Goal: Information Seeking & Learning: Find contact information

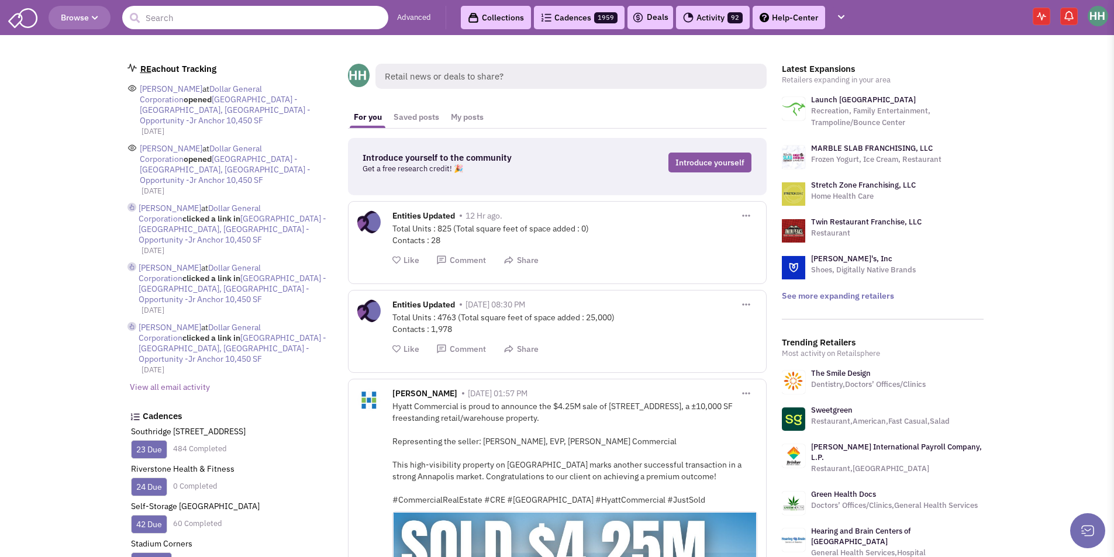
click at [209, 19] on input "text" at bounding box center [255, 17] width 266 height 23
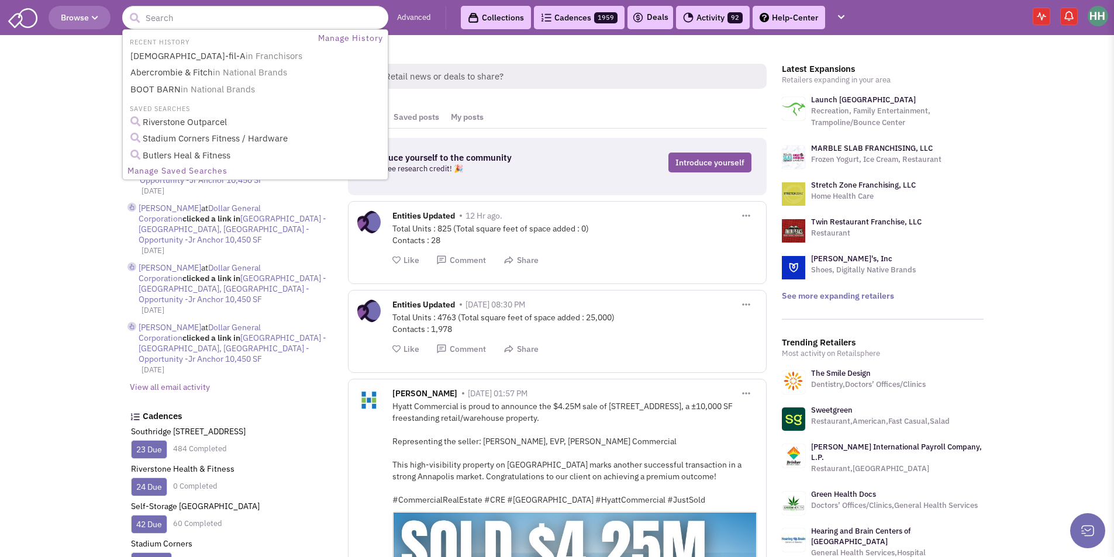
click at [101, 11] on button "Browse" at bounding box center [80, 17] width 62 height 23
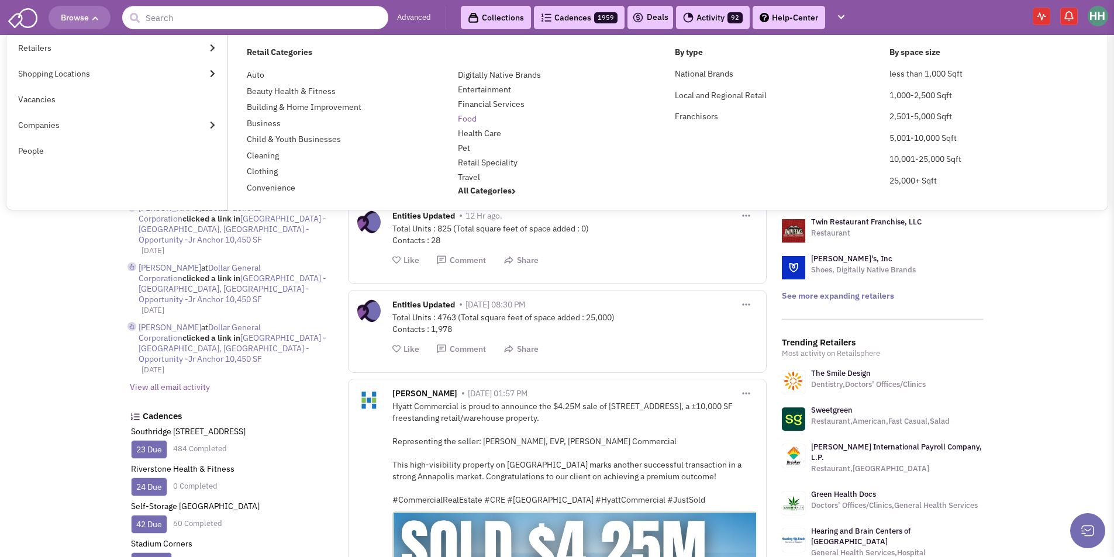
click at [468, 121] on link "Food" at bounding box center [467, 118] width 19 height 11
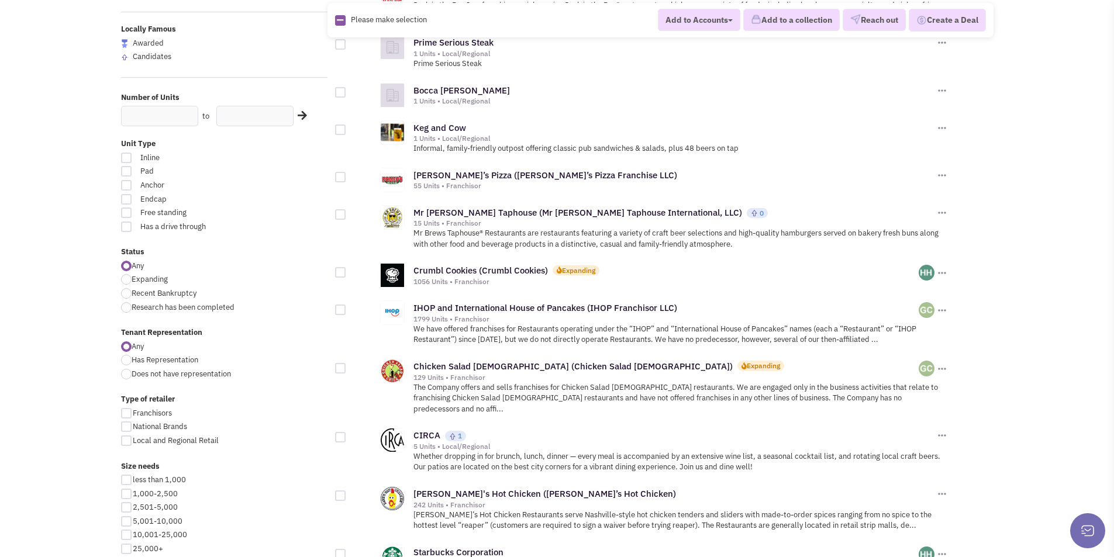
scroll to position [234, 0]
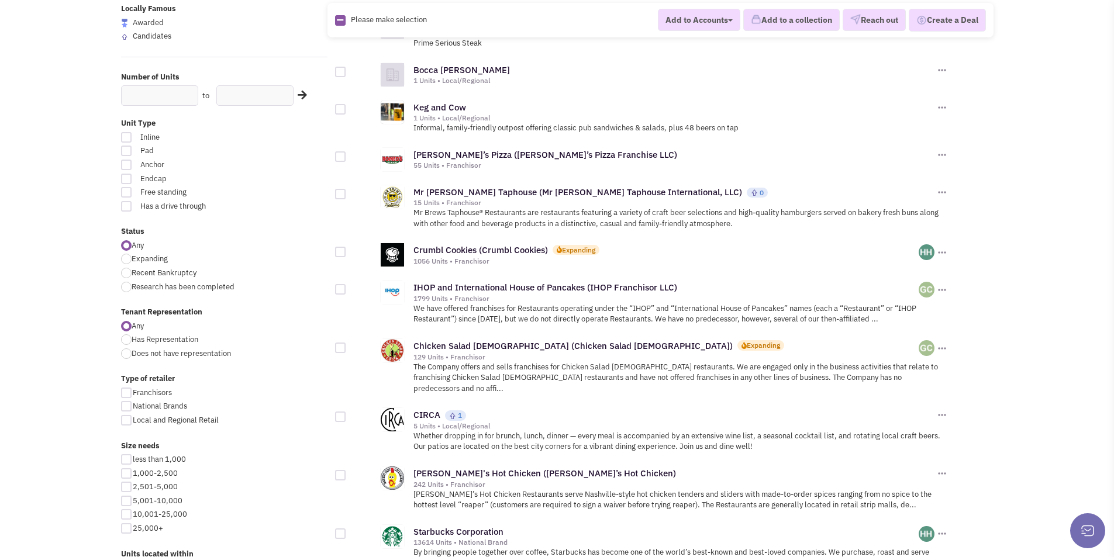
click at [131, 136] on div at bounding box center [126, 137] width 11 height 11
click at [262, 136] on input "Inline" at bounding box center [266, 138] width 8 height 8
checkbox input "true"
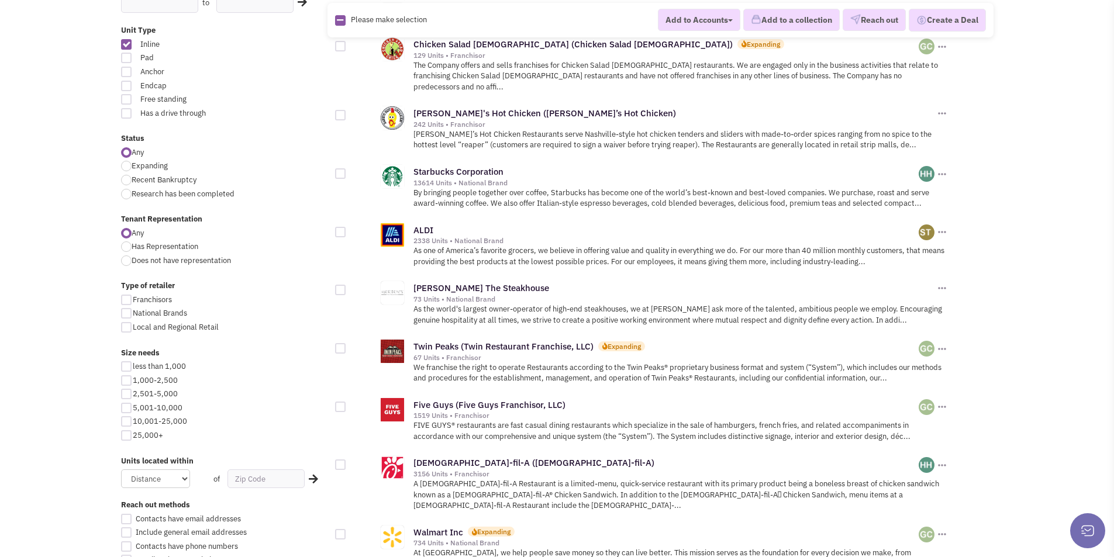
scroll to position [413, 0]
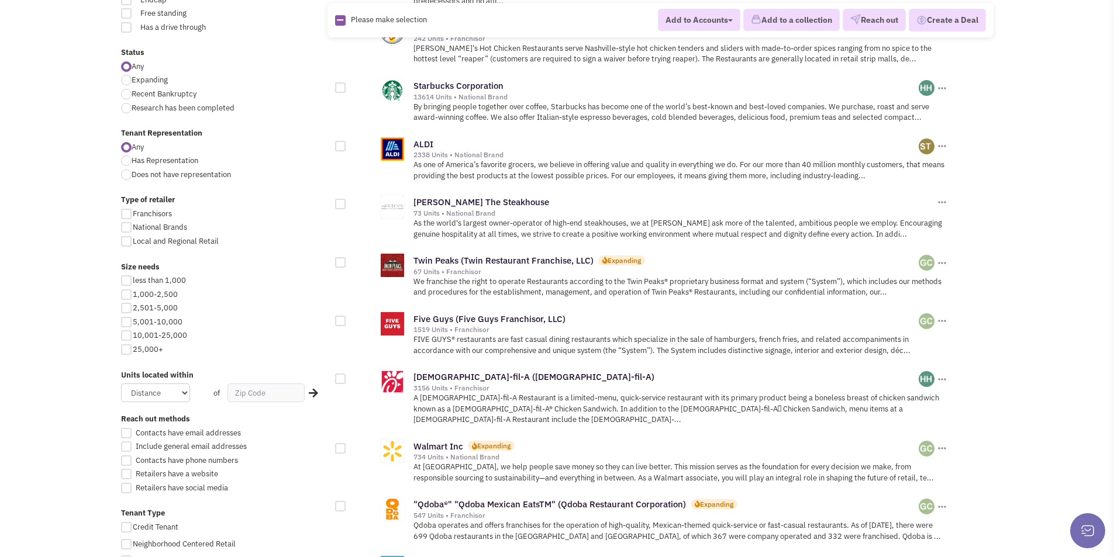
click at [126, 295] on div at bounding box center [126, 294] width 11 height 11
click at [133, 295] on input "1,000-2,500" at bounding box center [137, 296] width 8 height 8
checkbox input "true"
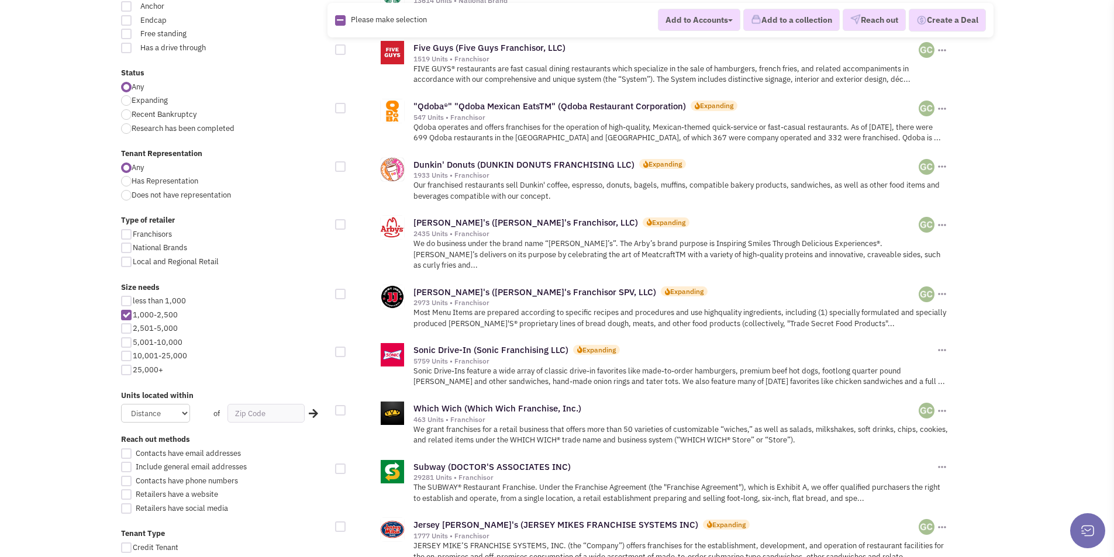
scroll to position [468, 0]
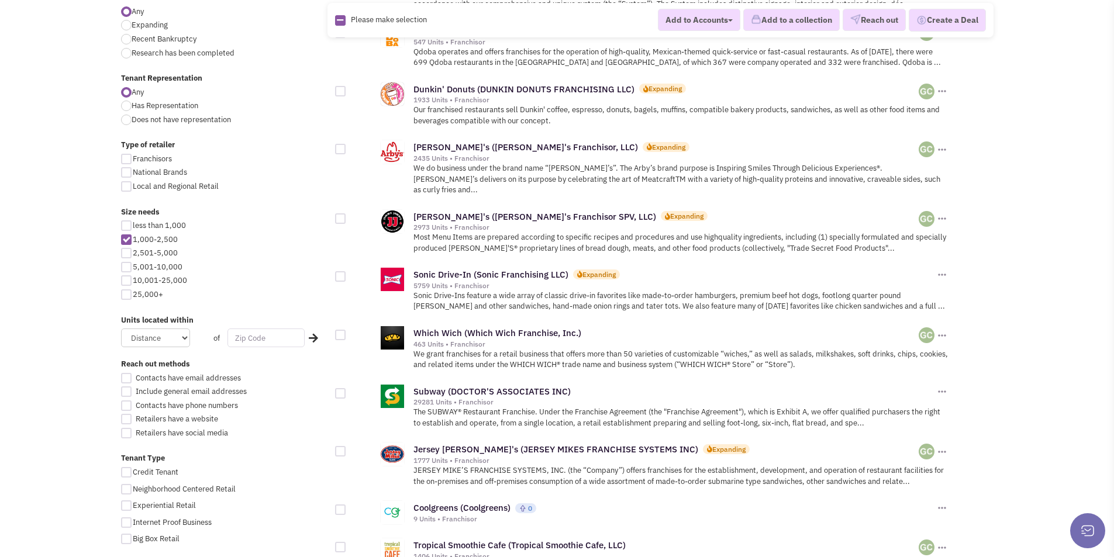
click at [240, 338] on input "text" at bounding box center [265, 338] width 77 height 19
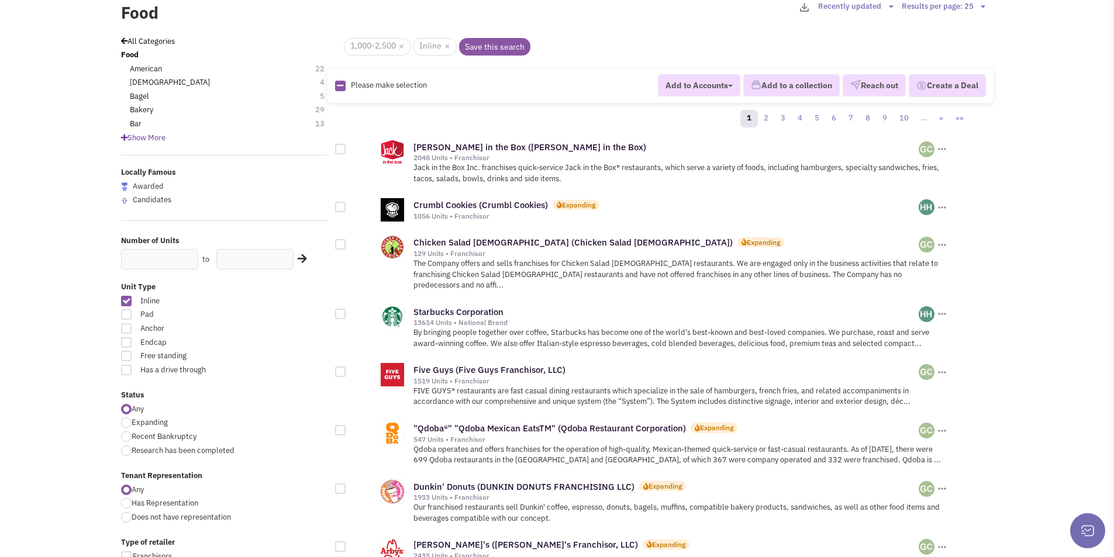
scroll to position [0, 0]
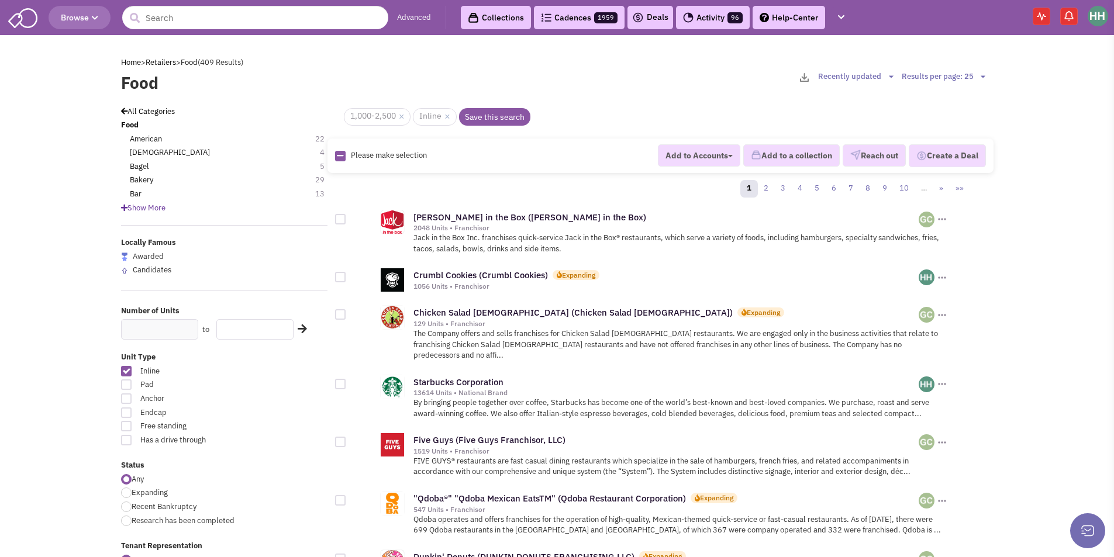
click at [236, 329] on input "text" at bounding box center [254, 329] width 77 height 20
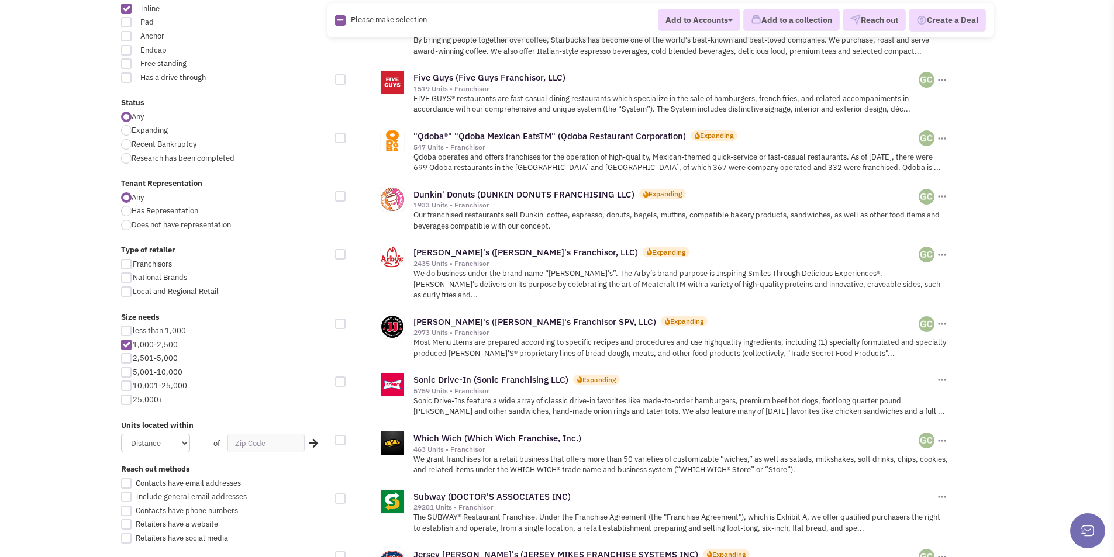
scroll to position [409, 0]
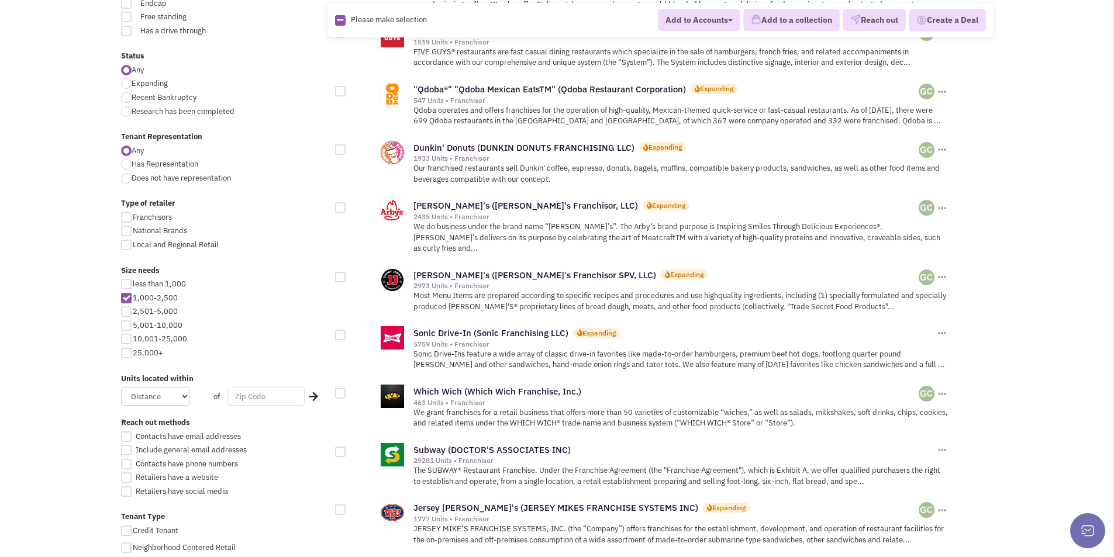
click at [244, 393] on input "text" at bounding box center [265, 396] width 77 height 19
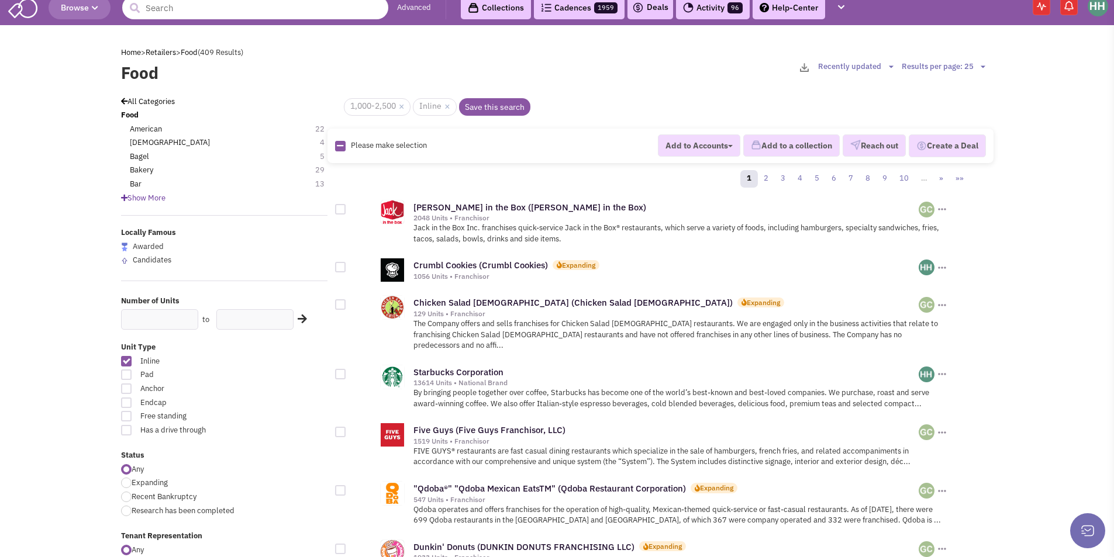
scroll to position [0, 0]
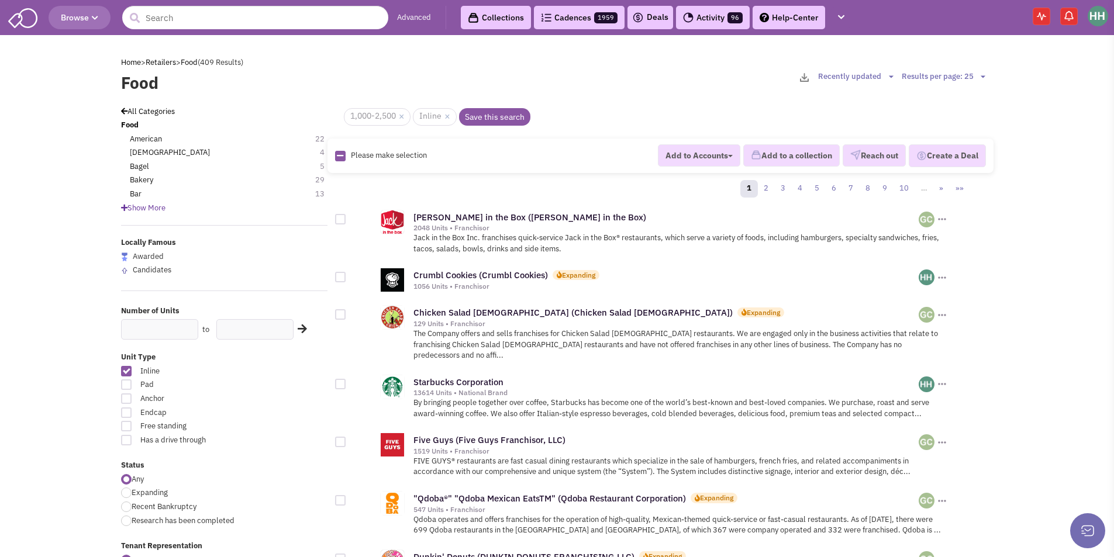
type input "25428"
click button "×" at bounding box center [0, 0] width 0 height 0
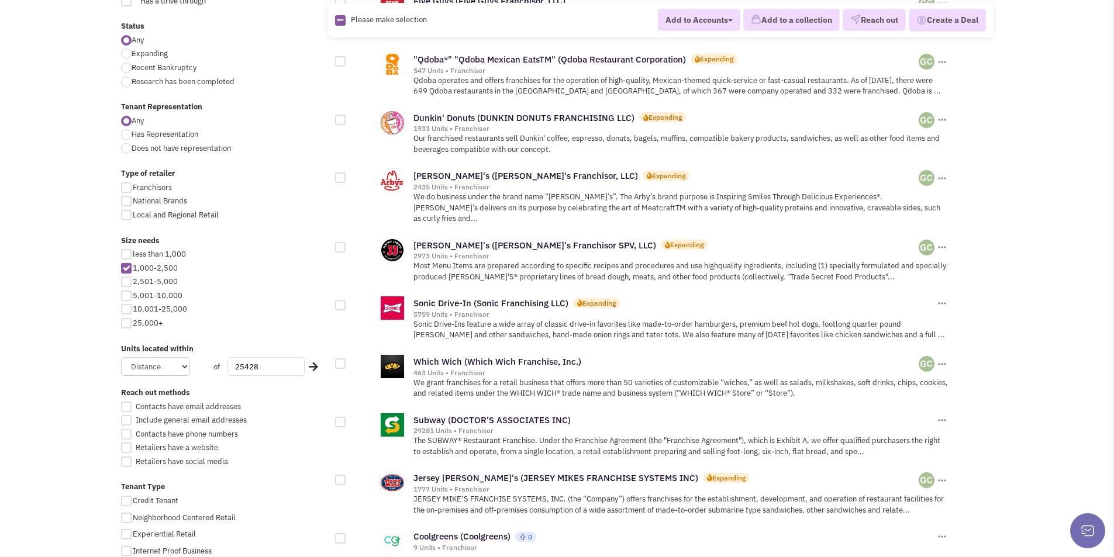
scroll to position [468, 0]
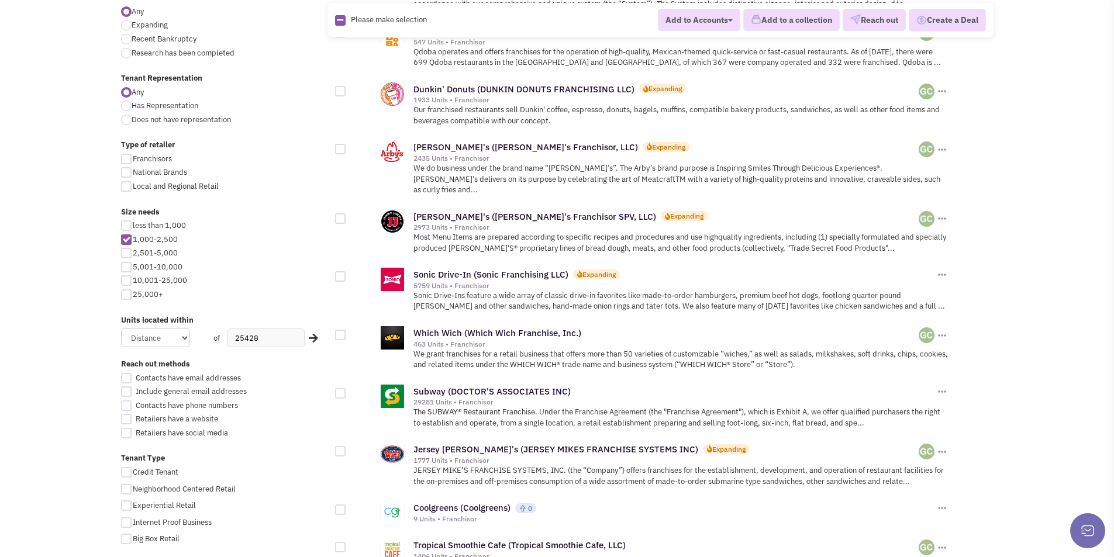
click at [317, 336] on icon at bounding box center [313, 338] width 9 height 11
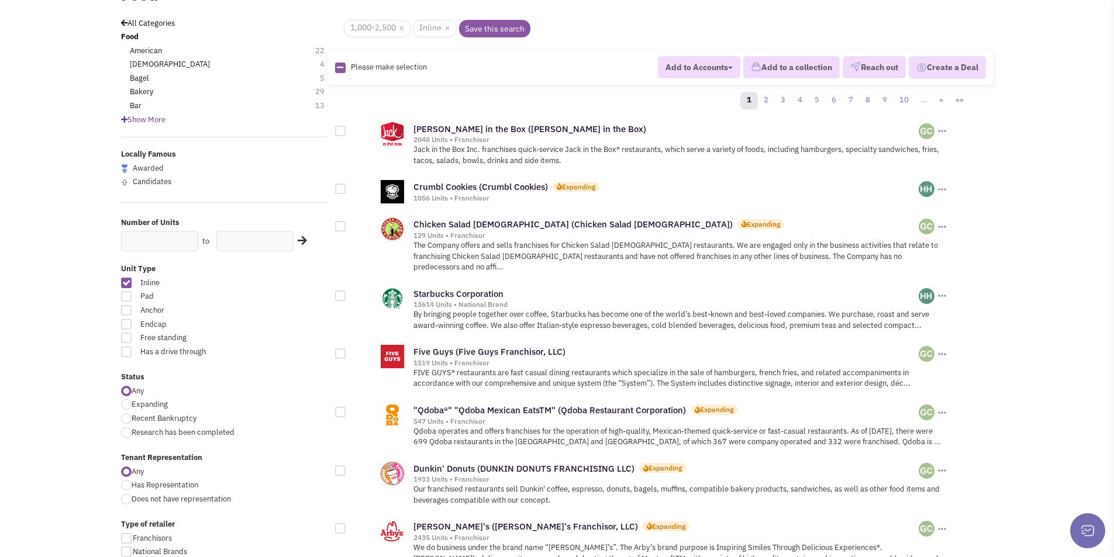
scroll to position [117, 0]
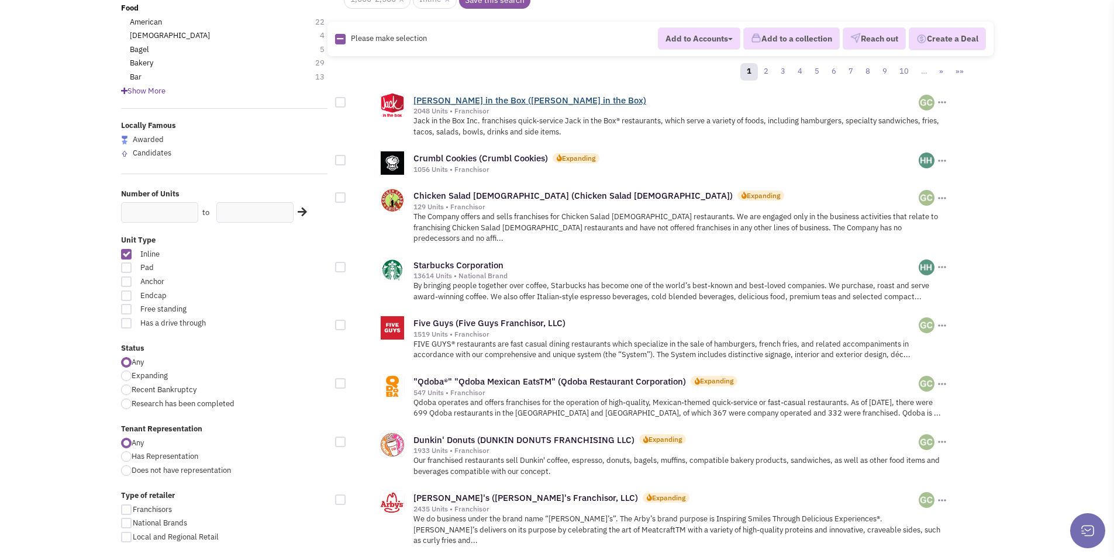
click at [484, 102] on link "Jack in the Box (Jack in the Box)" at bounding box center [529, 100] width 233 height 11
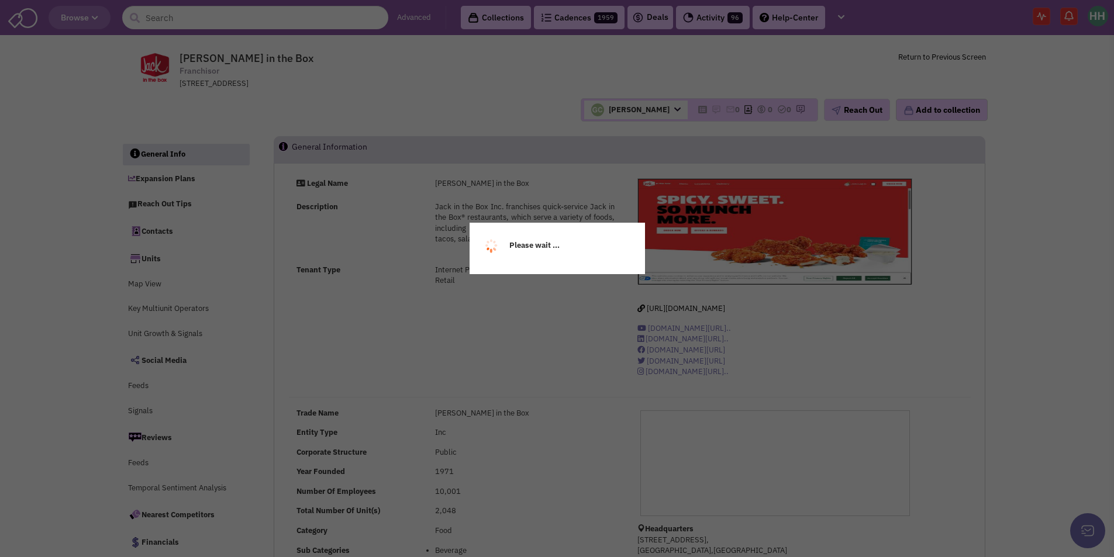
select select
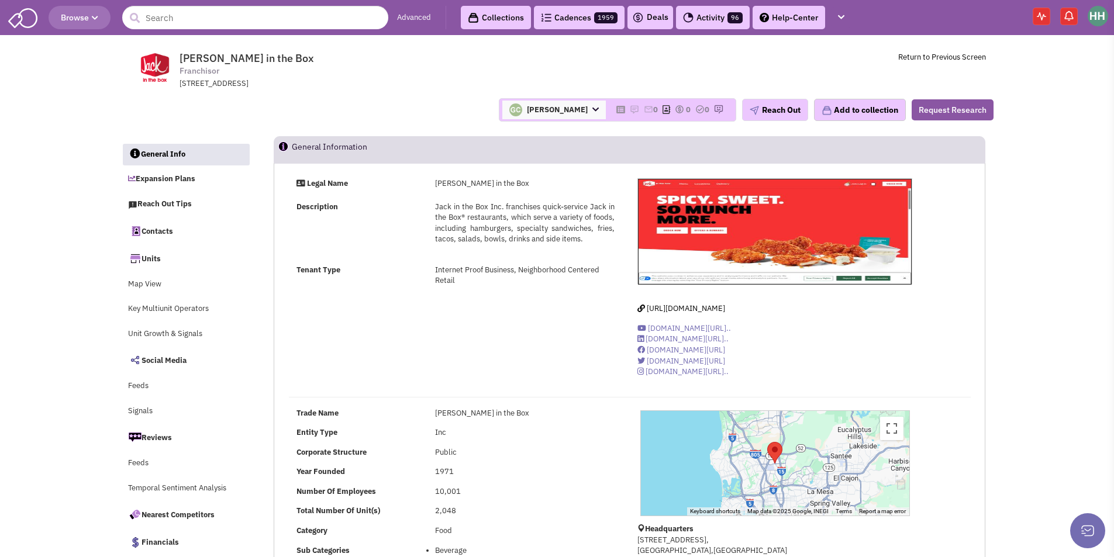
select select
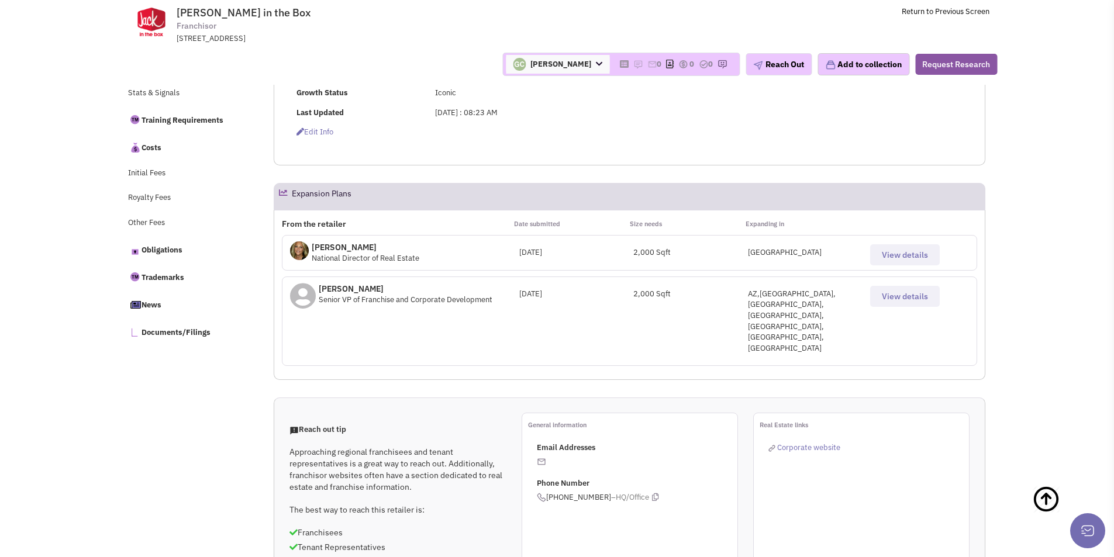
scroll to position [468, 0]
click at [652, 493] on icon at bounding box center [655, 497] width 6 height 8
click at [915, 298] on span "View details" at bounding box center [904, 296] width 46 height 11
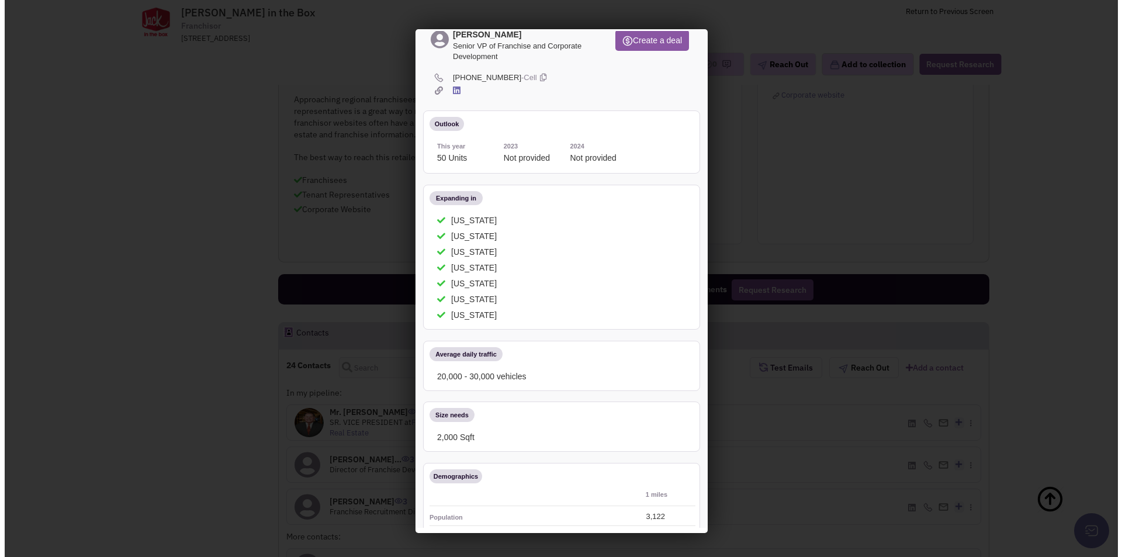
scroll to position [0, 0]
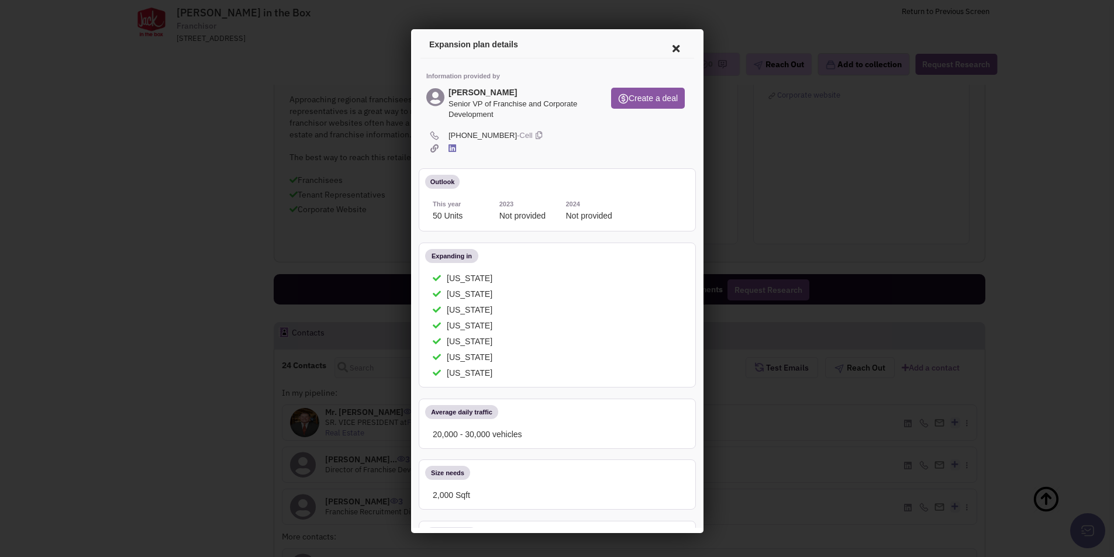
click at [663, 47] on icon at bounding box center [673, 47] width 25 height 28
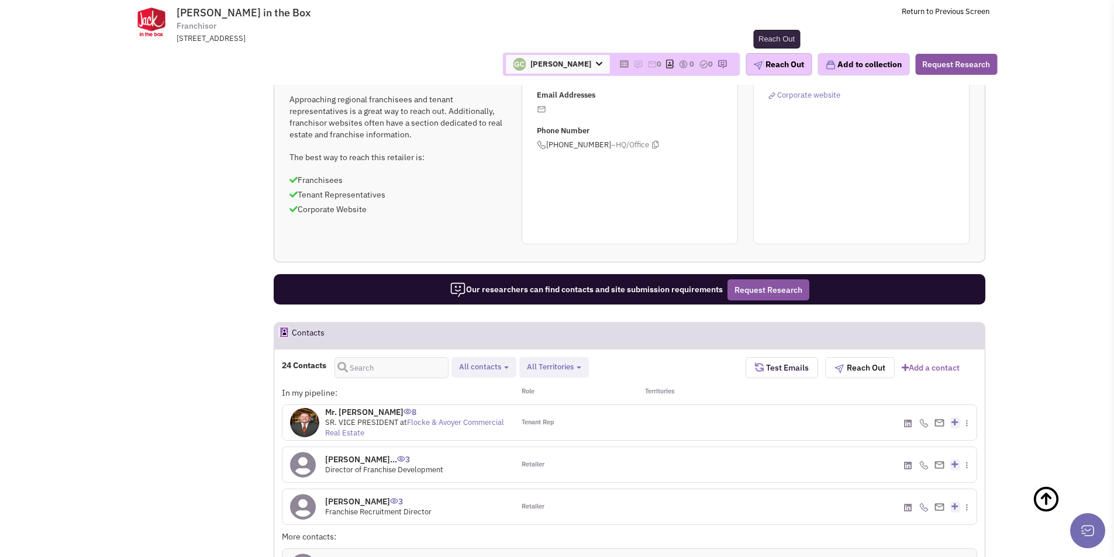
click at [772, 67] on button "Reach Out" at bounding box center [778, 64] width 66 height 22
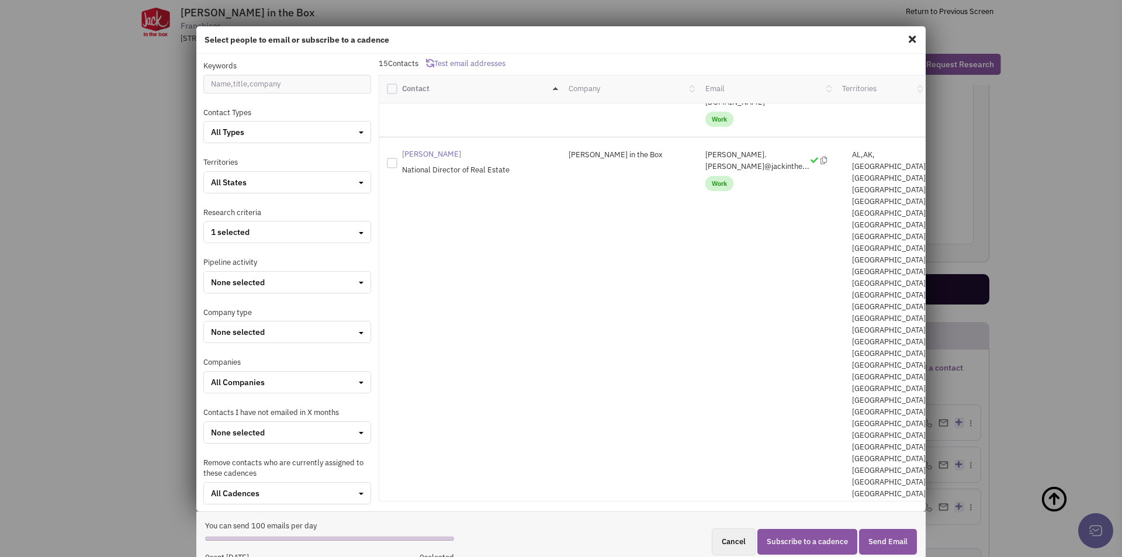
scroll to position [47, 0]
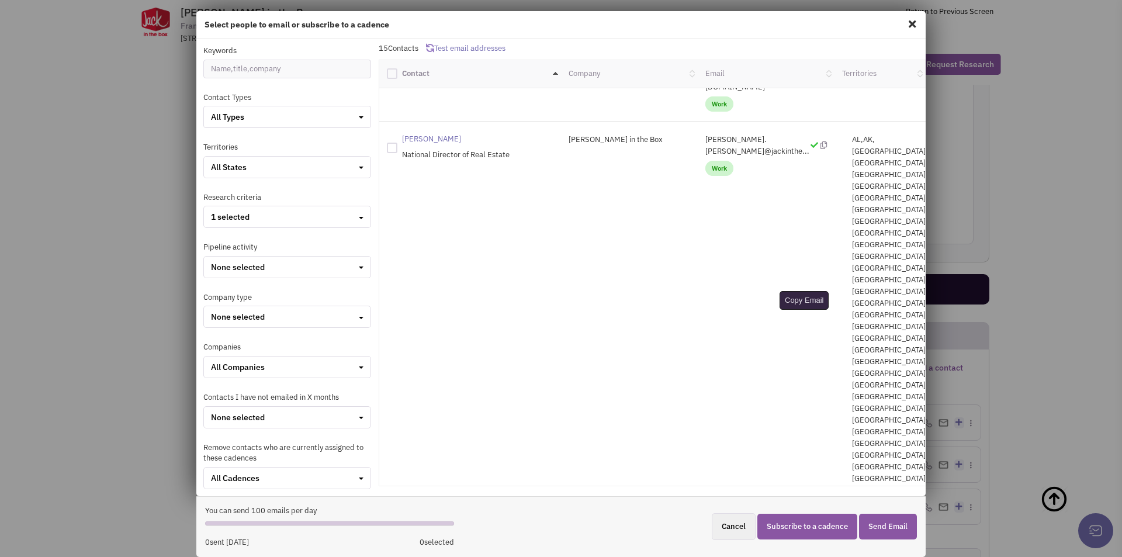
click at [905, 25] on span at bounding box center [912, 24] width 15 height 19
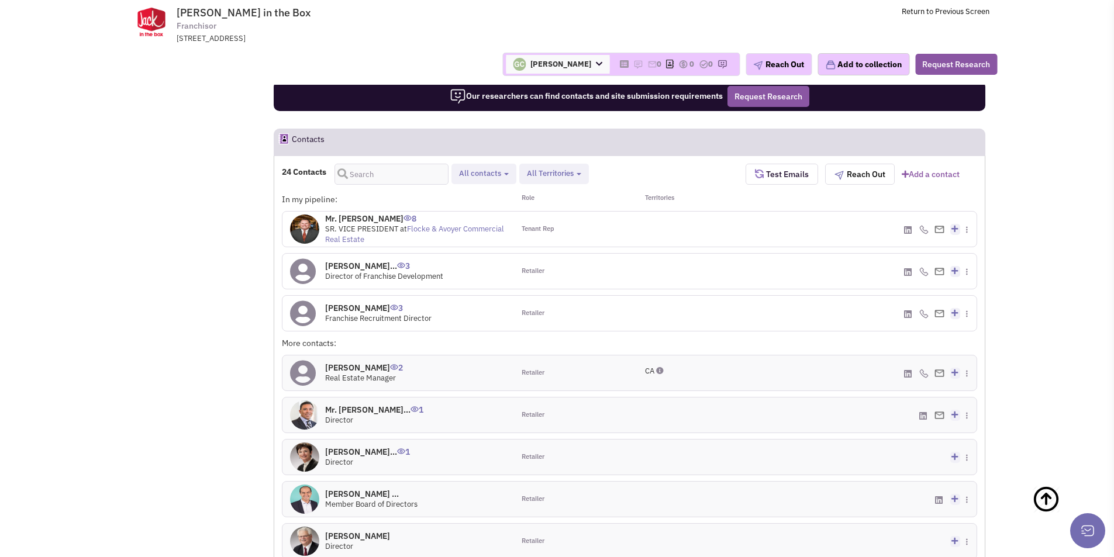
scroll to position [995, 0]
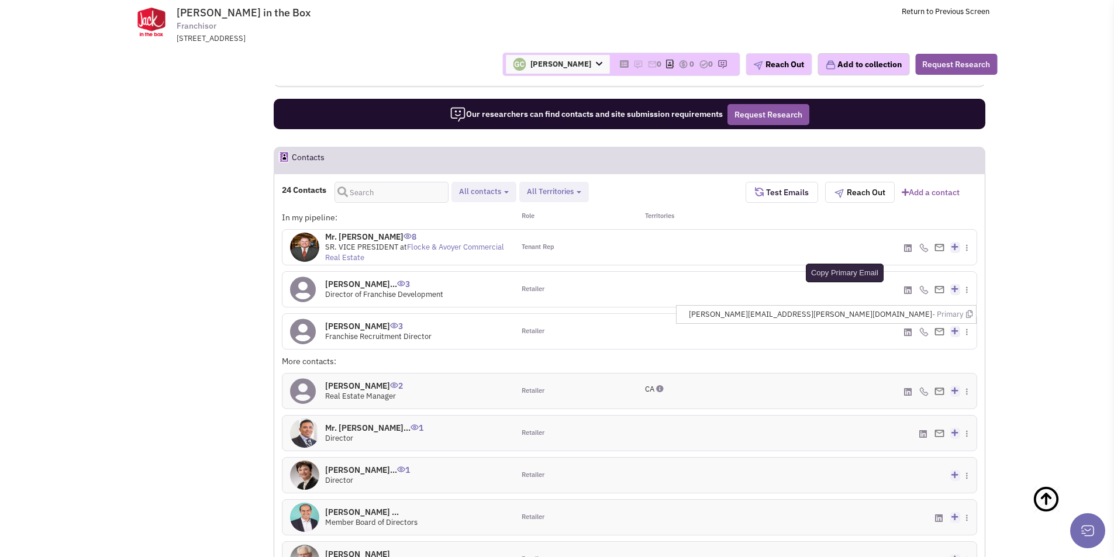
click at [967, 310] on icon at bounding box center [969, 314] width 6 height 8
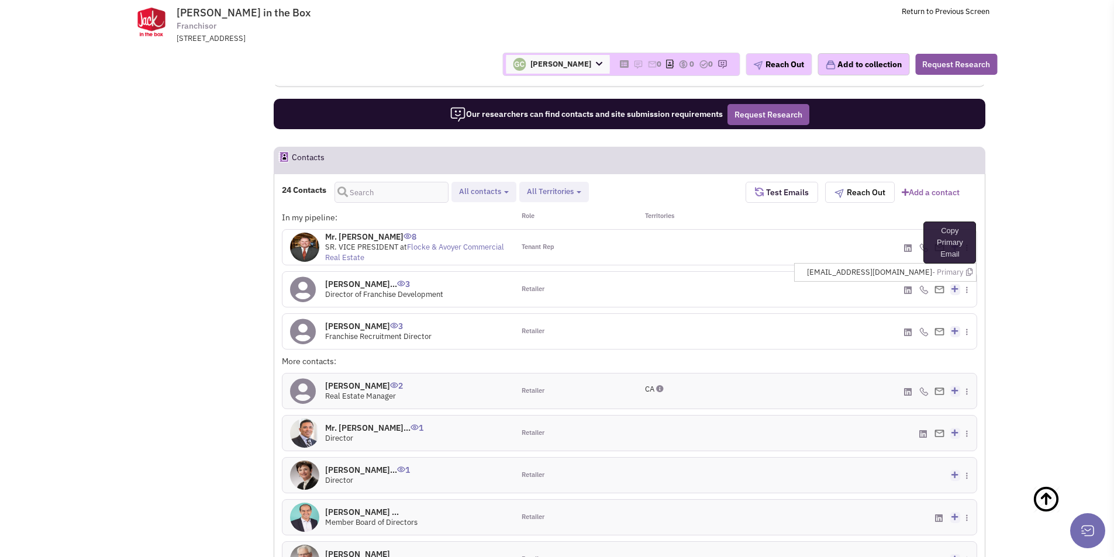
click at [969, 268] on icon at bounding box center [969, 272] width 6 height 8
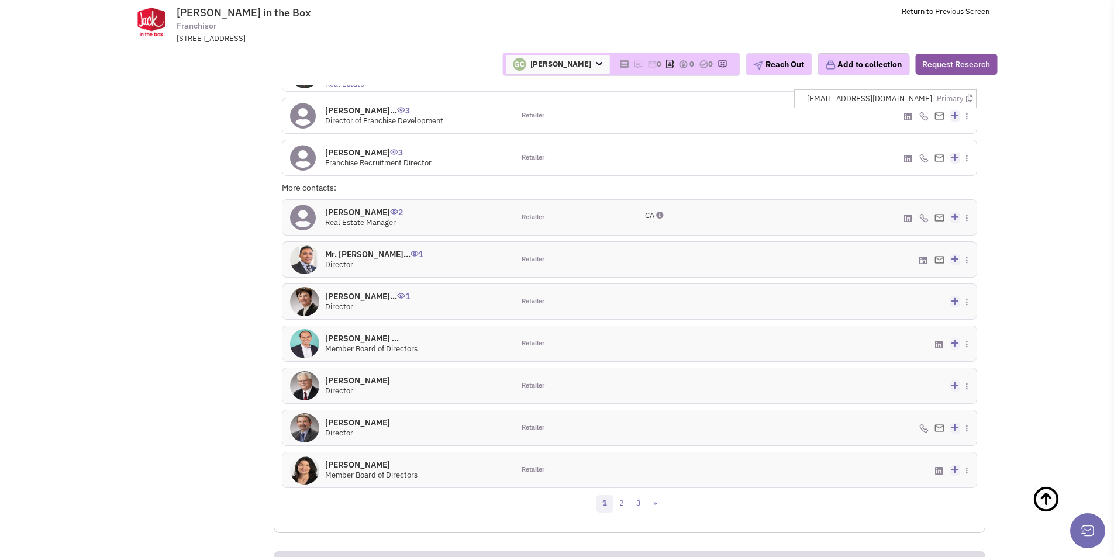
scroll to position [1170, 0]
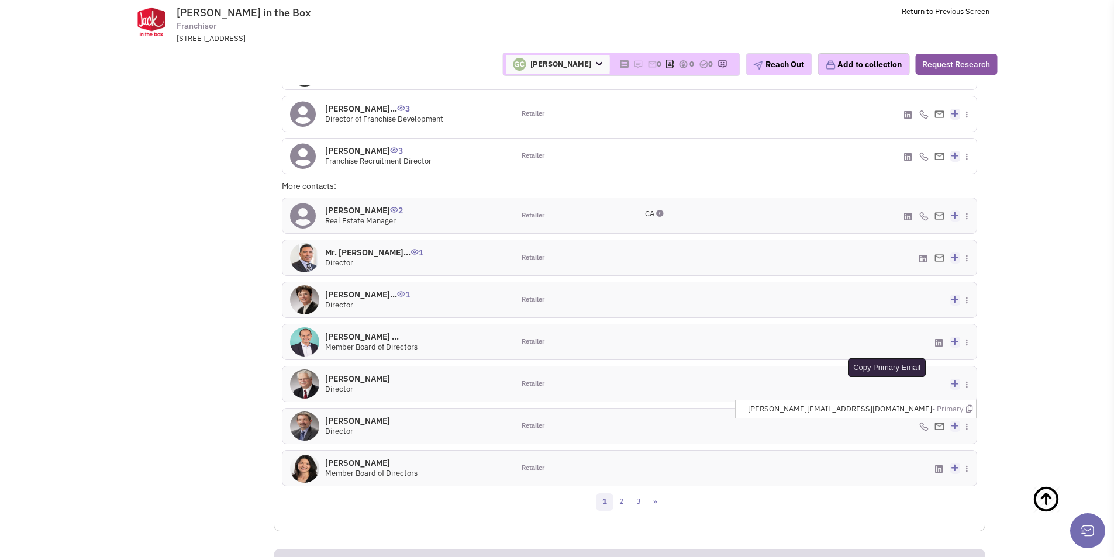
click at [969, 405] on icon at bounding box center [969, 409] width 6 height 8
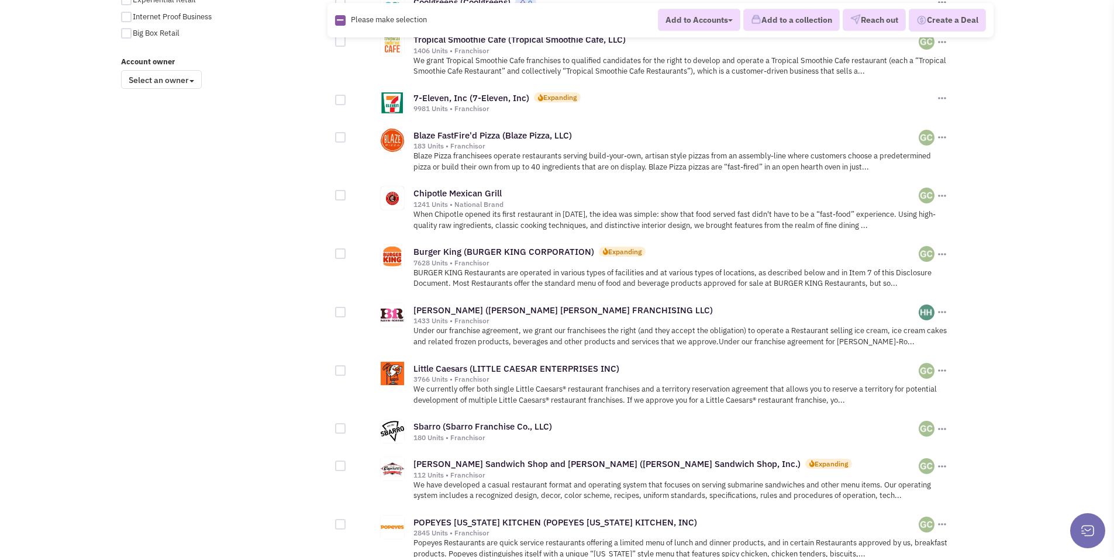
scroll to position [994, 0]
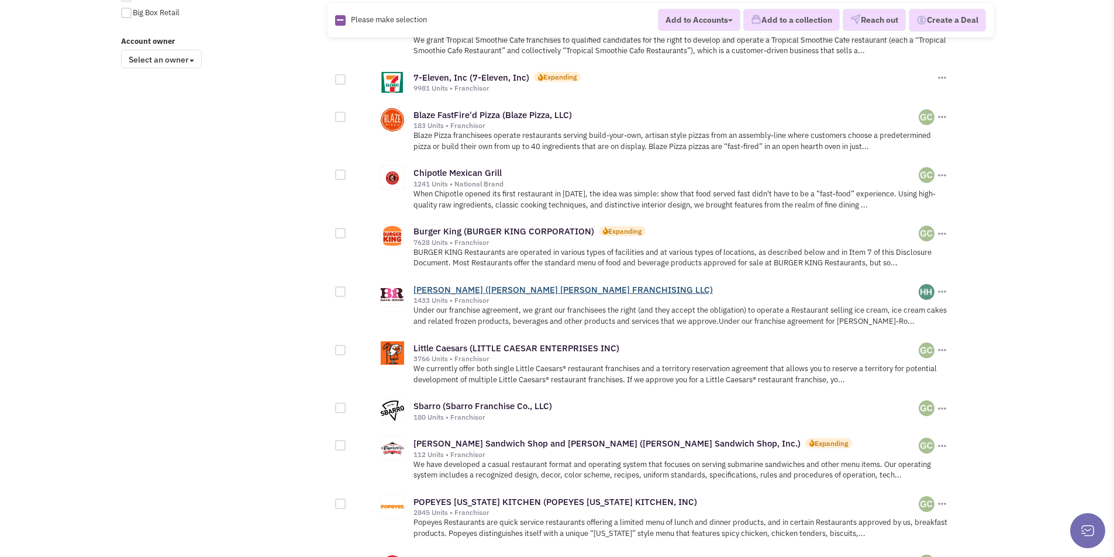
click at [483, 284] on link "Baskin-Robbins (BASKIN ROBBINS FRANCHISING LLC)" at bounding box center [562, 289] width 299 height 11
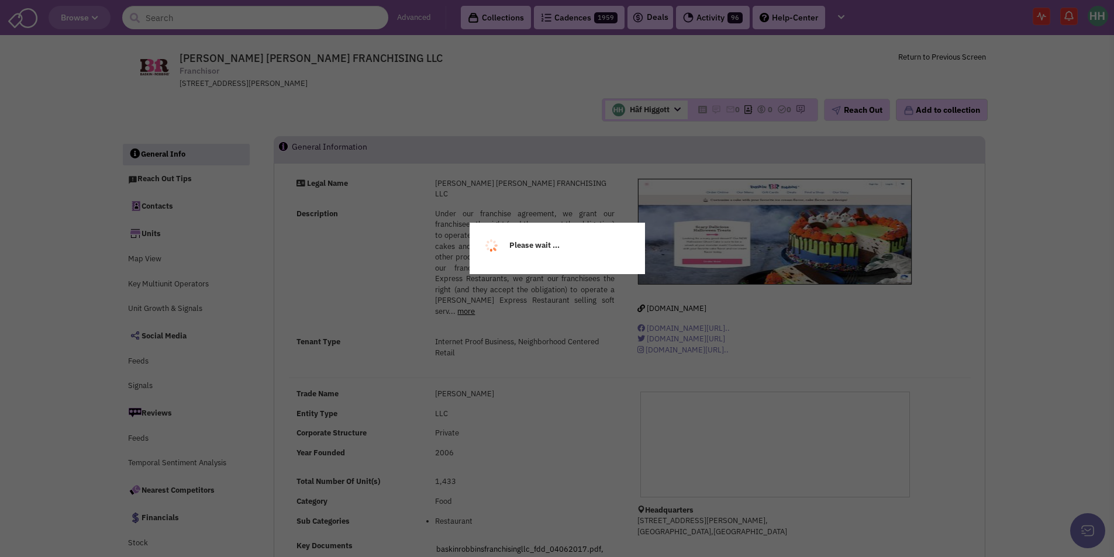
select select
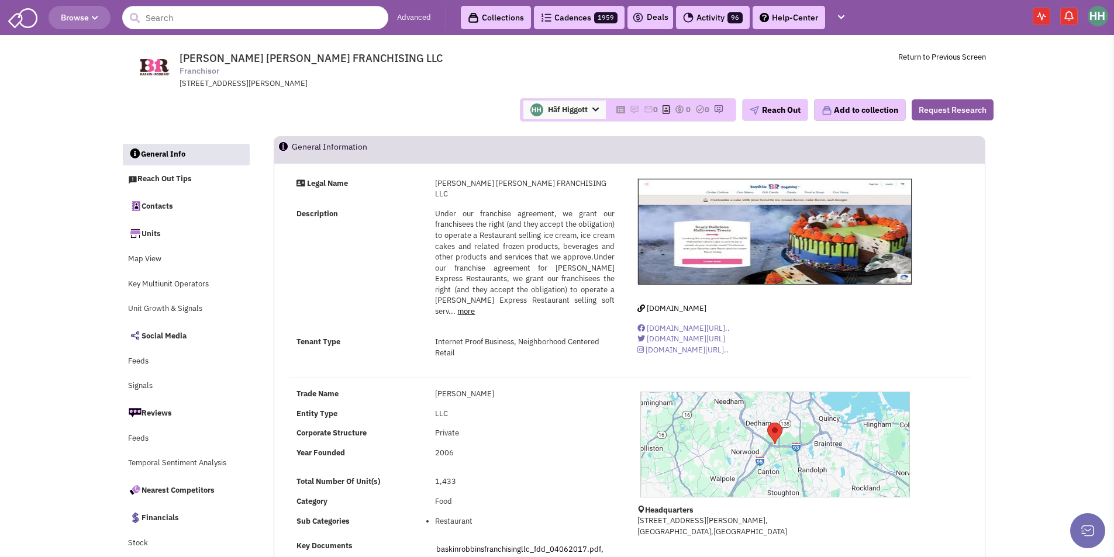
select select
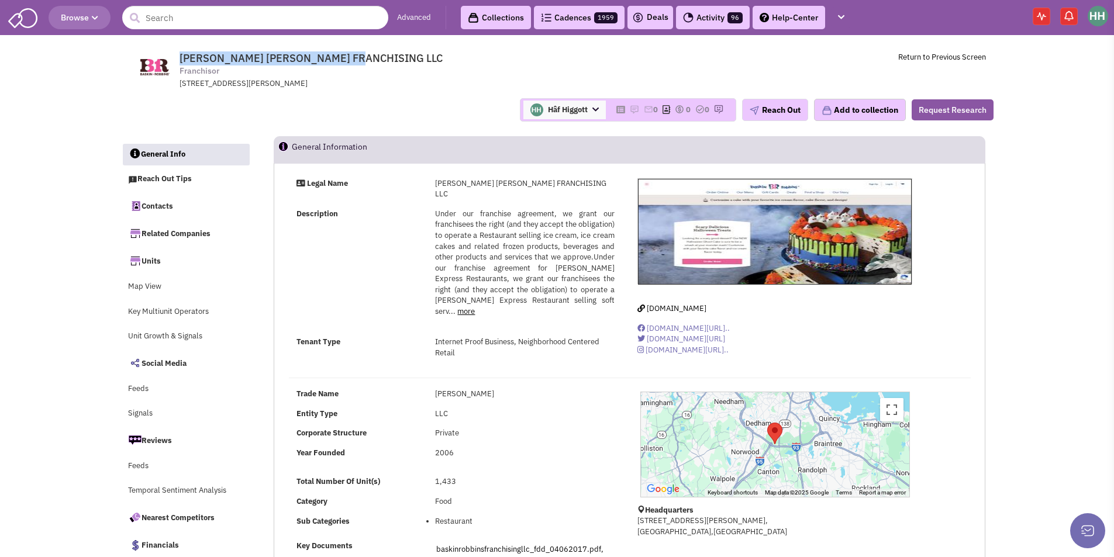
drag, startPoint x: 342, startPoint y: 54, endPoint x: 220, endPoint y: 51, distance: 121.6
click at [220, 50] on div "BASKIN ROBBINS FRANCHISING LLC Franchisor 130 ROYALL ST, SUITE 500, CANTON, MA,…" at bounding box center [588, 49] width 793 height 6
copy span "BASKIN ROBBINS FRANCHISING LLC"
click at [783, 115] on button "Reach Out" at bounding box center [775, 110] width 66 height 22
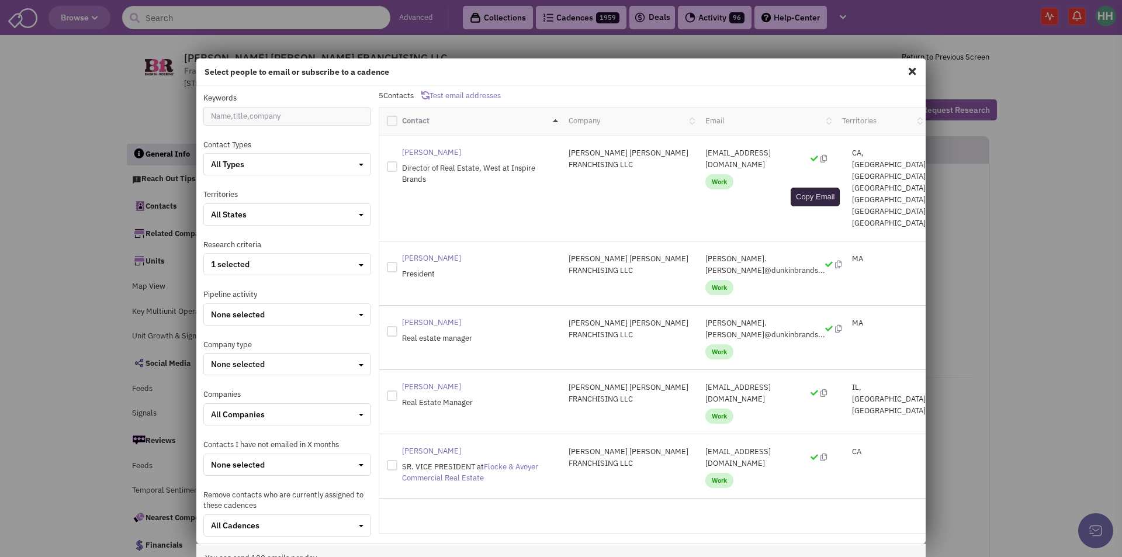
click at [835, 261] on icon at bounding box center [838, 265] width 6 height 8
drag, startPoint x: 781, startPoint y: 371, endPoint x: 695, endPoint y: 366, distance: 86.0
click at [706, 446] on p "skeith@flockeavoyer.com" at bounding box center [767, 457] width 122 height 23
copy p "skeith@flockeavoyer.com"
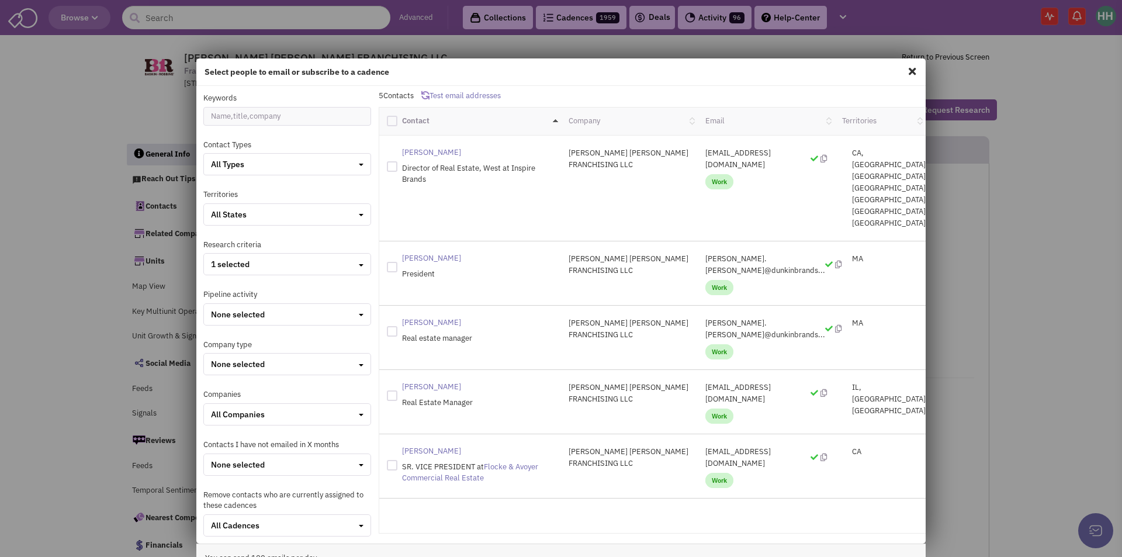
drag, startPoint x: 693, startPoint y: 213, endPoint x: 788, endPoint y: 217, distance: 95.4
click at [794, 253] on div "jason.maceda@dunkinbrands... Work" at bounding box center [766, 273] width 137 height 40
copy p "jason.maceda@dunkinbrands"
click at [907, 72] on span at bounding box center [912, 71] width 15 height 19
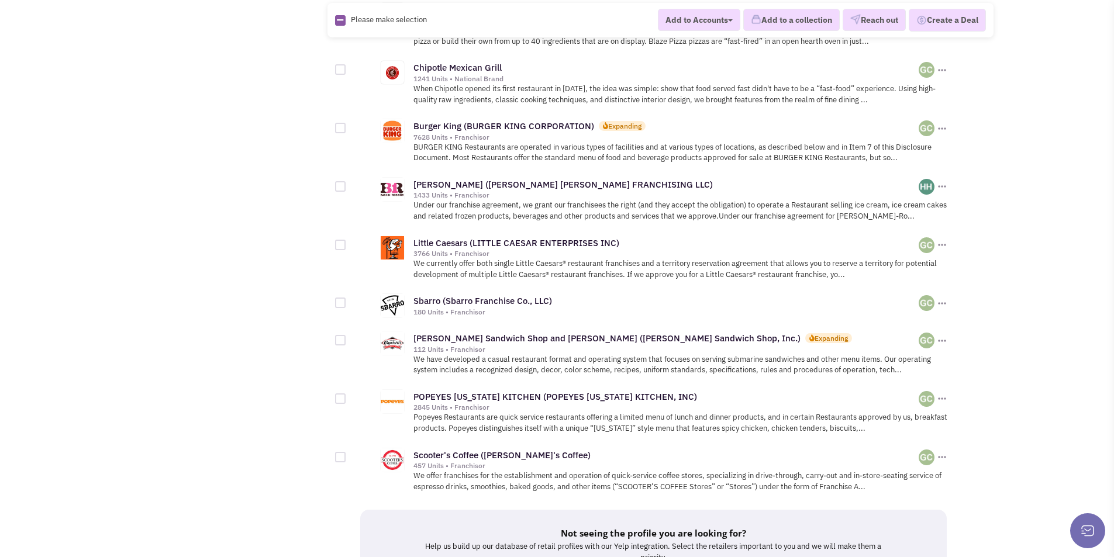
scroll to position [1169, 0]
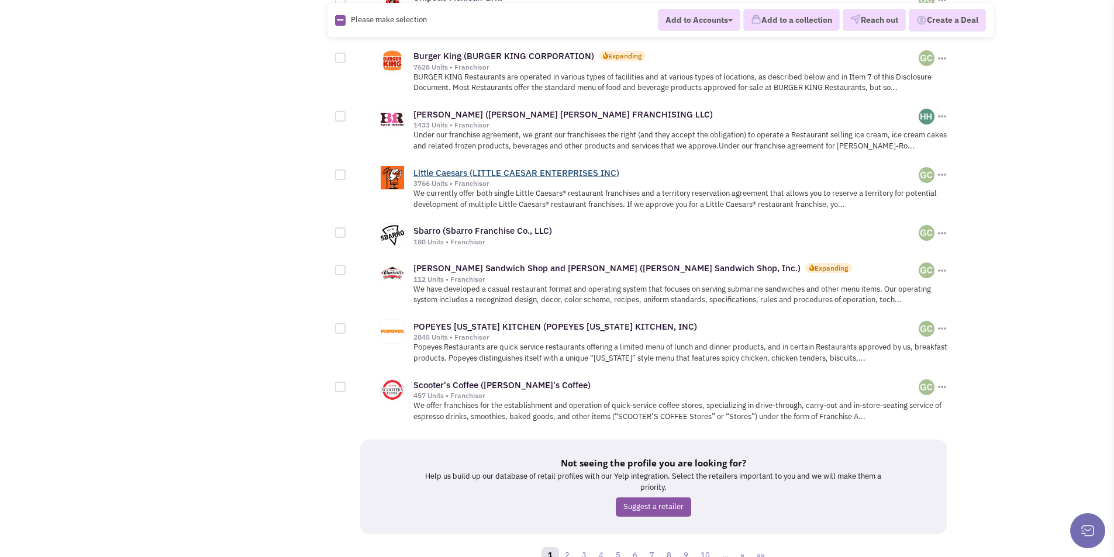
click at [539, 167] on link "Little Caesars (LITTLE CAESAR ENTERPRISES INC)" at bounding box center [516, 172] width 206 height 11
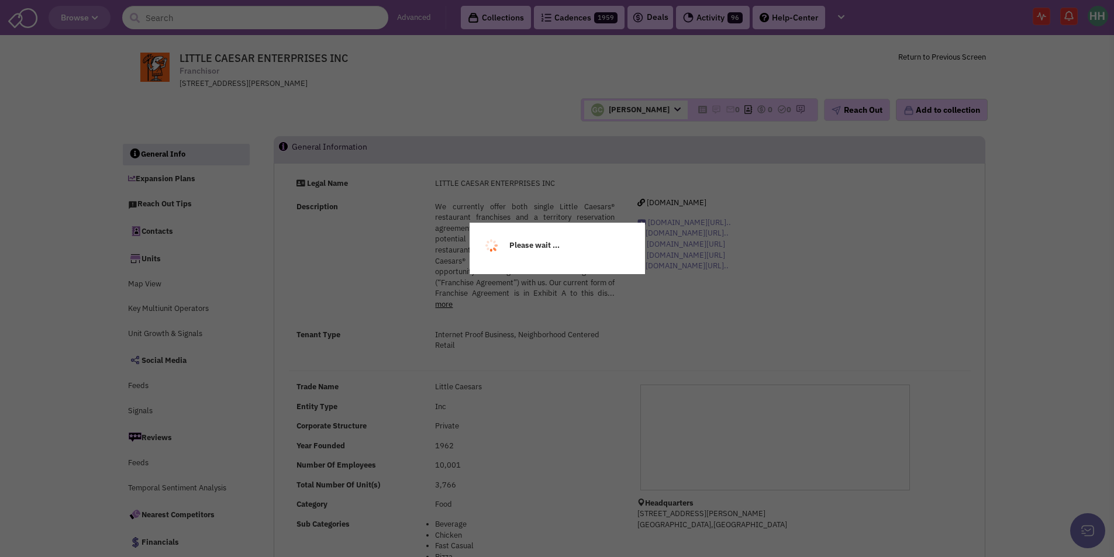
select select
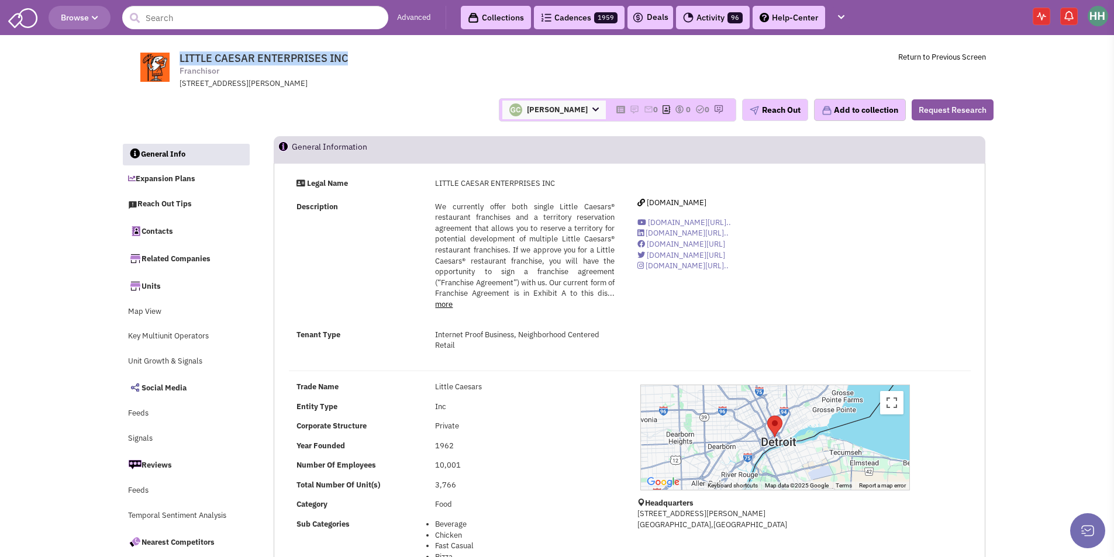
drag, startPoint x: 179, startPoint y: 54, endPoint x: 353, endPoint y: 55, distance: 173.6
click at [353, 55] on span "LITTLE CAESAR ENTERPRISES INC Franchisor 2125 Woodward Ave, Detroit, MI, 48201" at bounding box center [338, 70] width 293 height 37
copy span "LITTLE CAESAR ENTERPRISES INC"
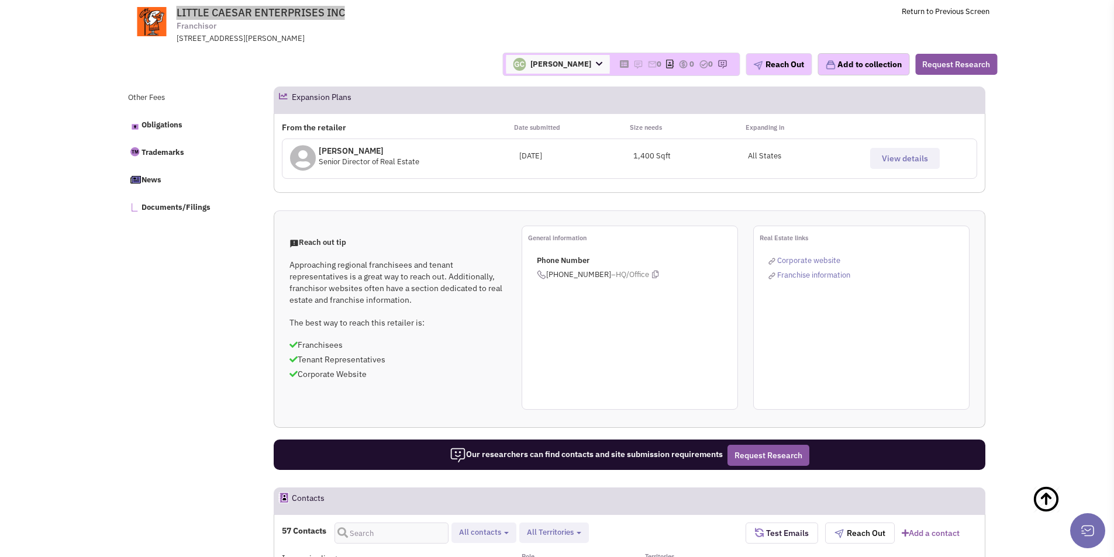
scroll to position [643, 0]
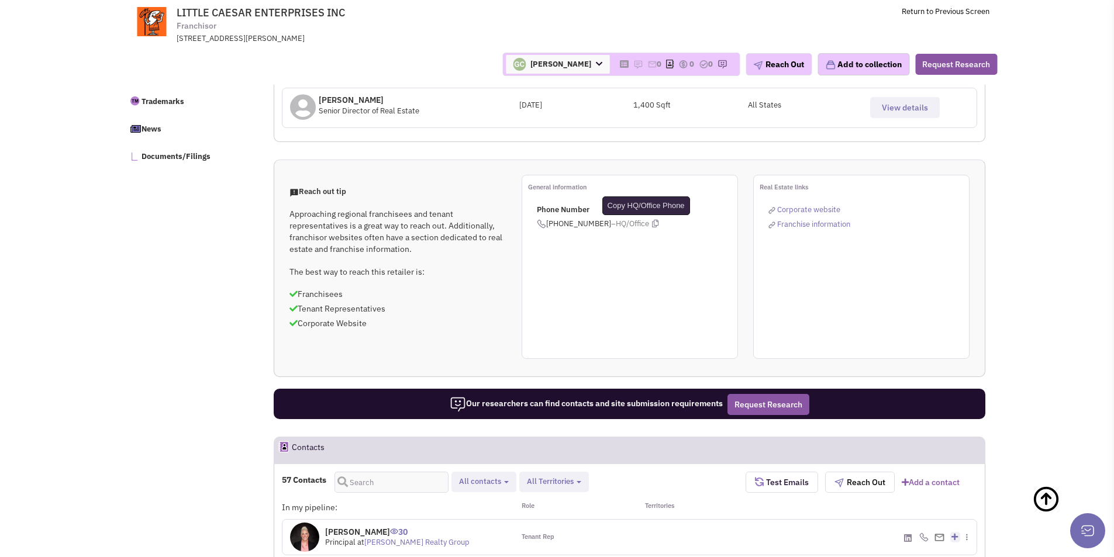
click at [652, 221] on icon at bounding box center [655, 224] width 6 height 8
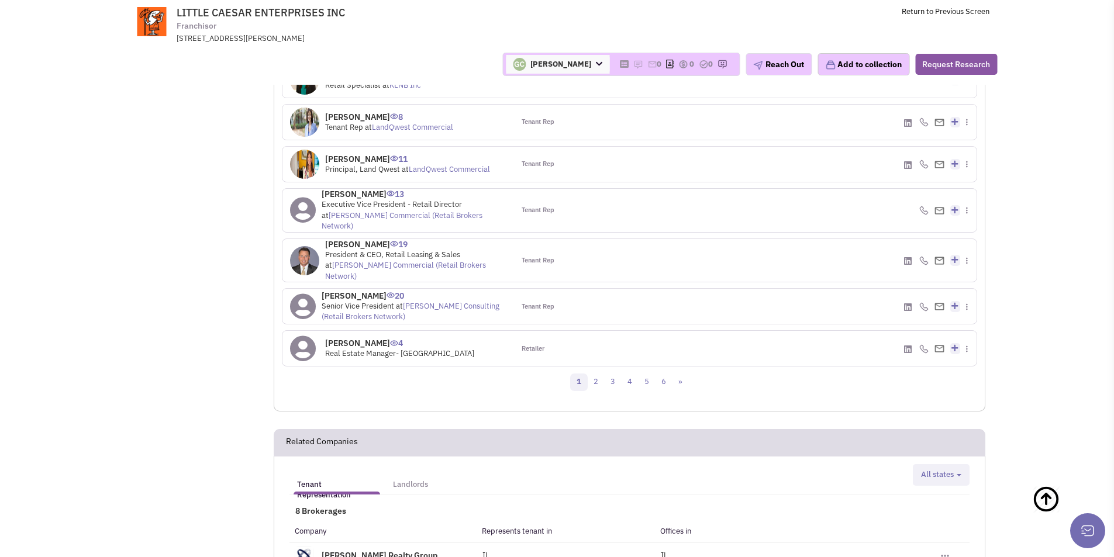
scroll to position [1229, 0]
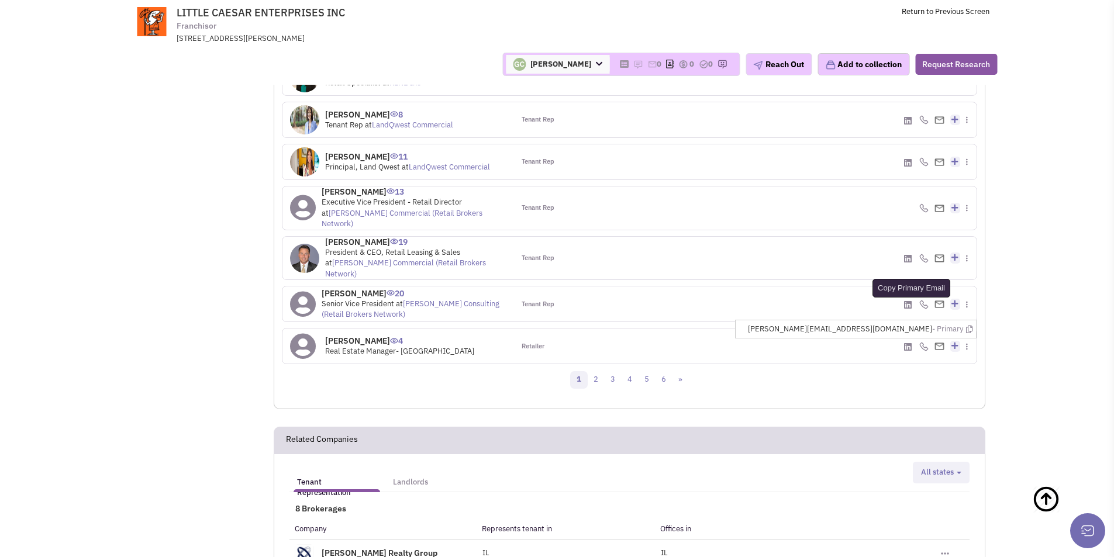
click at [969, 326] on icon at bounding box center [969, 330] width 6 height 8
click at [972, 326] on icon at bounding box center [969, 330] width 6 height 8
click at [599, 371] on link "2" at bounding box center [596, 380] width 18 height 18
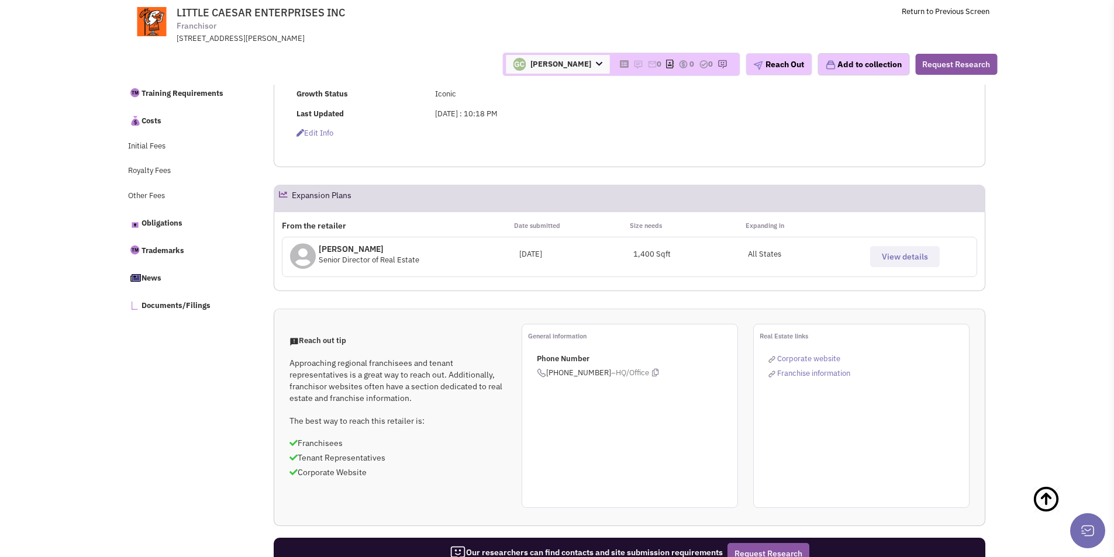
scroll to position [435, 0]
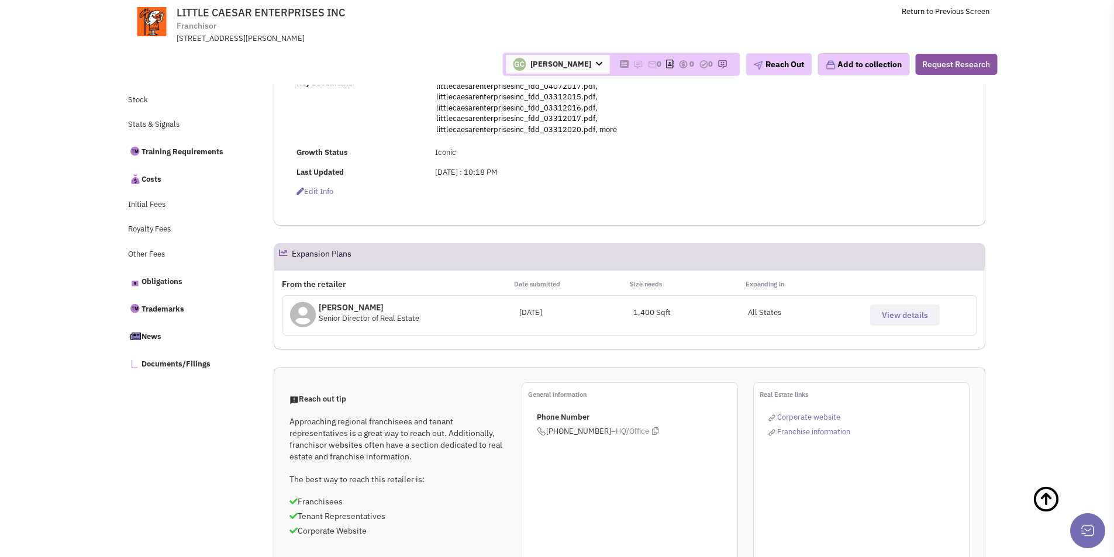
click at [921, 319] on span "View details" at bounding box center [904, 315] width 46 height 11
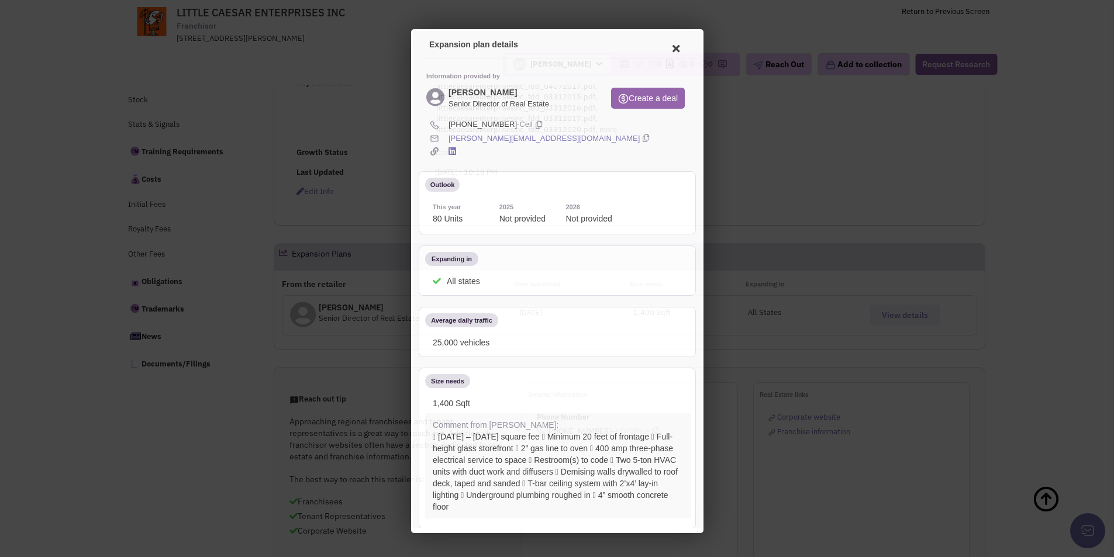
scroll to position [0, 0]
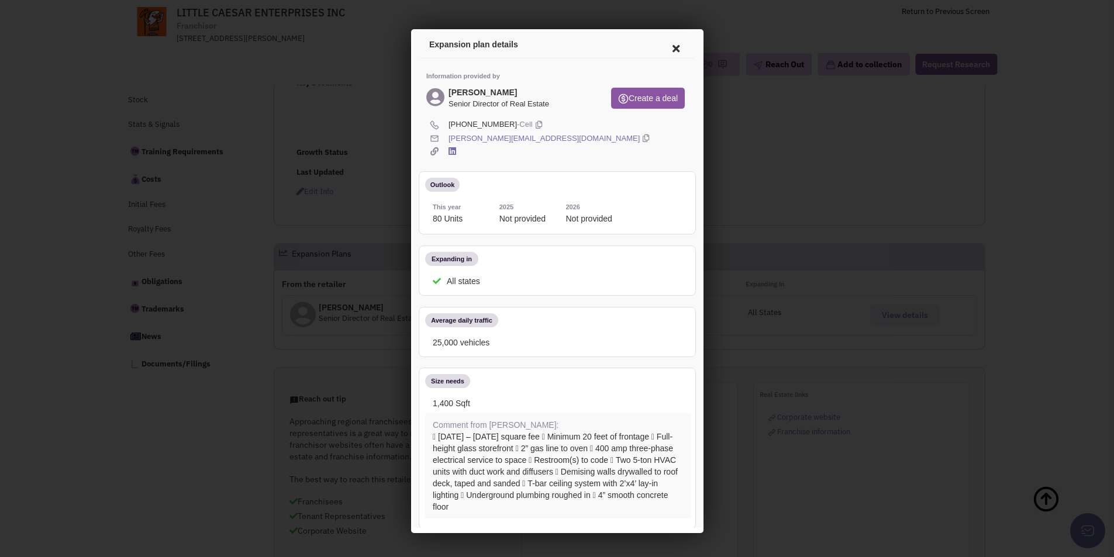
click at [640, 134] on icon at bounding box center [643, 137] width 6 height 11
click at [665, 48] on icon at bounding box center [673, 47] width 25 height 28
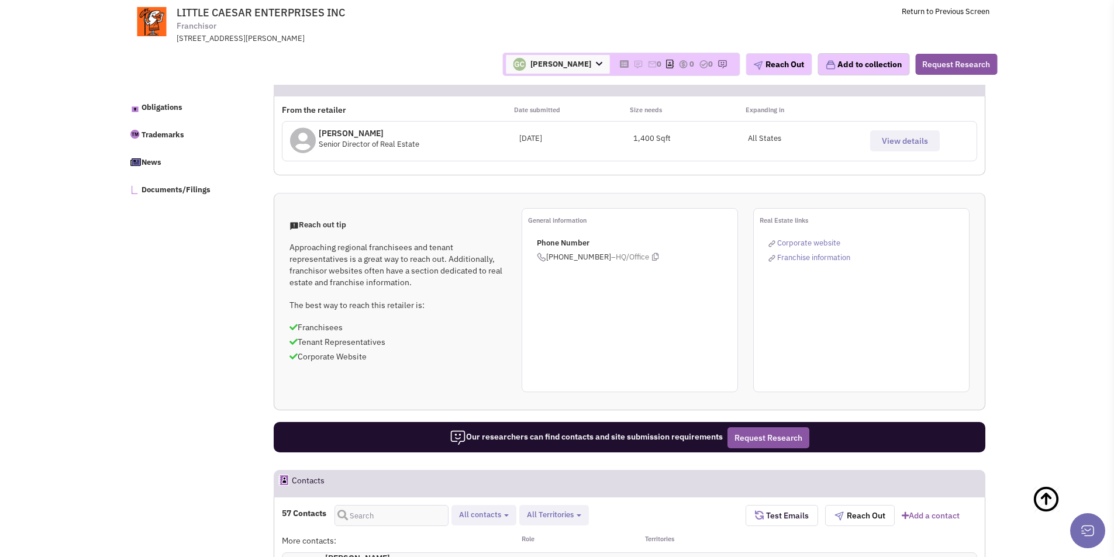
scroll to position [611, 0]
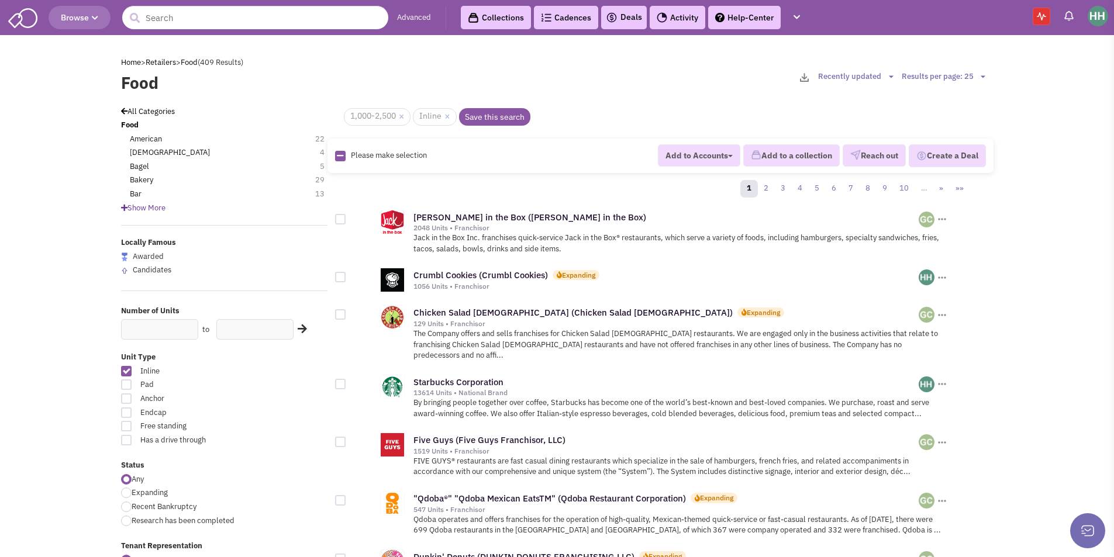
scroll to position [1169, 0]
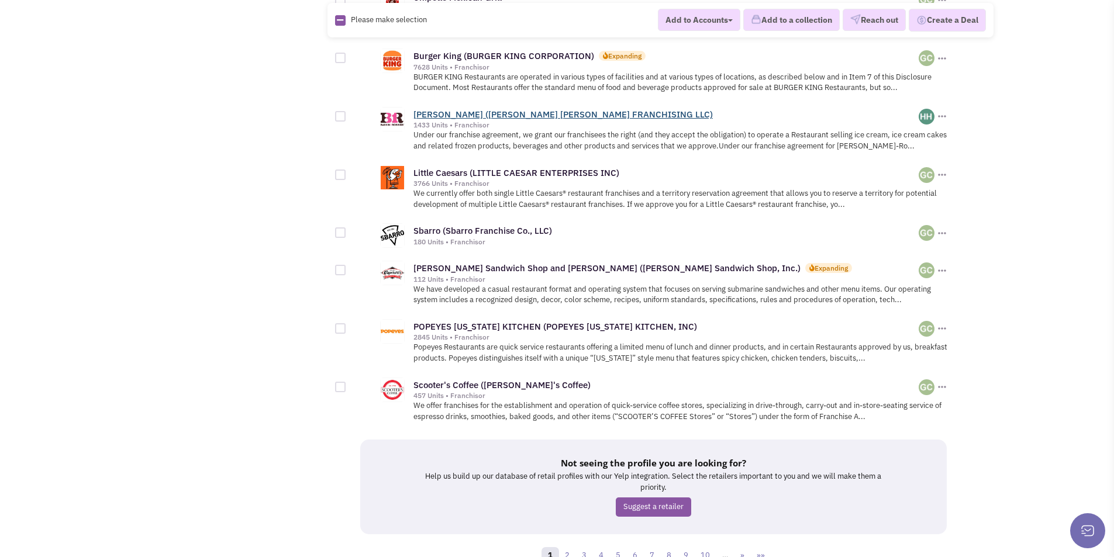
click at [477, 109] on link "[PERSON_NAME] ([PERSON_NAME] [PERSON_NAME] FRANCHISING LLC)" at bounding box center [562, 114] width 299 height 11
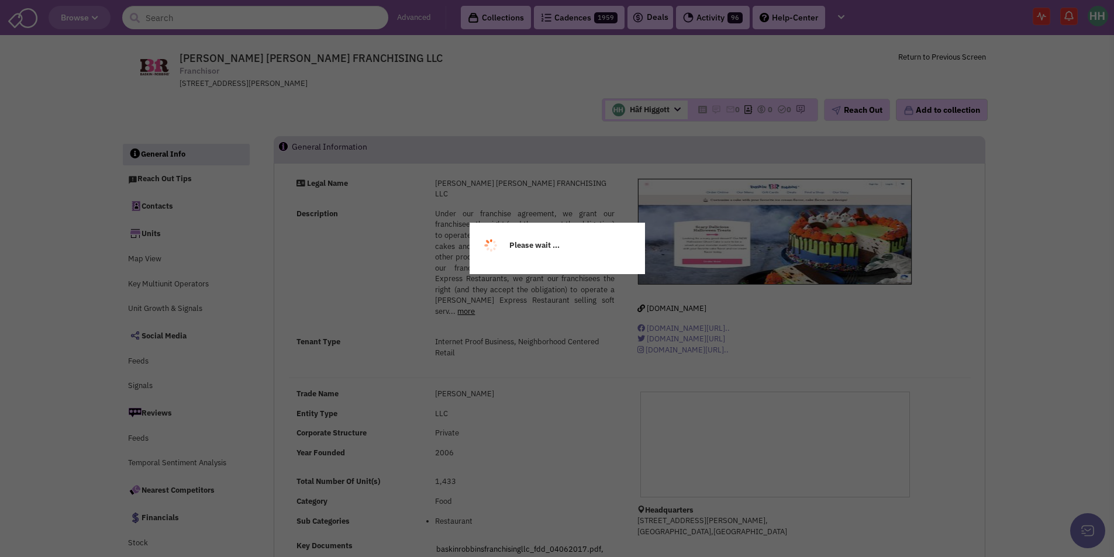
select select
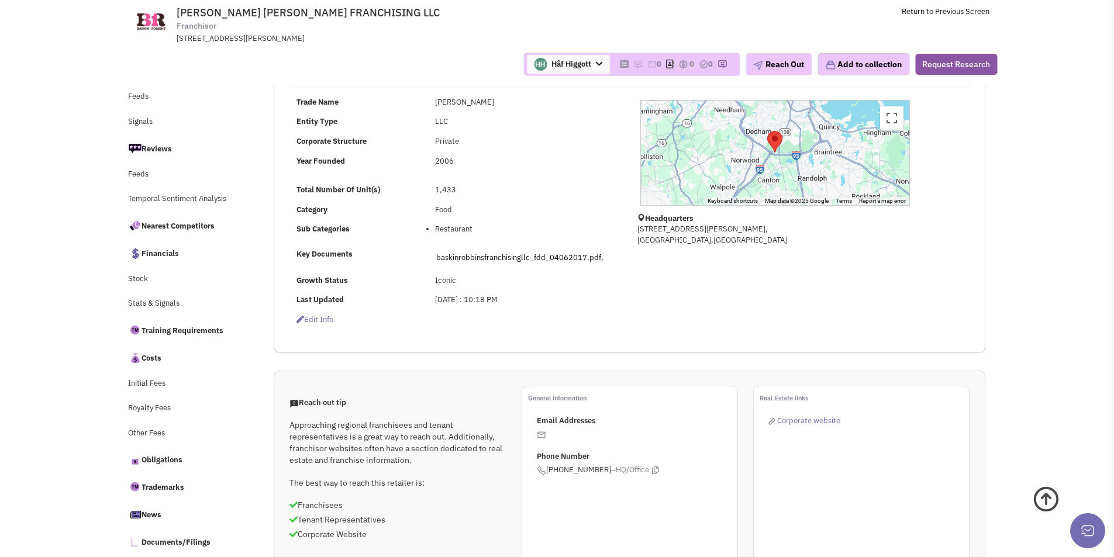
scroll to position [292, 0]
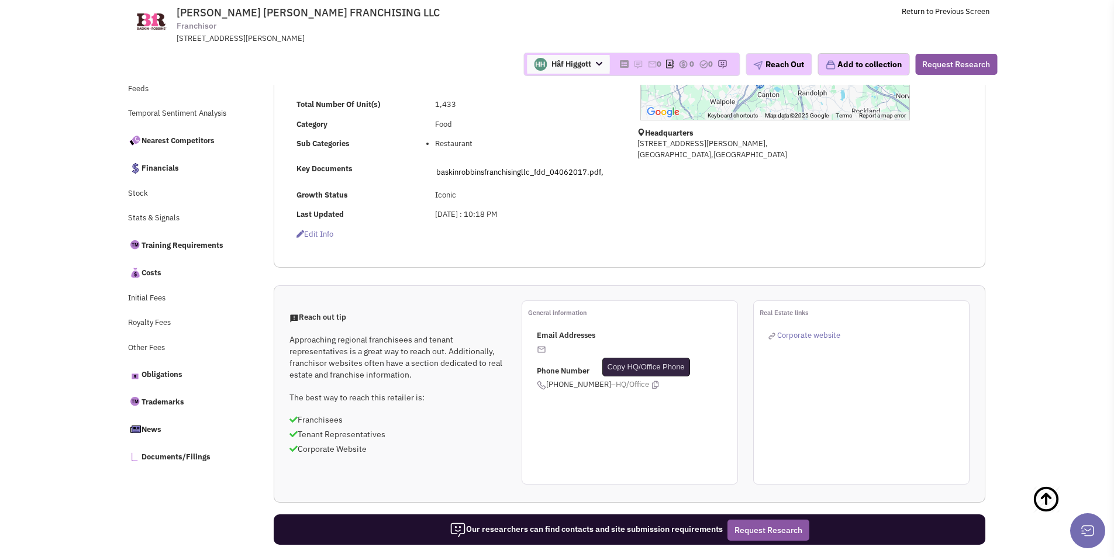
click at [652, 381] on icon at bounding box center [655, 385] width 6 height 8
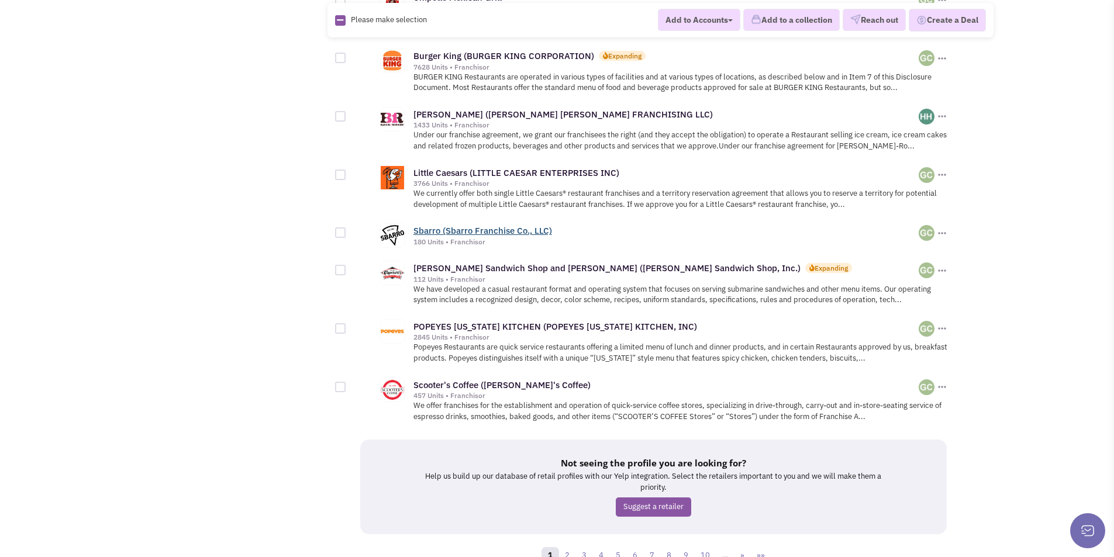
scroll to position [1207, 0]
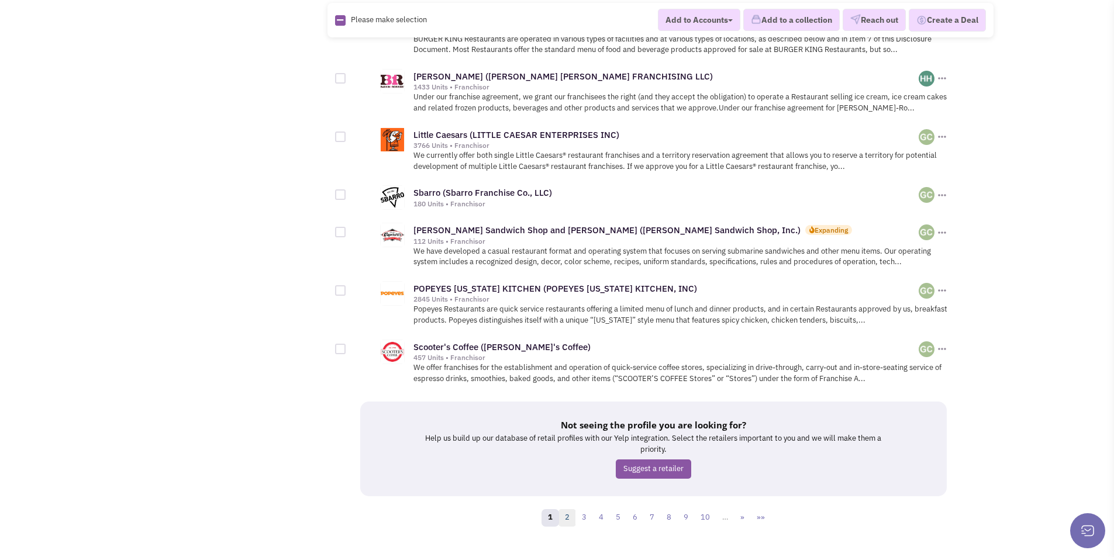
click at [569, 509] on link "2" at bounding box center [567, 518] width 18 height 18
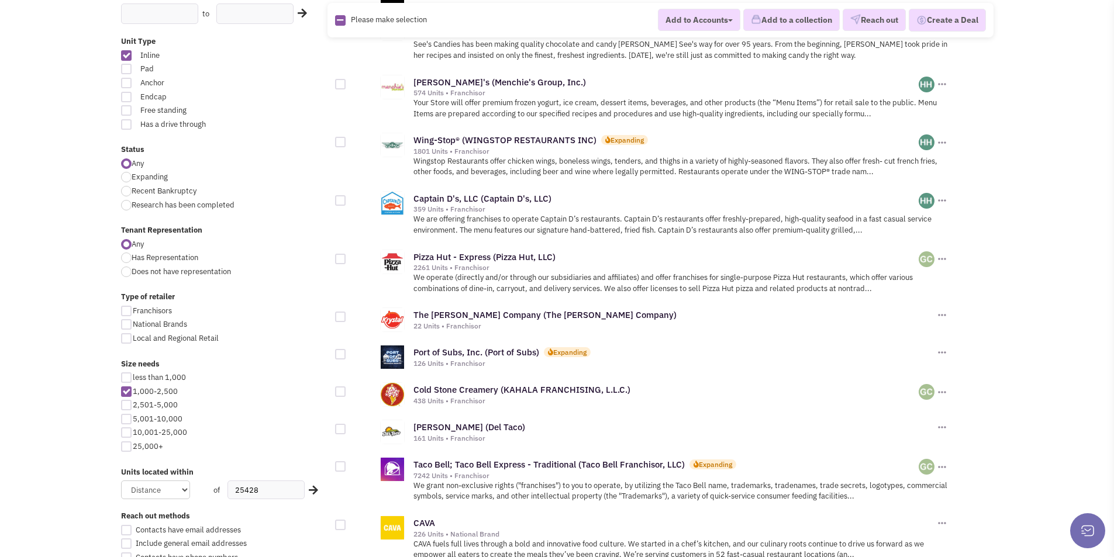
scroll to position [351, 0]
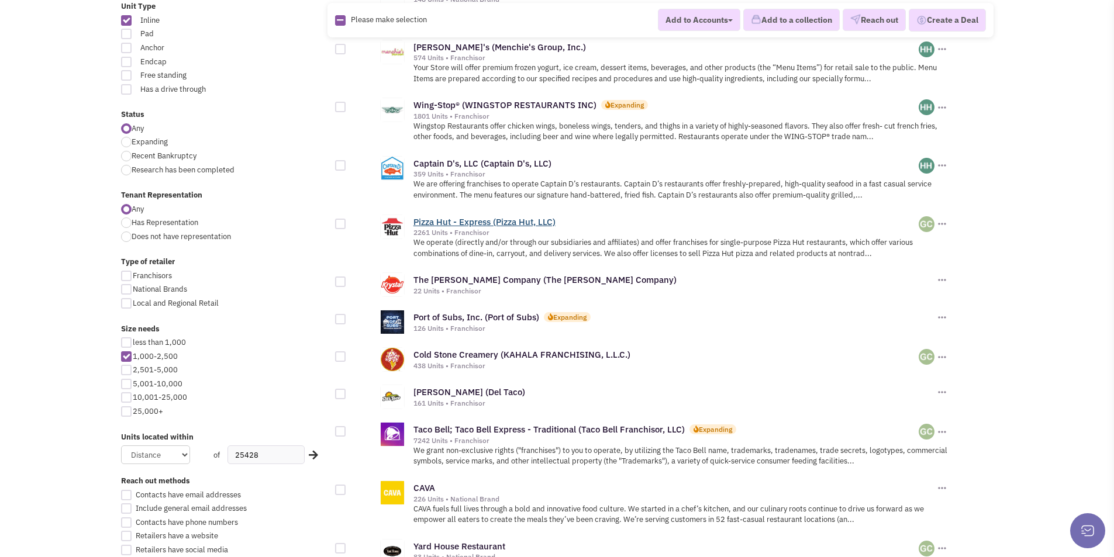
click at [449, 224] on link "Pizza Hut - Express (Pizza Hut, LLC)" at bounding box center [484, 221] width 142 height 11
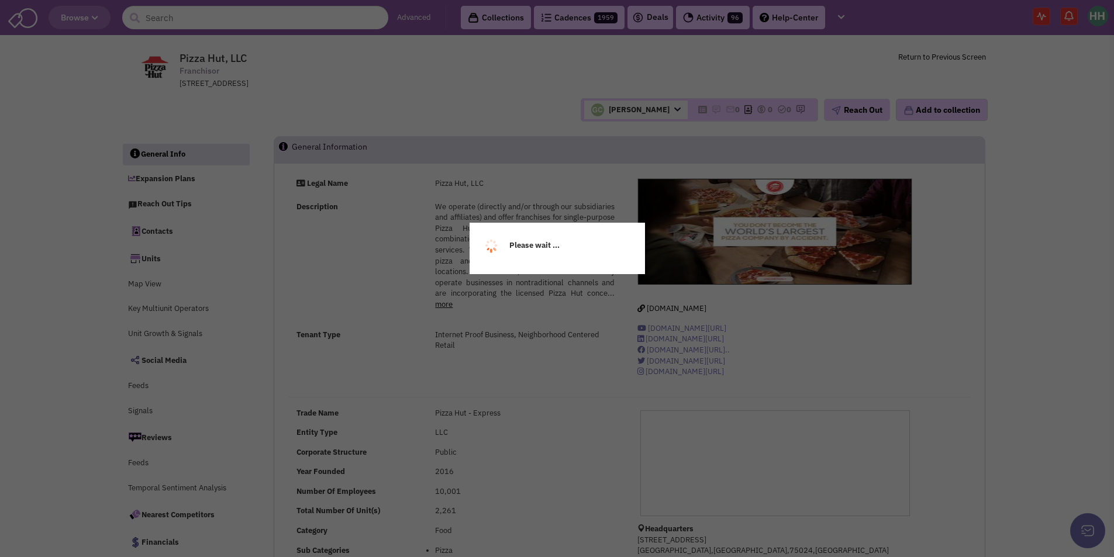
select select
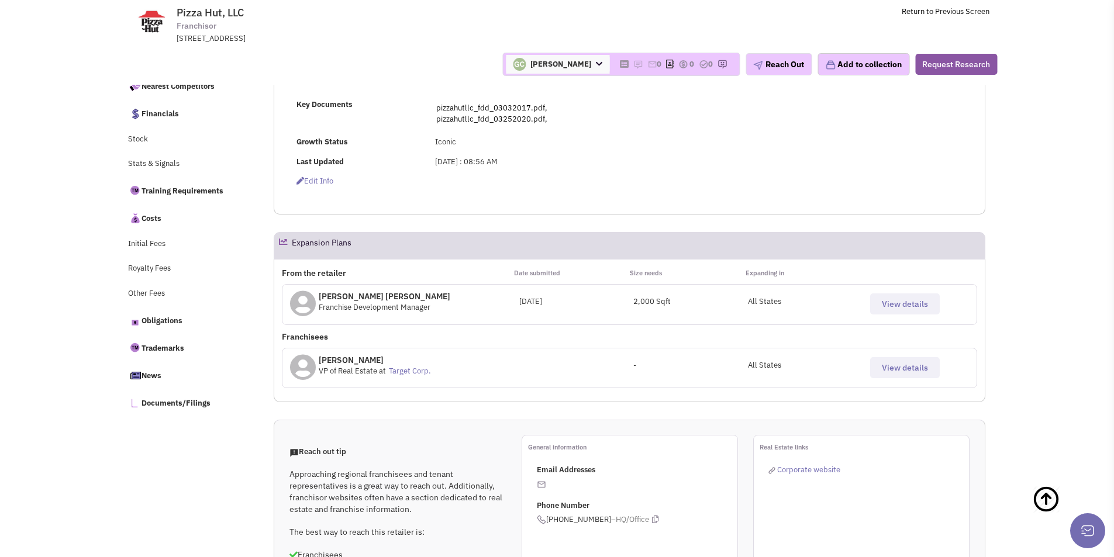
scroll to position [526, 0]
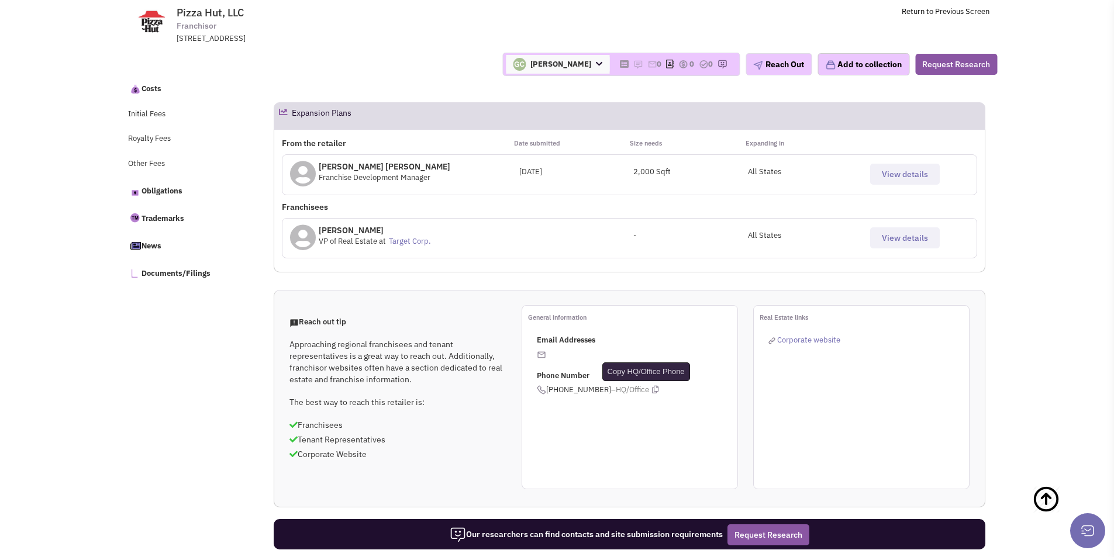
click at [652, 390] on icon at bounding box center [655, 390] width 6 height 8
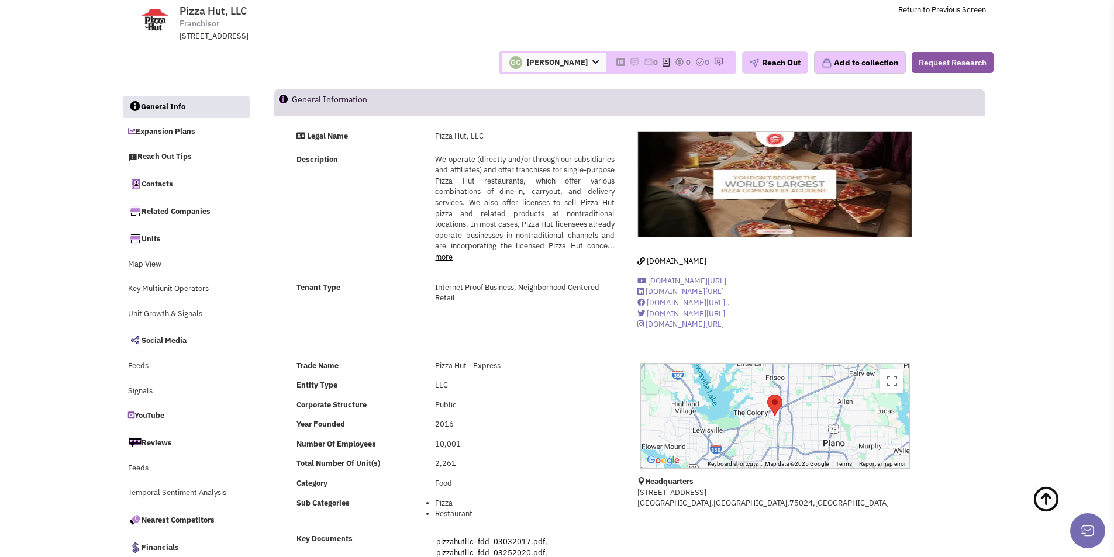
scroll to position [0, 0]
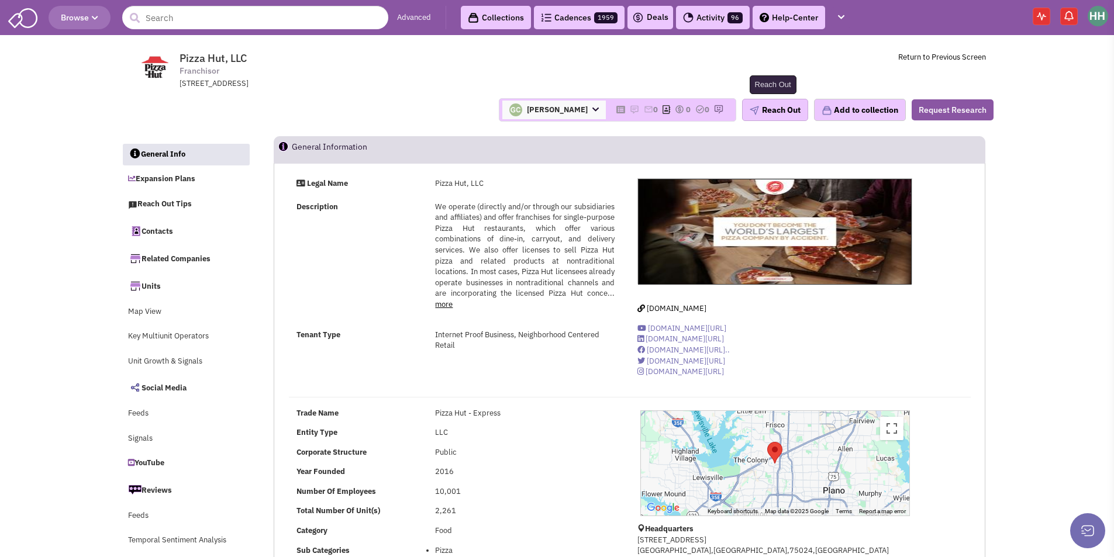
click at [759, 110] on button "Reach Out" at bounding box center [775, 110] width 66 height 22
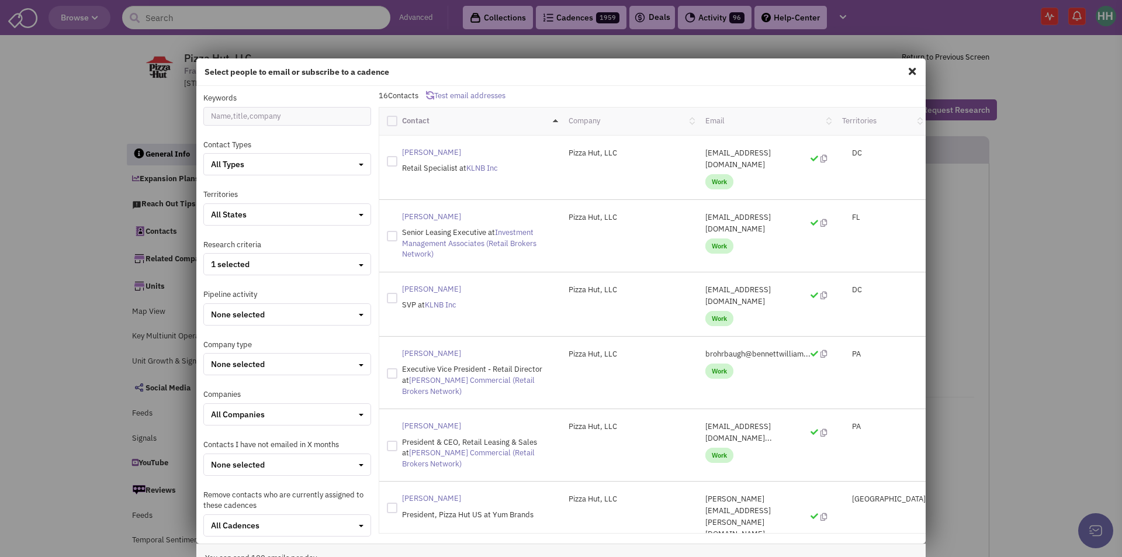
drag, startPoint x: 760, startPoint y: 205, endPoint x: 695, endPoint y: 202, distance: 65.5
click at [706, 212] on p "[EMAIL_ADDRESS][DOMAIN_NAME]" at bounding box center [767, 223] width 122 height 23
copy p "[EMAIL_ADDRESS][DOMAIN_NAME]"
click at [905, 71] on span at bounding box center [912, 71] width 15 height 19
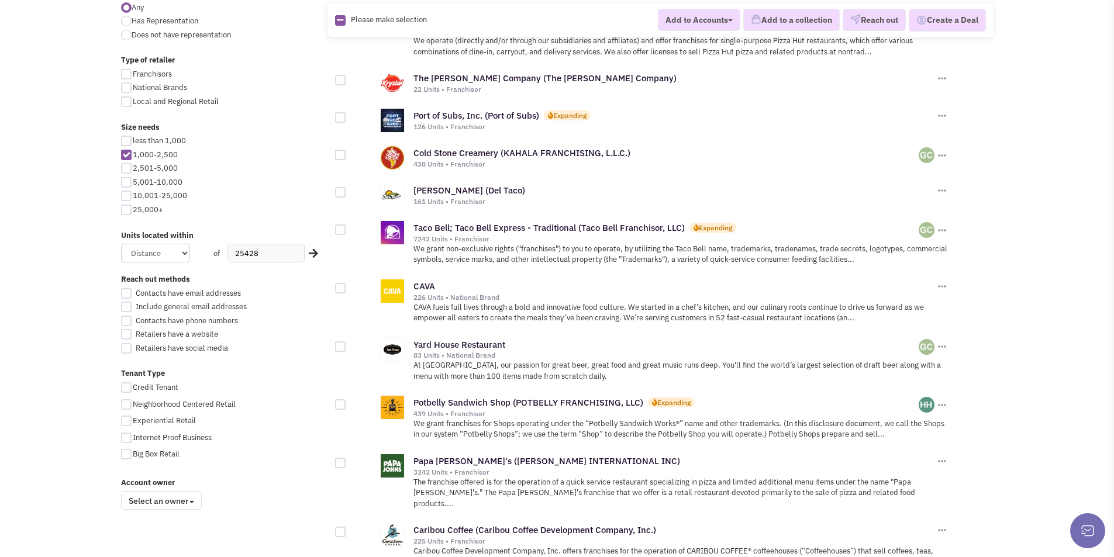
scroll to position [585, 0]
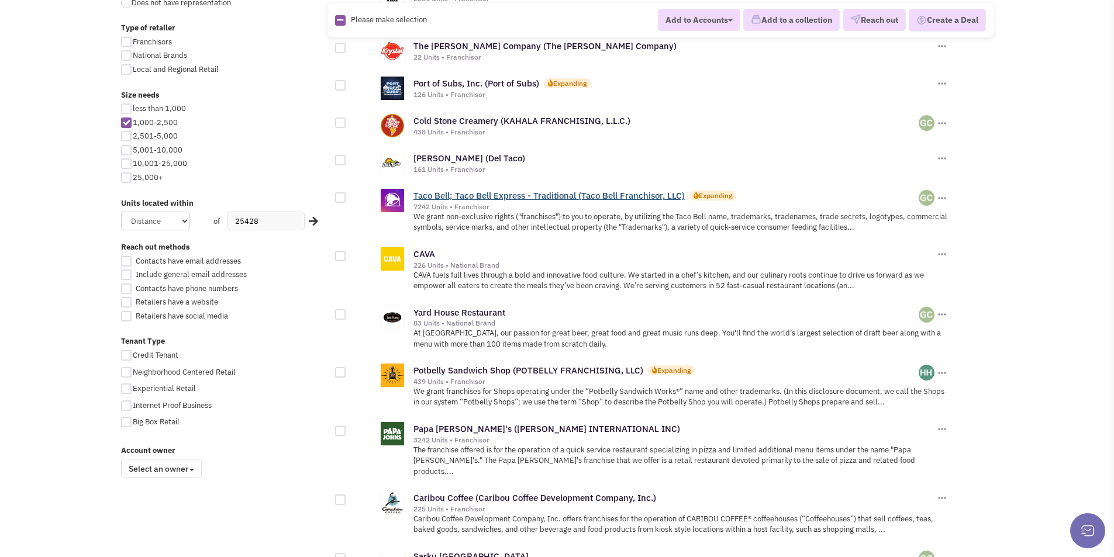
click at [476, 199] on link "Taco Bell; Taco Bell Express - Traditional (Taco Bell Franchisor, LLC)" at bounding box center [548, 195] width 271 height 11
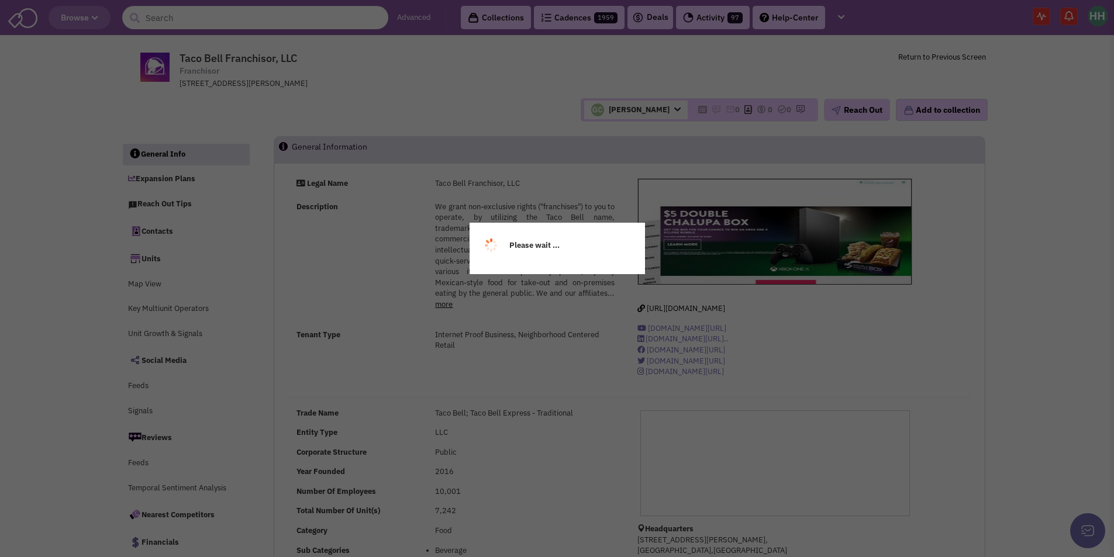
select select
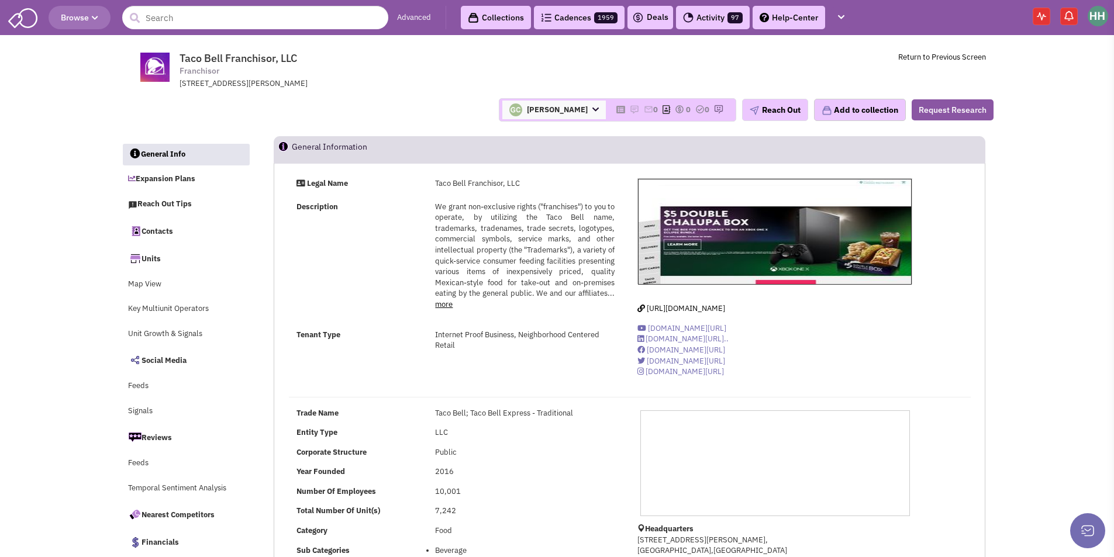
select select
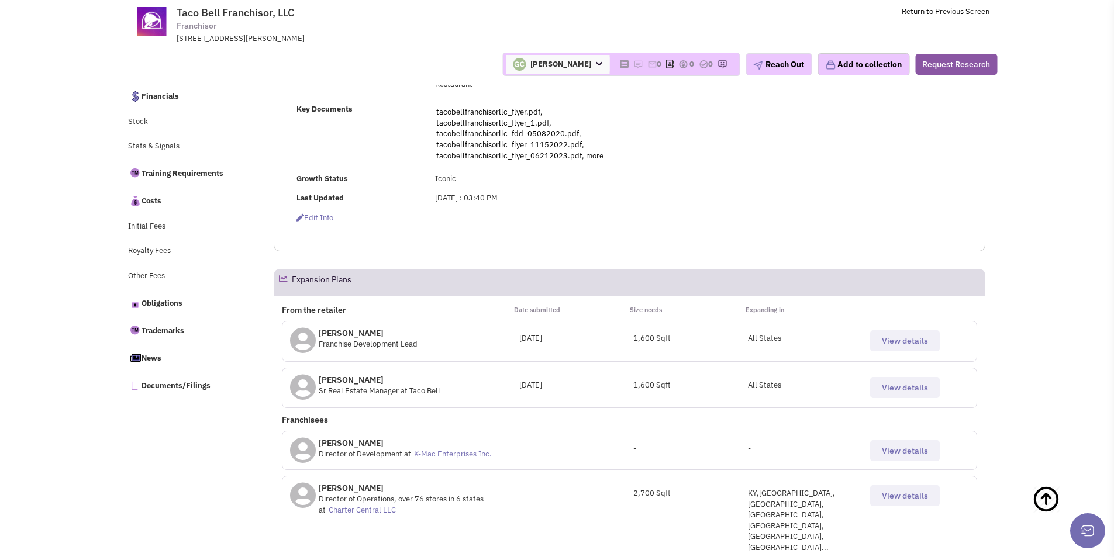
scroll to position [643, 0]
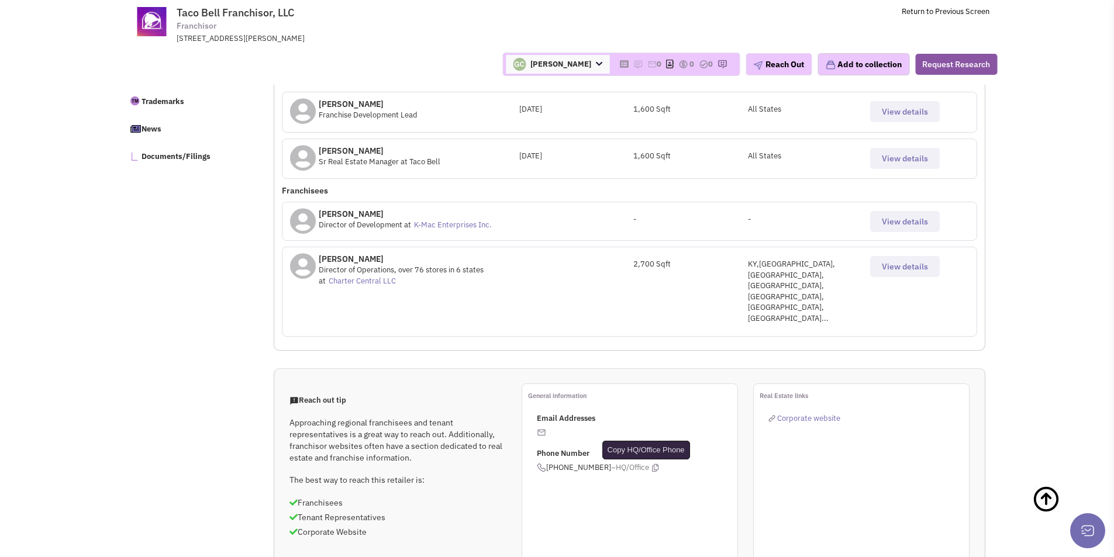
click at [652, 464] on icon at bounding box center [655, 468] width 6 height 8
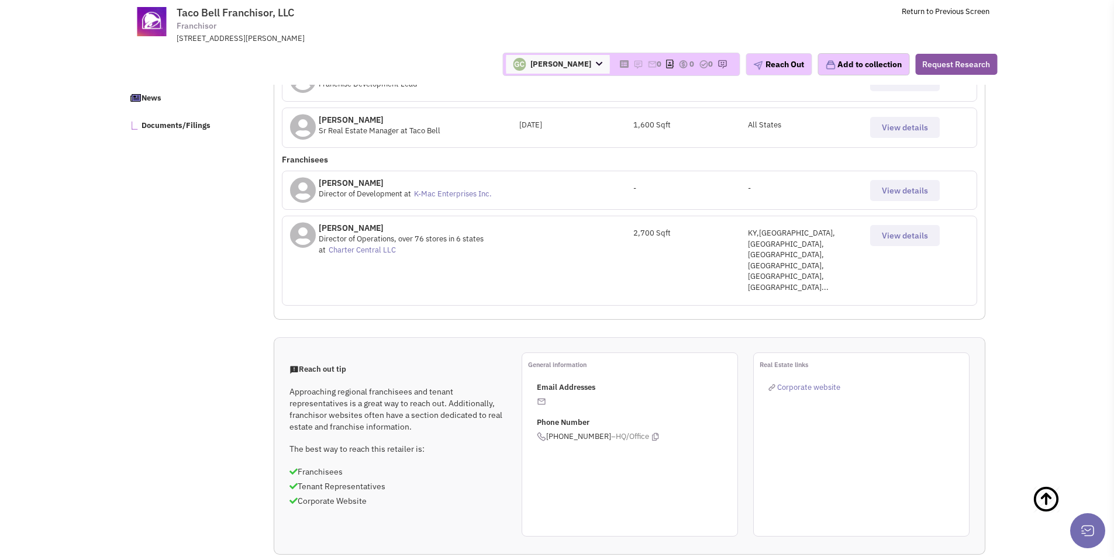
scroll to position [703, 0]
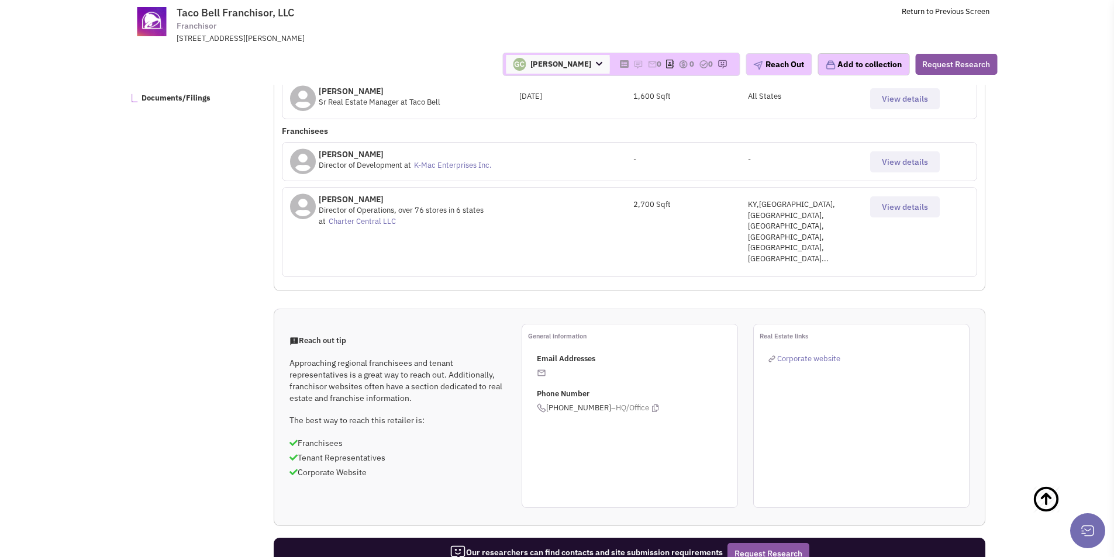
click at [896, 210] on span "View details" at bounding box center [904, 207] width 46 height 11
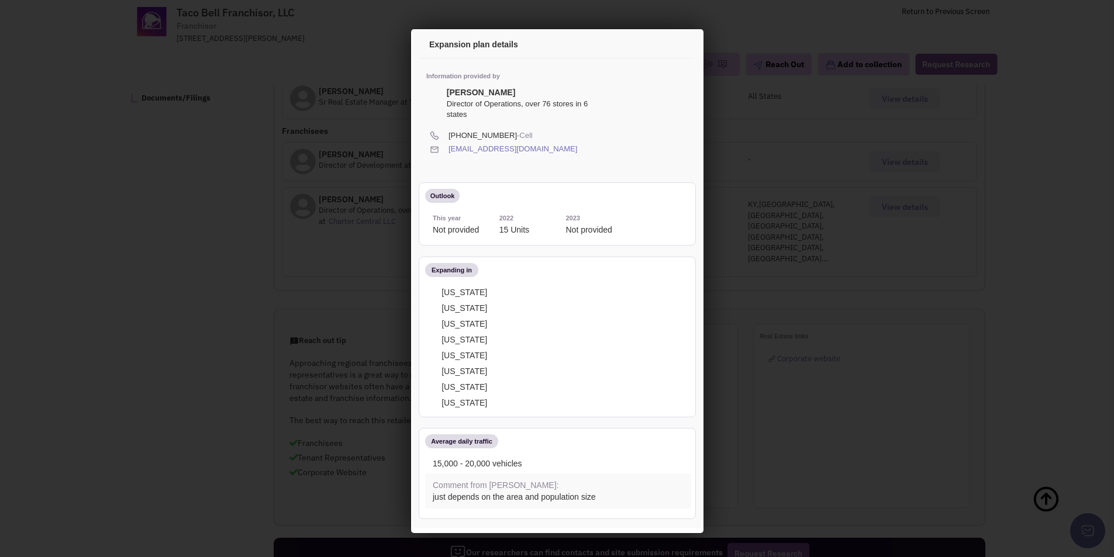
scroll to position [0, 0]
click at [578, 147] on icon at bounding box center [581, 147] width 6 height 11
drag, startPoint x: 448, startPoint y: 89, endPoint x: 496, endPoint y: 88, distance: 48.5
click at [496, 88] on div "[PERSON_NAME] Director of Operations, over 76 stores in 6 states" at bounding box center [517, 102] width 143 height 33
copy div "[PERSON_NAME]"
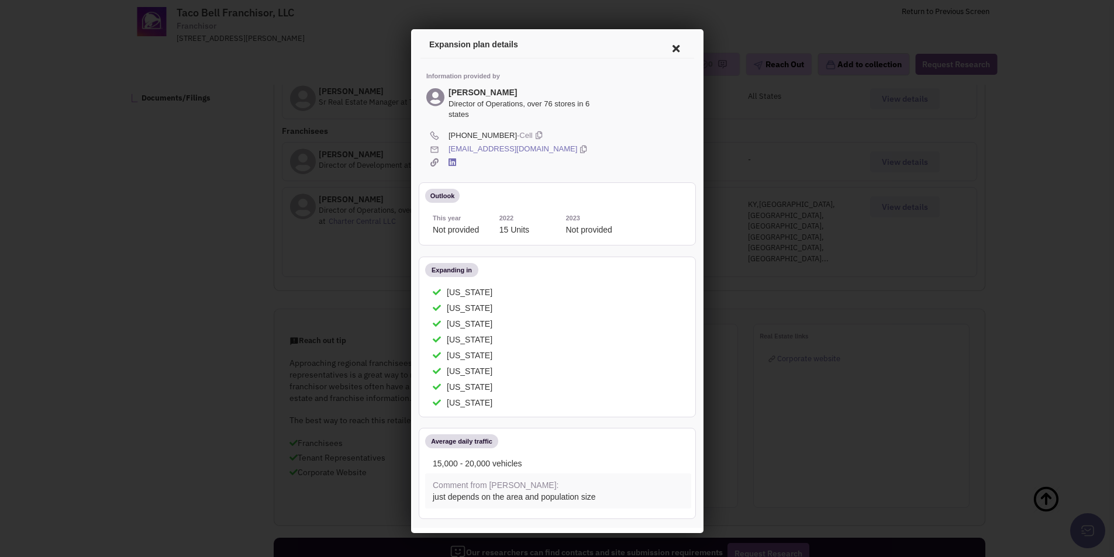
click at [664, 48] on icon at bounding box center [673, 47] width 25 height 28
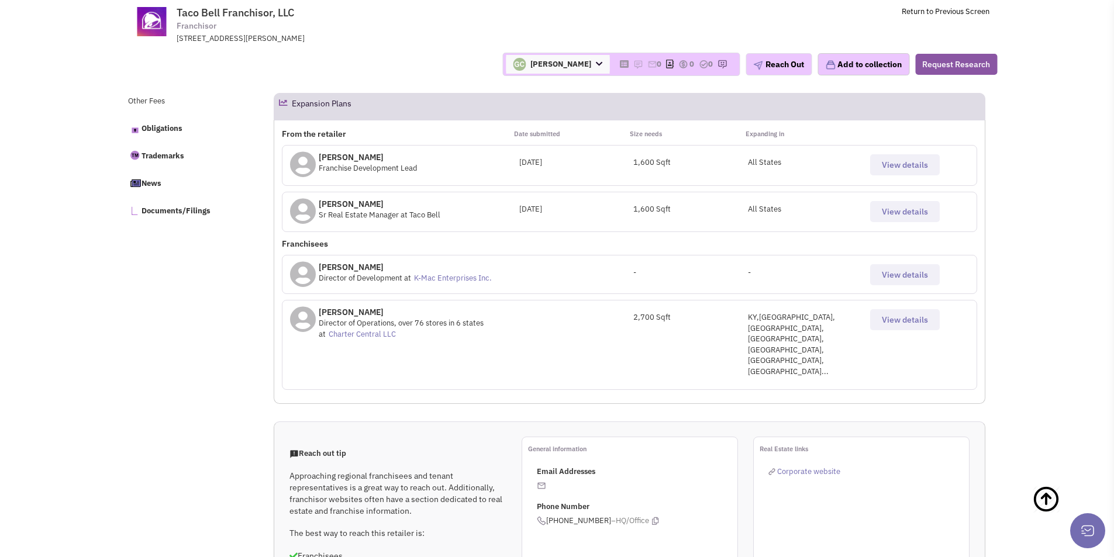
scroll to position [585, 0]
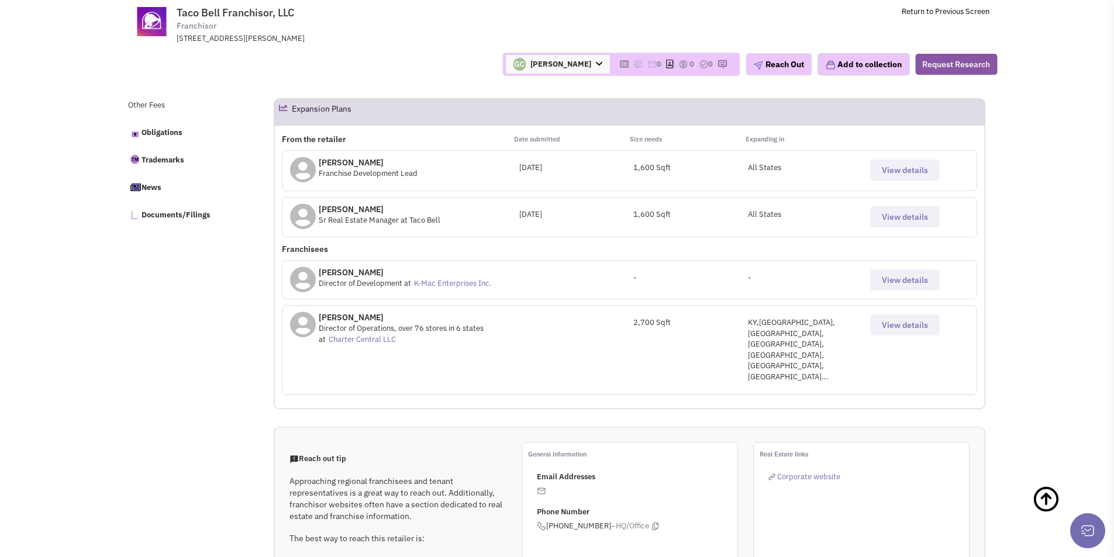
click at [906, 169] on span "View details" at bounding box center [904, 170] width 46 height 11
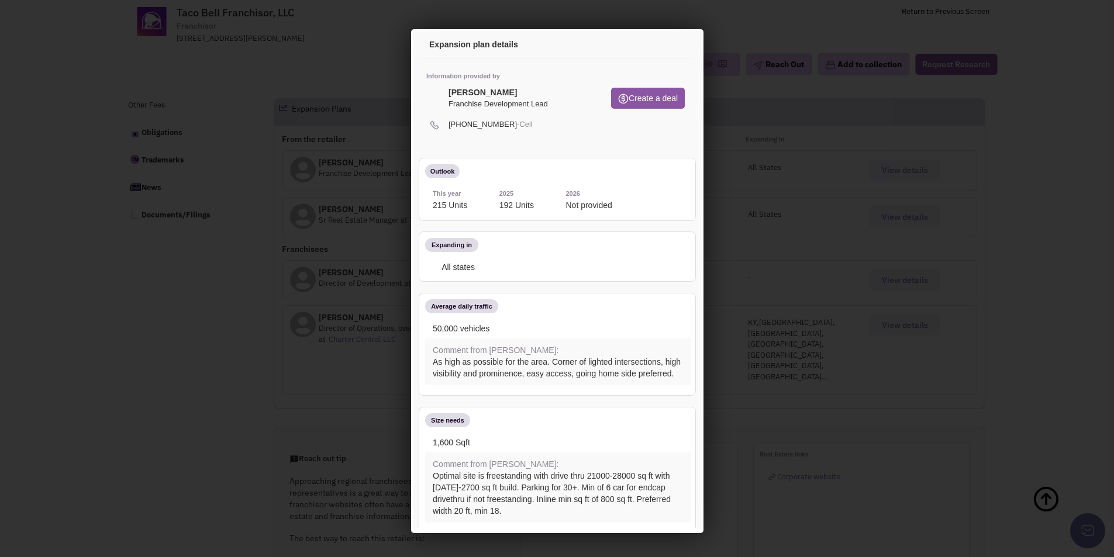
scroll to position [0, 0]
click at [661, 48] on icon at bounding box center [673, 47] width 25 height 28
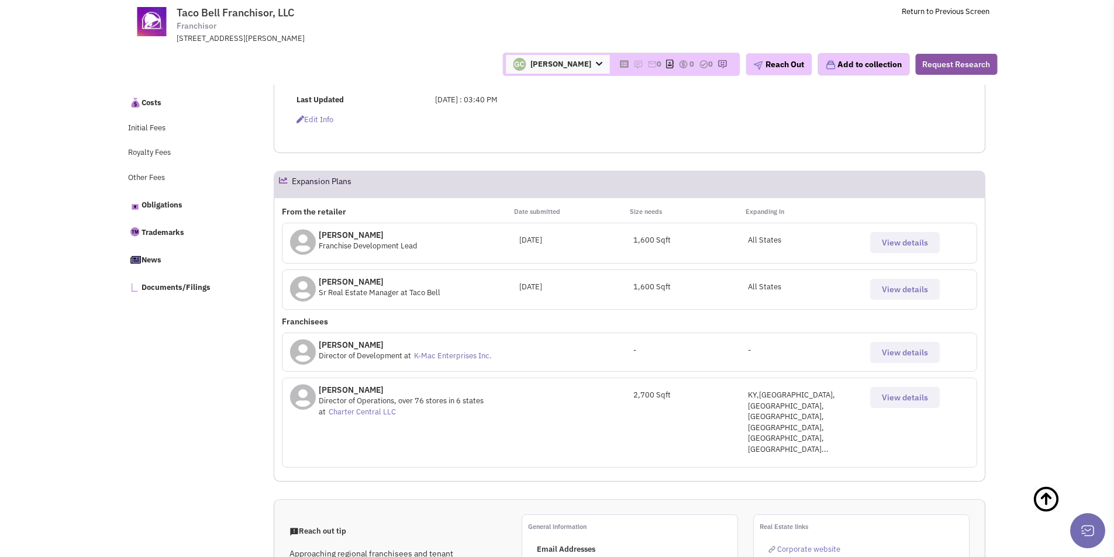
scroll to position [468, 0]
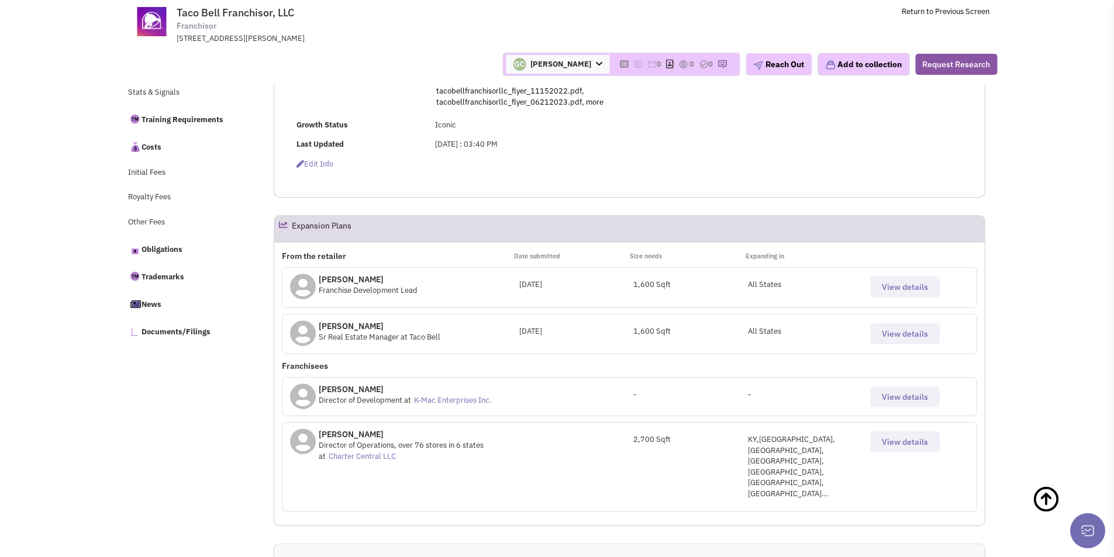
click at [902, 334] on span "View details" at bounding box center [904, 334] width 46 height 11
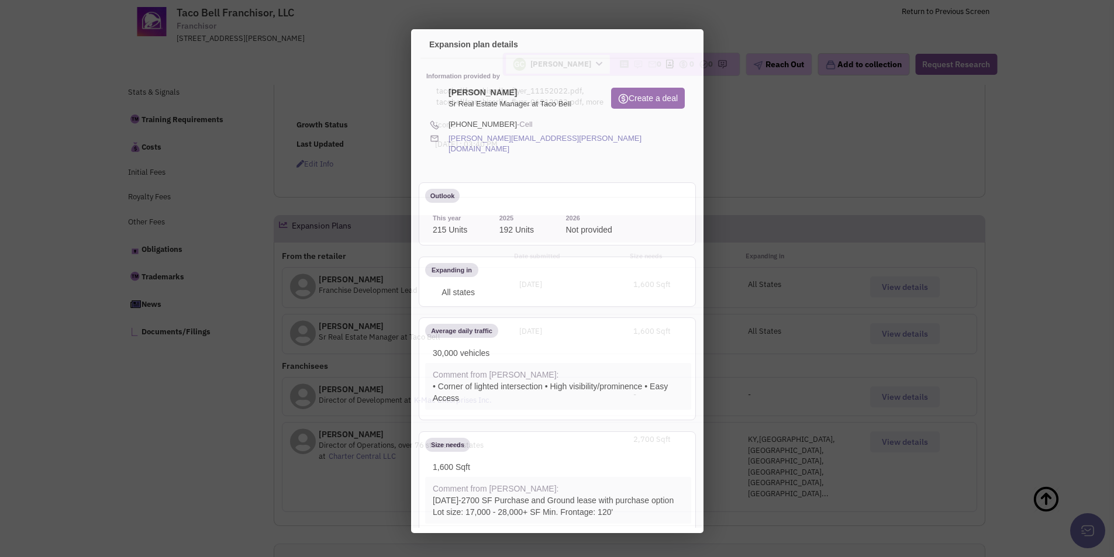
scroll to position [0, 0]
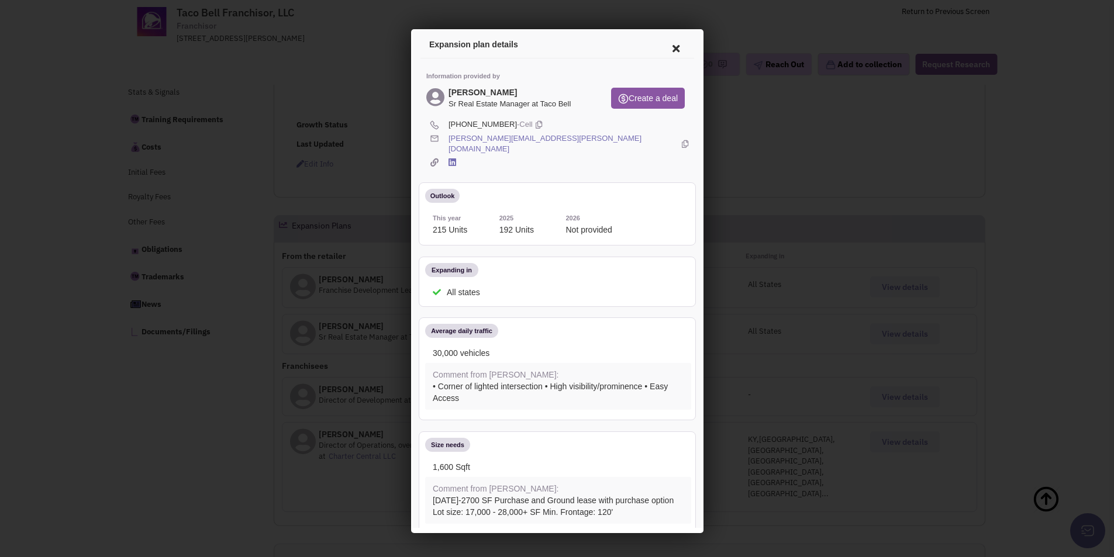
click at [679, 135] on icon at bounding box center [682, 143] width 6 height 22
click at [665, 44] on icon at bounding box center [673, 47] width 25 height 28
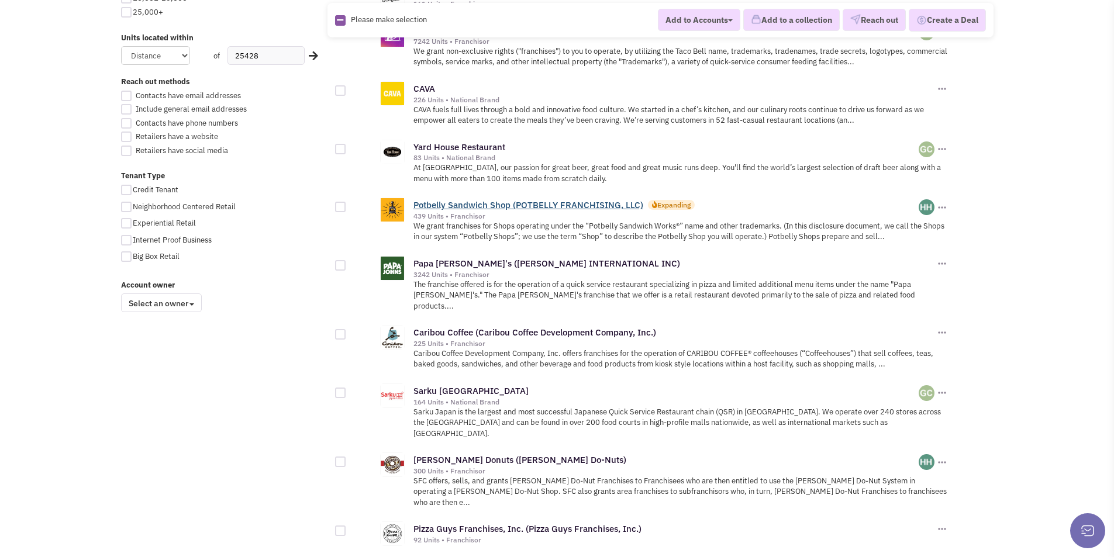
scroll to position [760, 0]
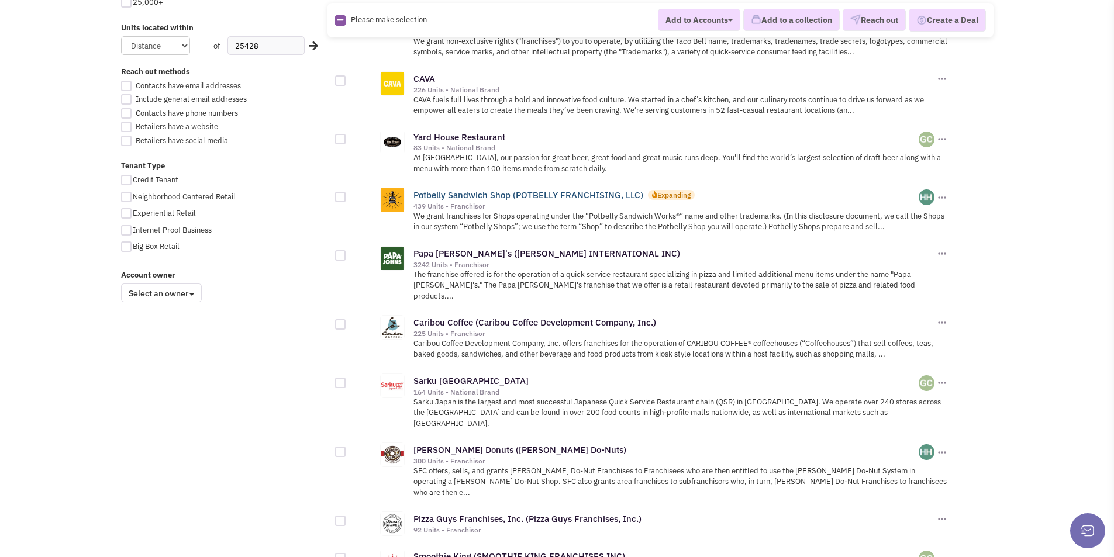
click at [543, 198] on link "Potbelly Sandwich Shop (POTBELLY FRANCHISING, LLC)" at bounding box center [528, 194] width 230 height 11
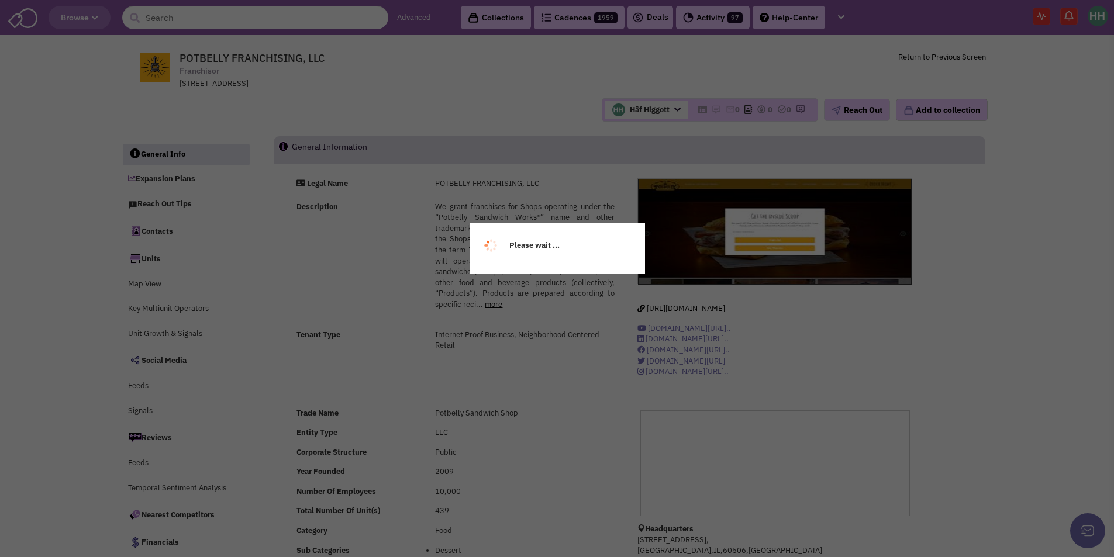
select select
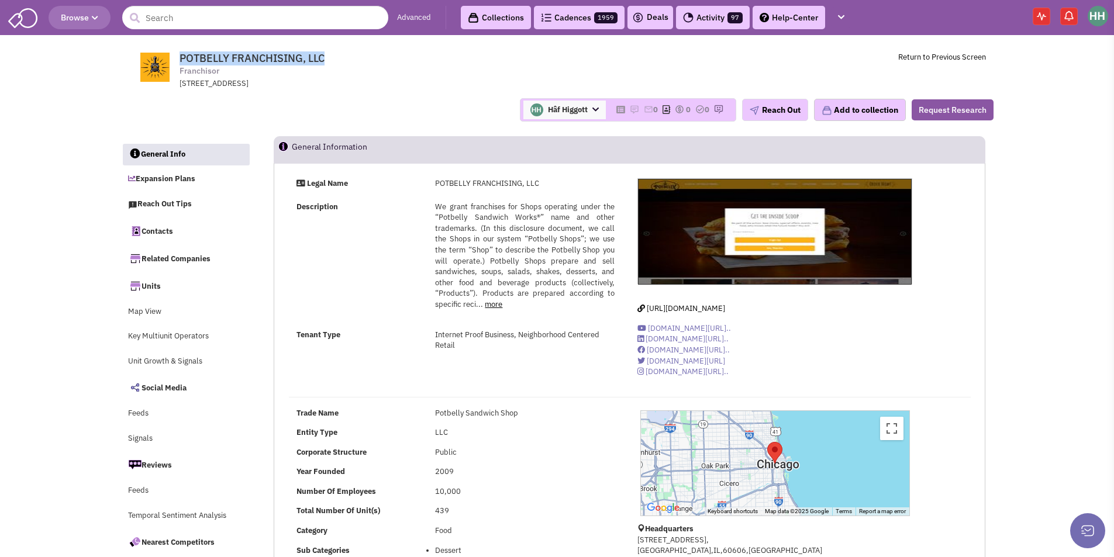
drag, startPoint x: 181, startPoint y: 54, endPoint x: 329, endPoint y: 63, distance: 148.7
click at [329, 63] on span "POTBELLY FRANCHISING, LLC Franchisor [STREET_ADDRESS]" at bounding box center [338, 70] width 293 height 37
copy span "POTBELLY FRANCHISING, LLC"
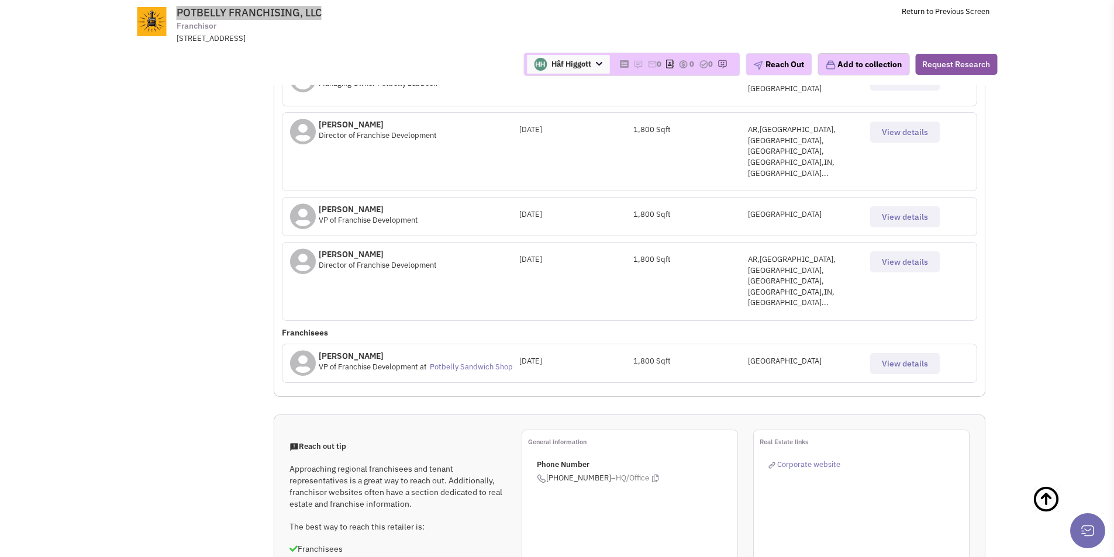
scroll to position [703, 0]
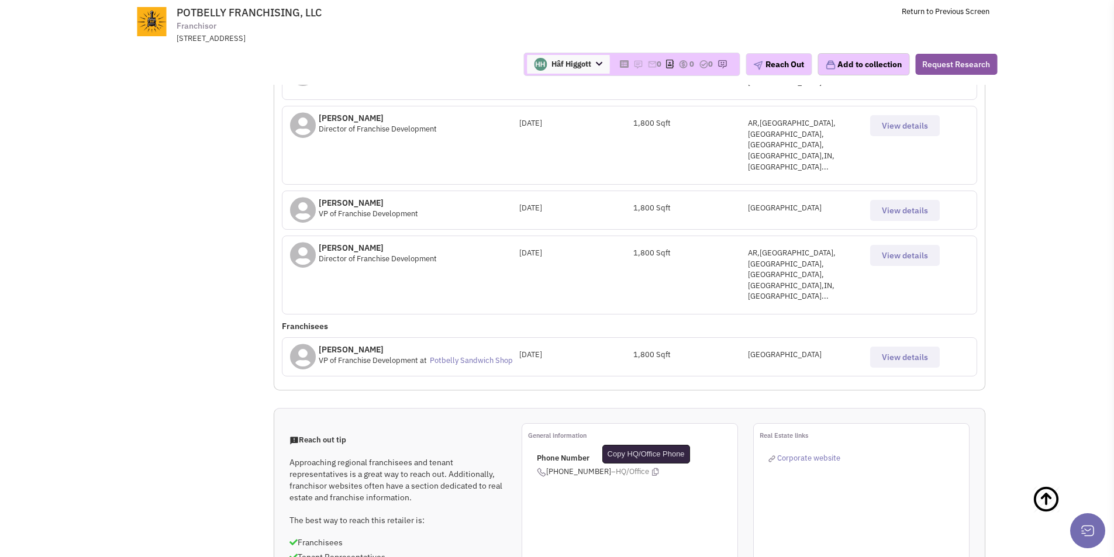
click at [652, 468] on icon at bounding box center [655, 472] width 6 height 8
click at [898, 115] on button "View details" at bounding box center [905, 125] width 70 height 21
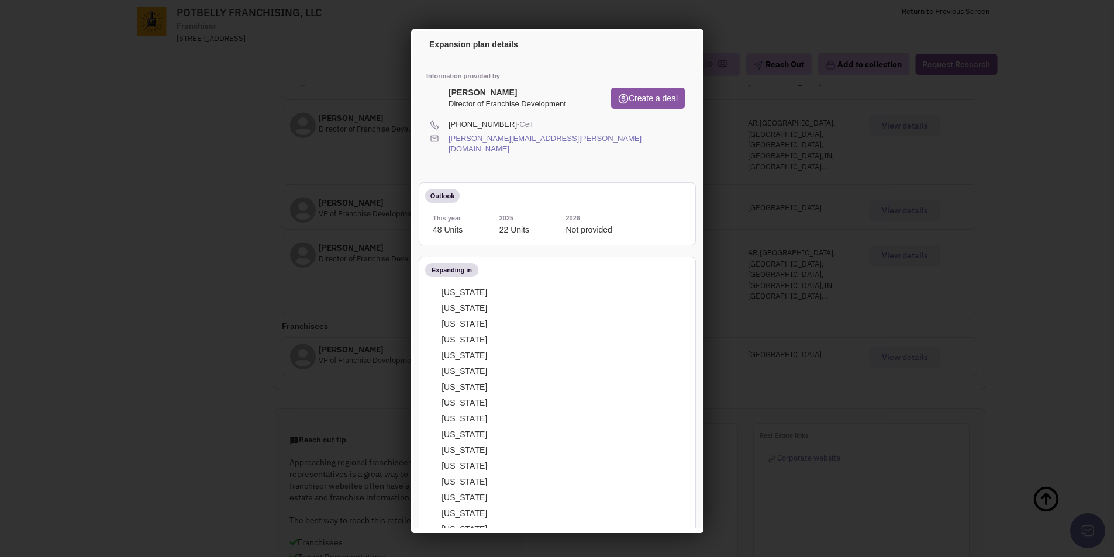
scroll to position [0, 0]
click at [679, 135] on icon at bounding box center [682, 143] width 6 height 22
click at [664, 46] on icon at bounding box center [673, 47] width 25 height 28
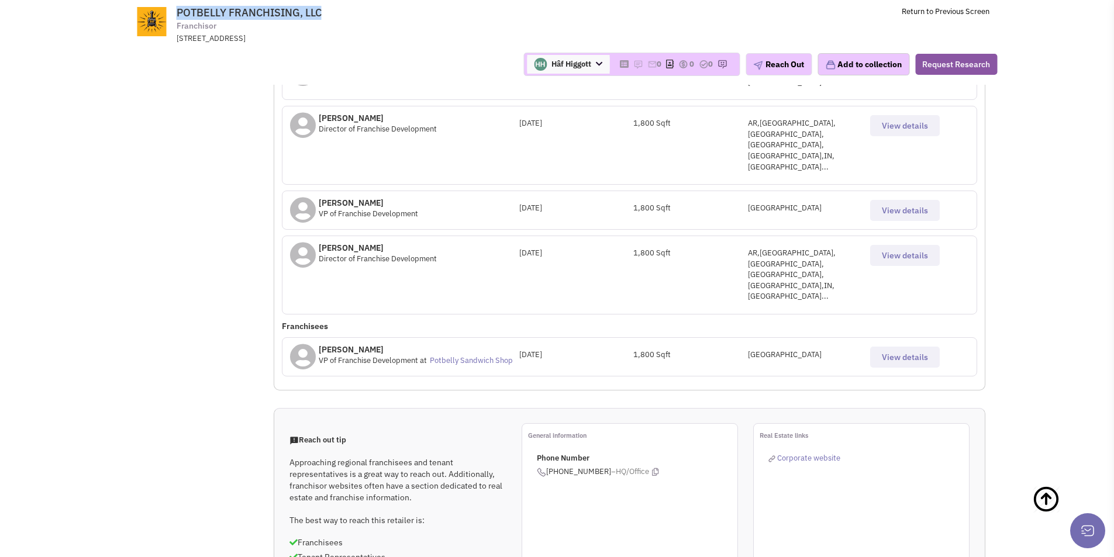
drag, startPoint x: 177, startPoint y: 11, endPoint x: 329, endPoint y: 9, distance: 151.4
click at [329, 9] on span "POTBELLY FRANCHISING, LLC Franchisor [STREET_ADDRESS]" at bounding box center [335, 24] width 293 height 37
copy span "POTBELLY FRANCHISING, LLC"
click at [899, 120] on span "View details" at bounding box center [904, 125] width 46 height 11
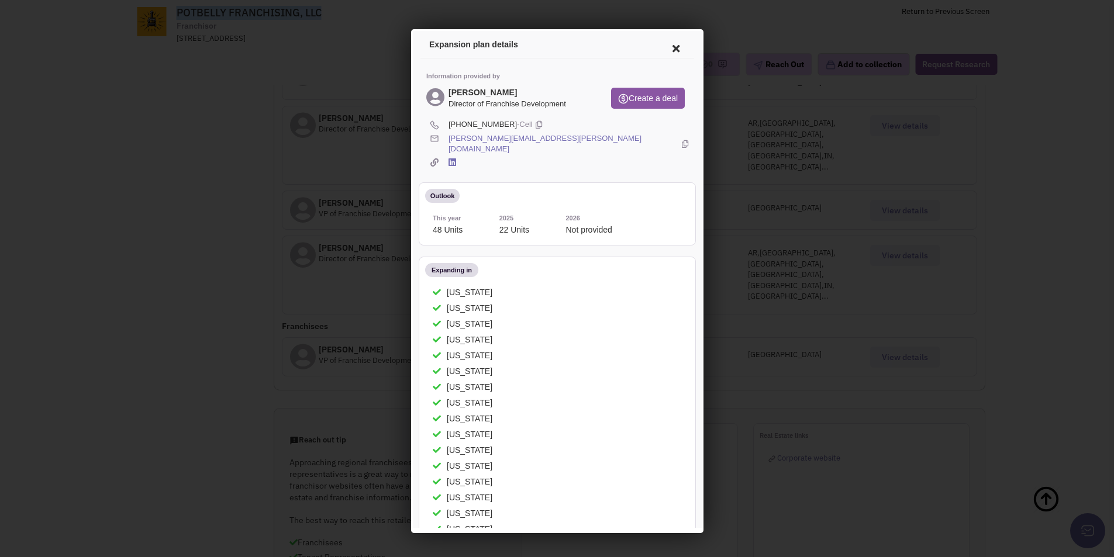
click at [679, 134] on icon at bounding box center [682, 143] width 6 height 22
click at [663, 47] on icon at bounding box center [673, 47] width 25 height 28
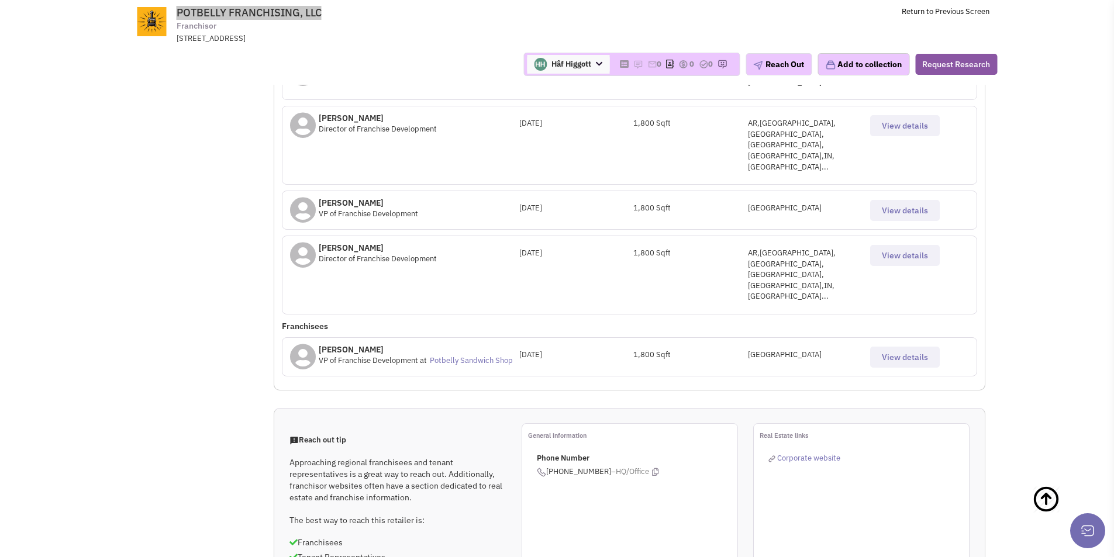
click at [897, 245] on button "View details" at bounding box center [905, 255] width 70 height 21
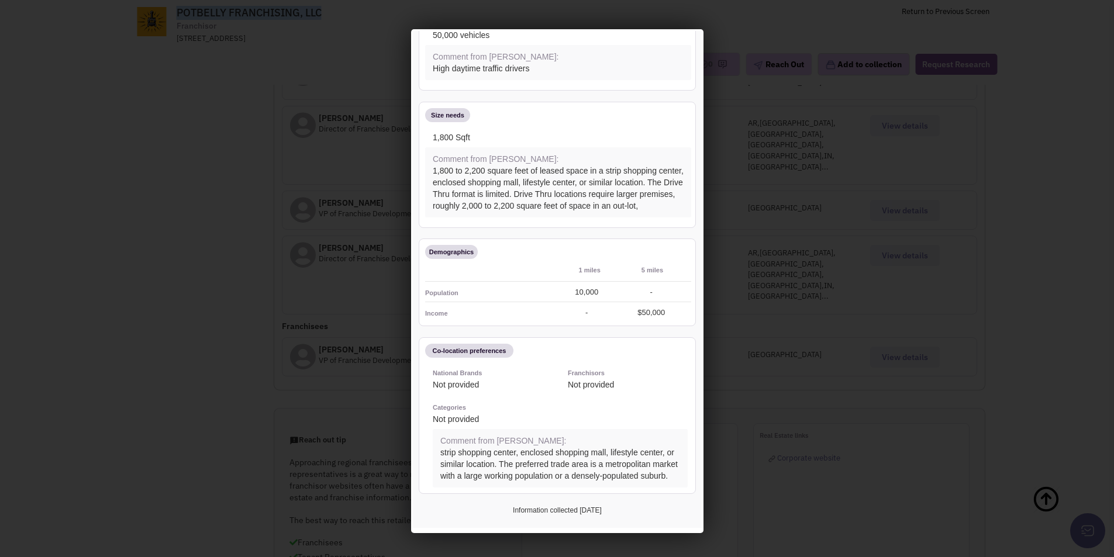
scroll to position [267, 0]
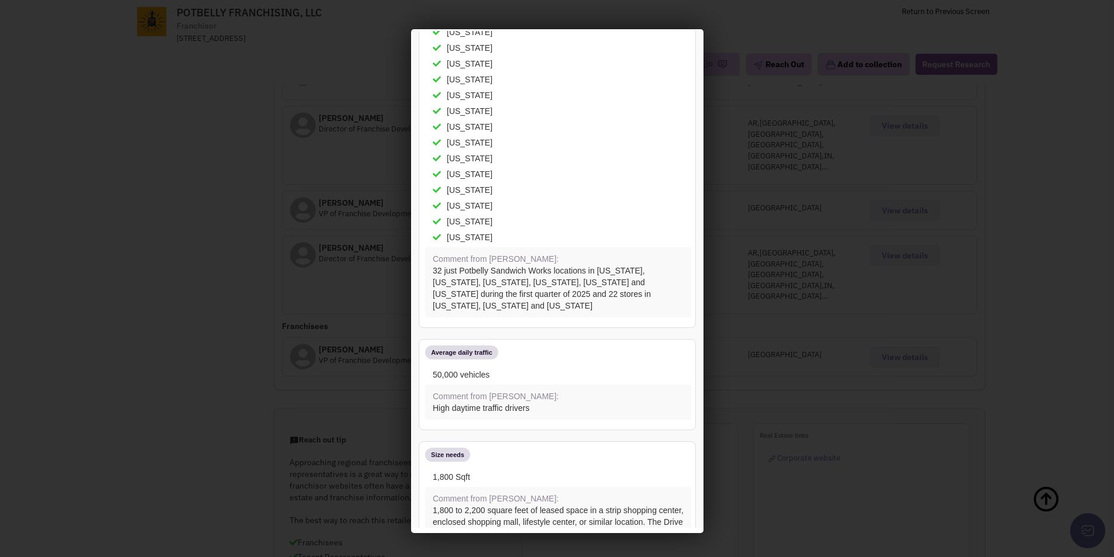
click at [737, 77] on div at bounding box center [557, 278] width 1114 height 557
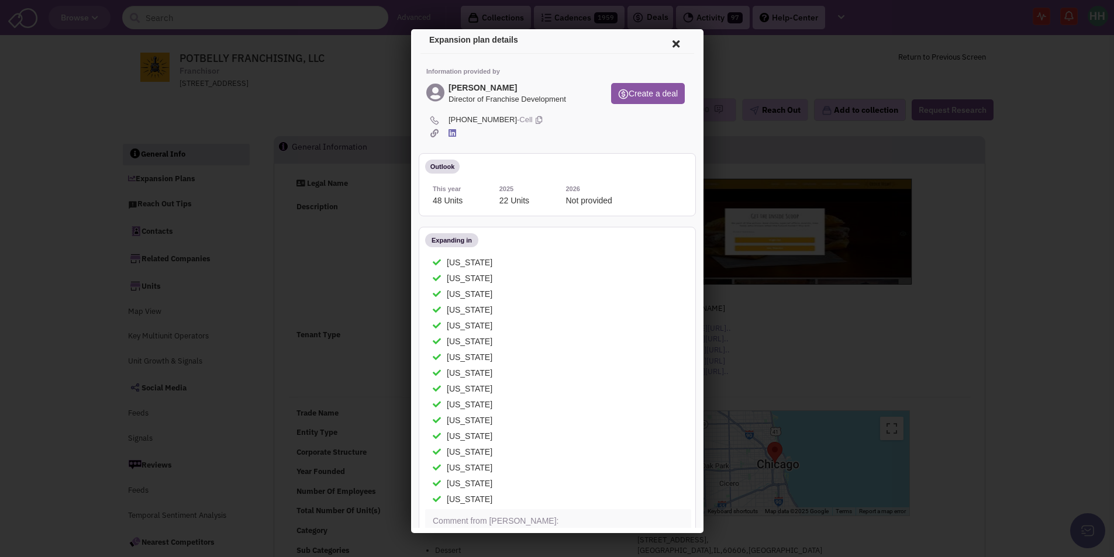
scroll to position [0, 0]
click at [666, 46] on icon at bounding box center [673, 47] width 25 height 28
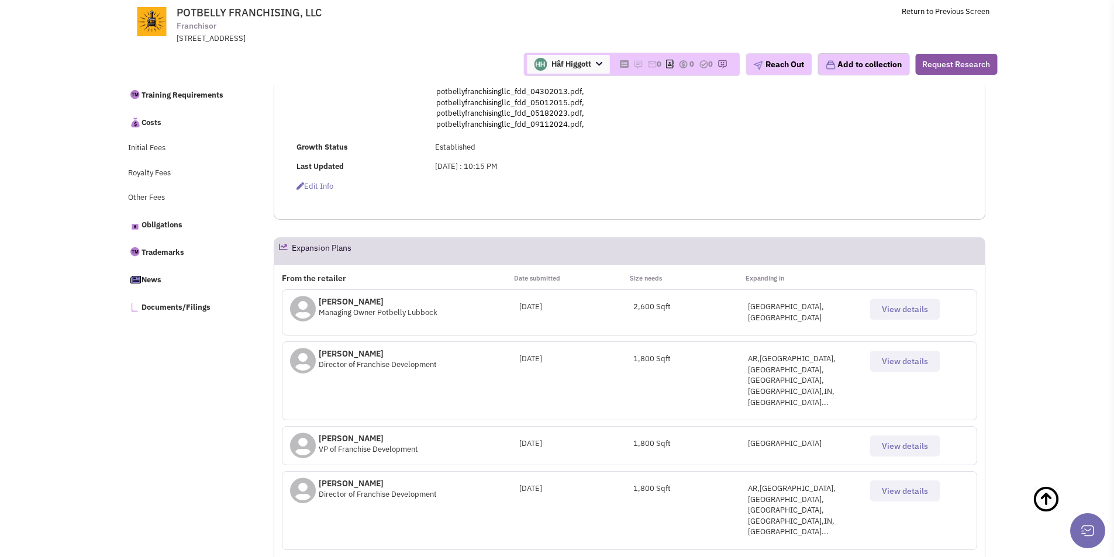
scroll to position [468, 0]
drag, startPoint x: 332, startPoint y: 347, endPoint x: 388, endPoint y: 342, distance: 55.7
click at [388, 347] on p "[PERSON_NAME]" at bounding box center [378, 353] width 118 height 12
copy p "[PERSON_NAME]"
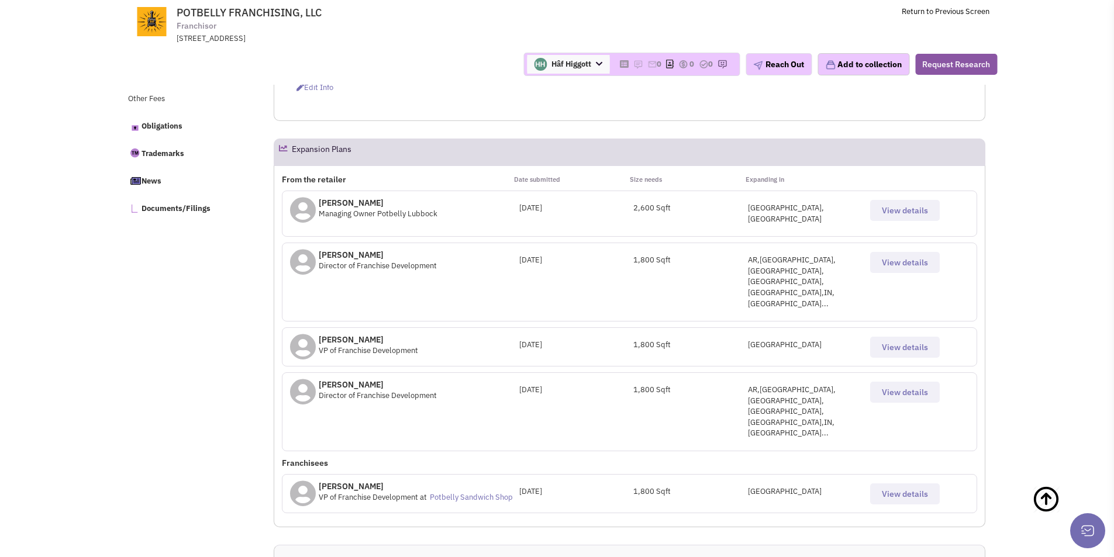
scroll to position [585, 0]
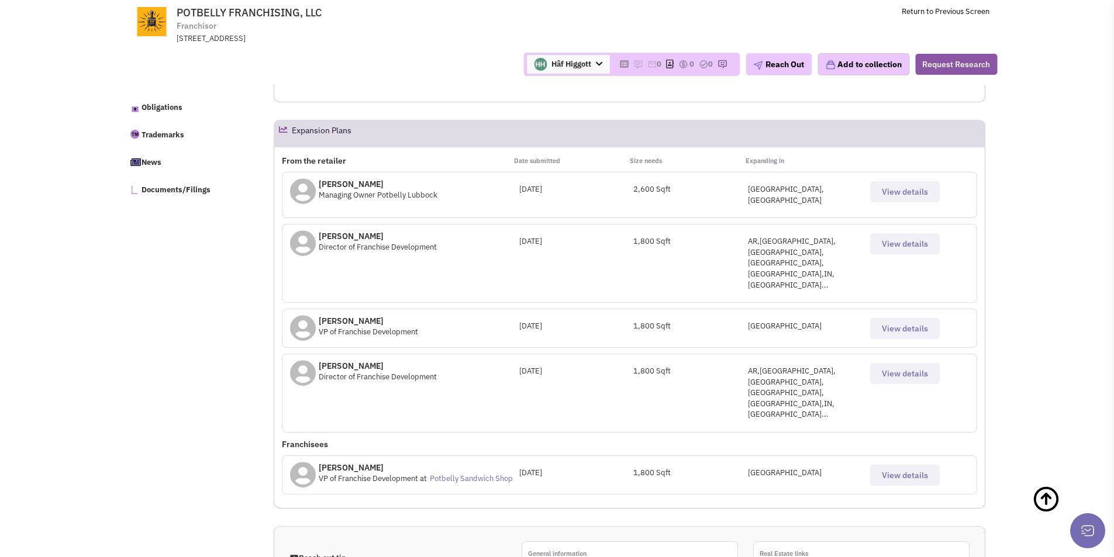
click at [891, 189] on span "View details" at bounding box center [904, 191] width 46 height 11
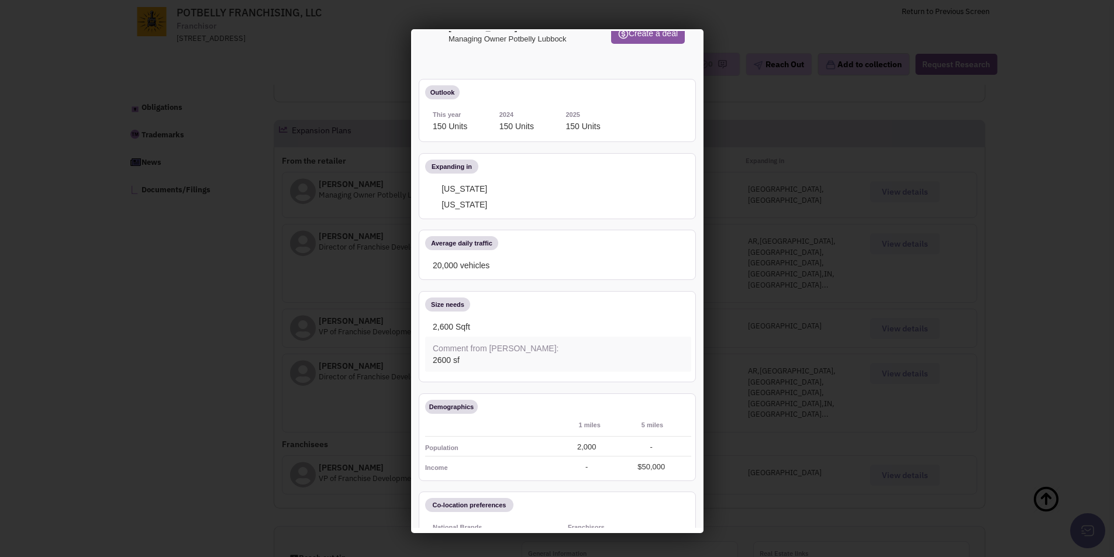
scroll to position [0, 0]
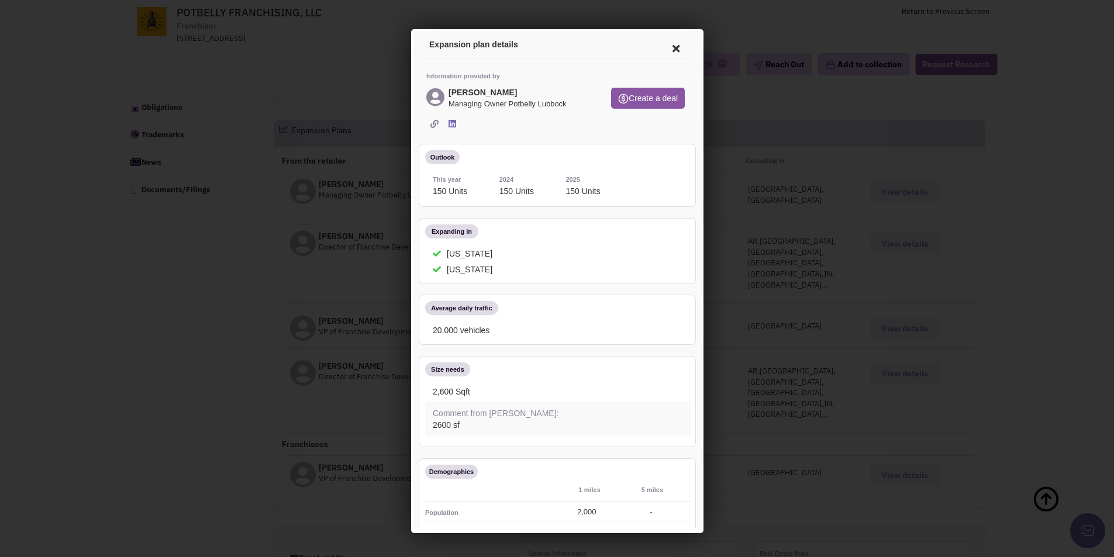
click at [666, 46] on icon at bounding box center [673, 47] width 25 height 28
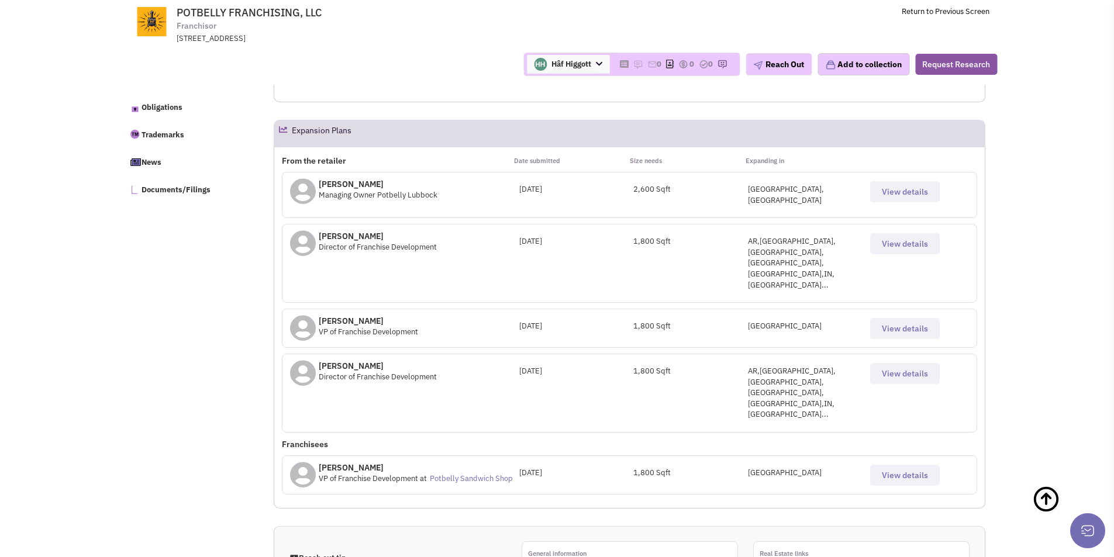
click at [897, 193] on span "View details" at bounding box center [904, 191] width 46 height 11
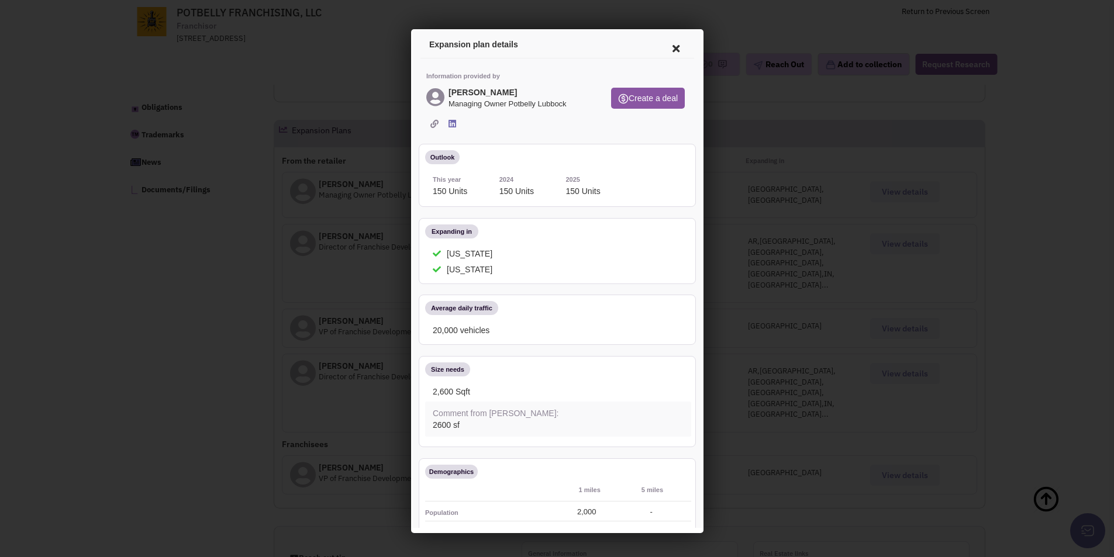
click at [666, 45] on icon at bounding box center [673, 47] width 25 height 28
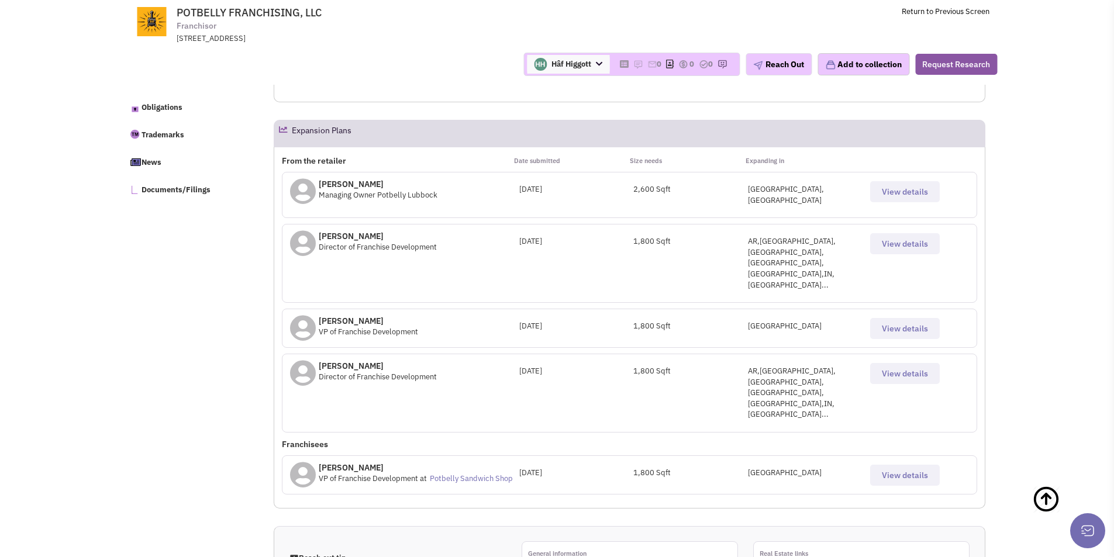
click at [894, 323] on span "View details" at bounding box center [904, 328] width 46 height 11
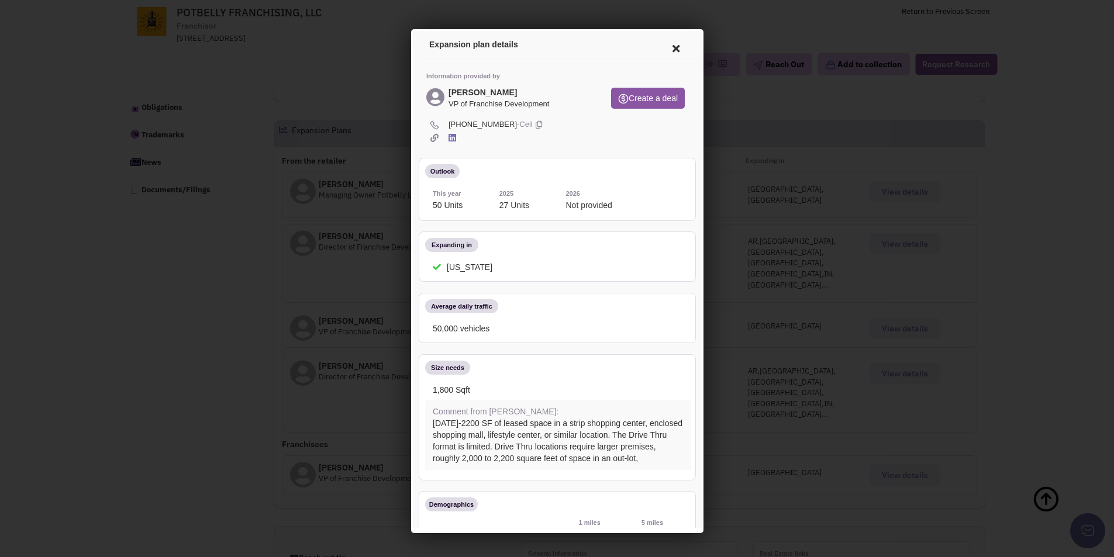
click at [663, 49] on icon at bounding box center [673, 47] width 25 height 28
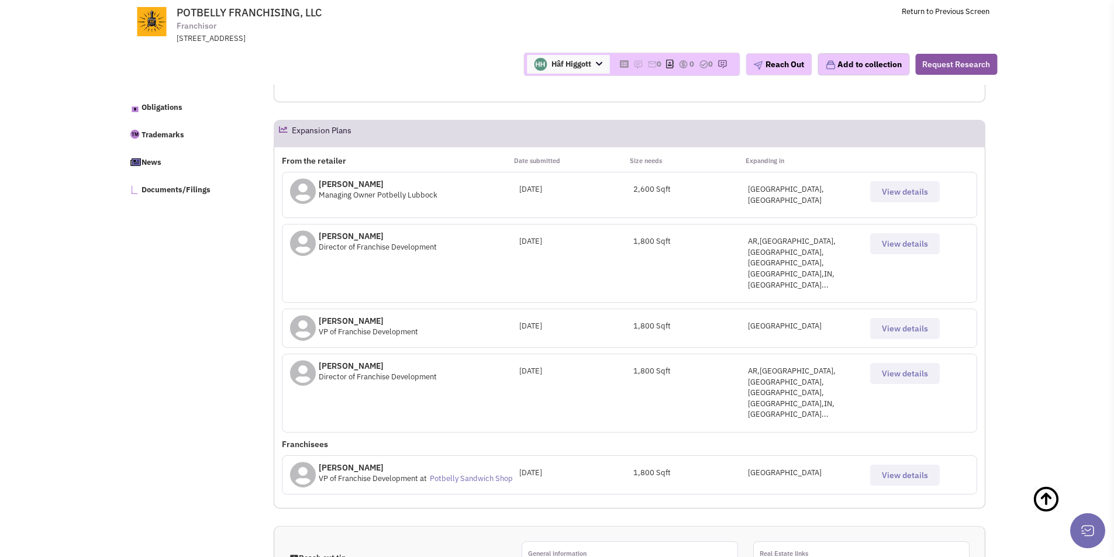
click at [891, 465] on button "View details" at bounding box center [905, 475] width 70 height 21
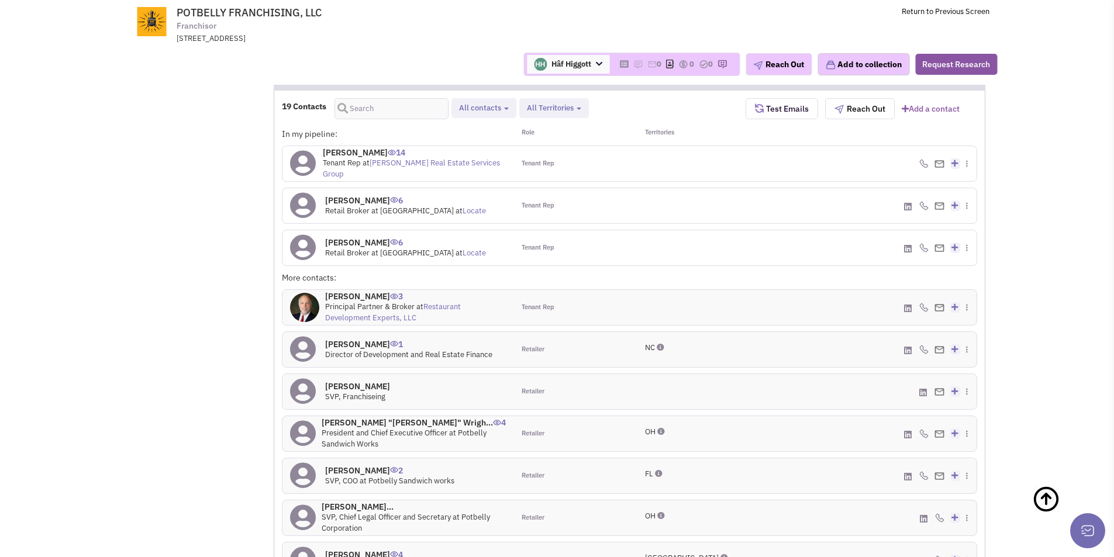
scroll to position [1346, 0]
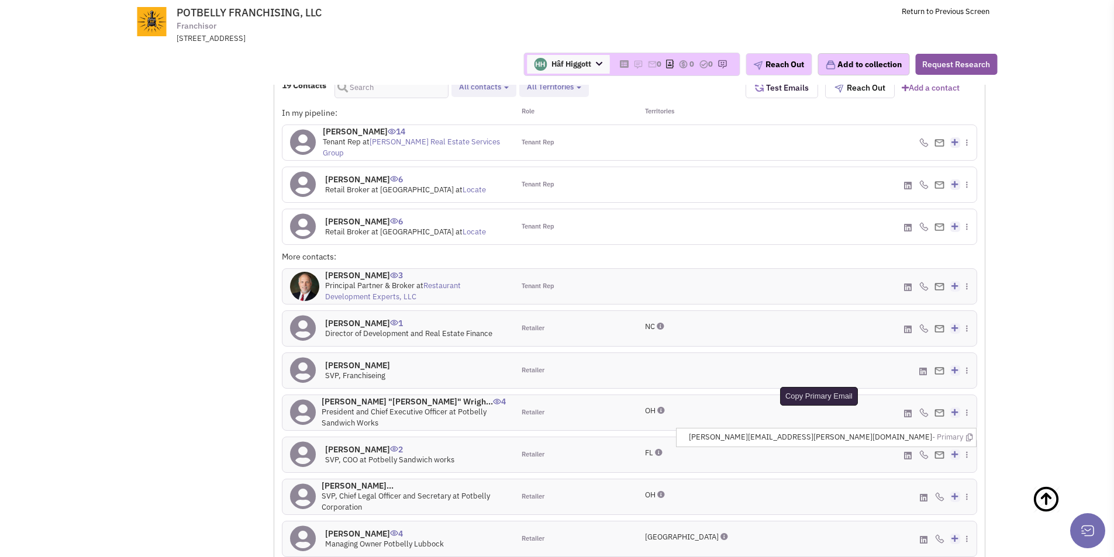
click at [969, 434] on icon at bounding box center [969, 438] width 6 height 8
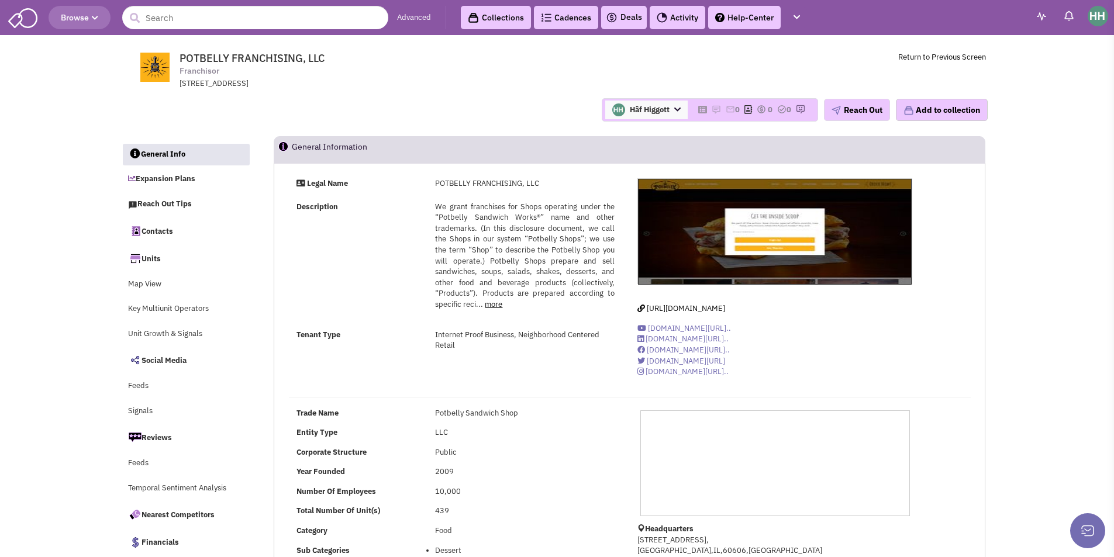
scroll to position [370, 0]
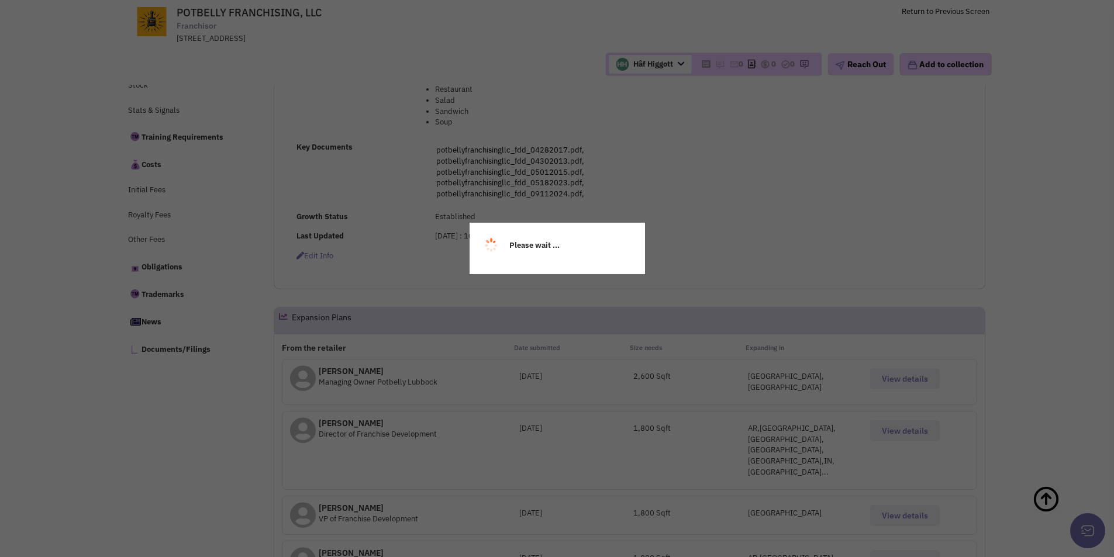
select select
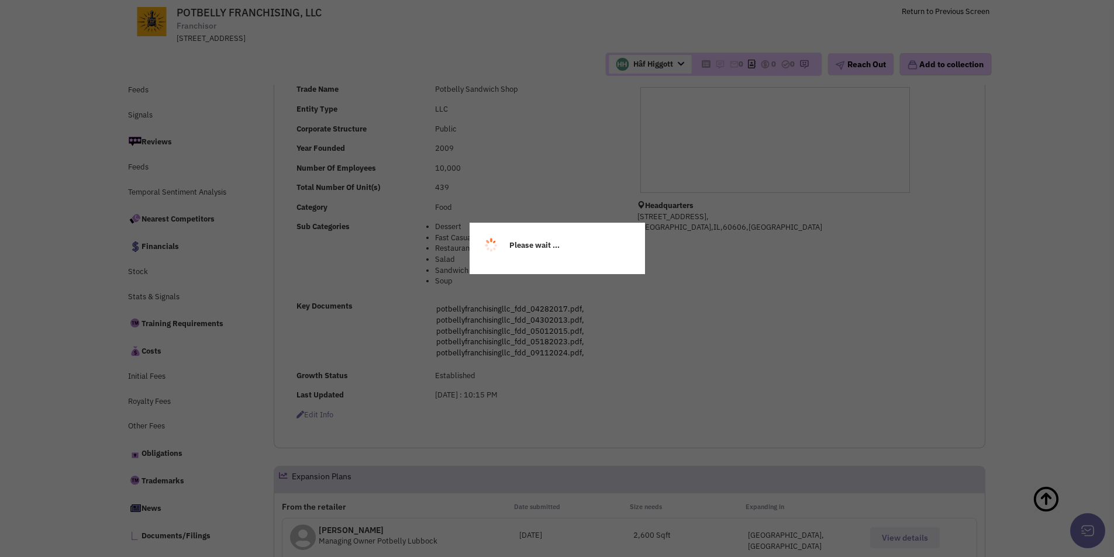
scroll to position [222, 0]
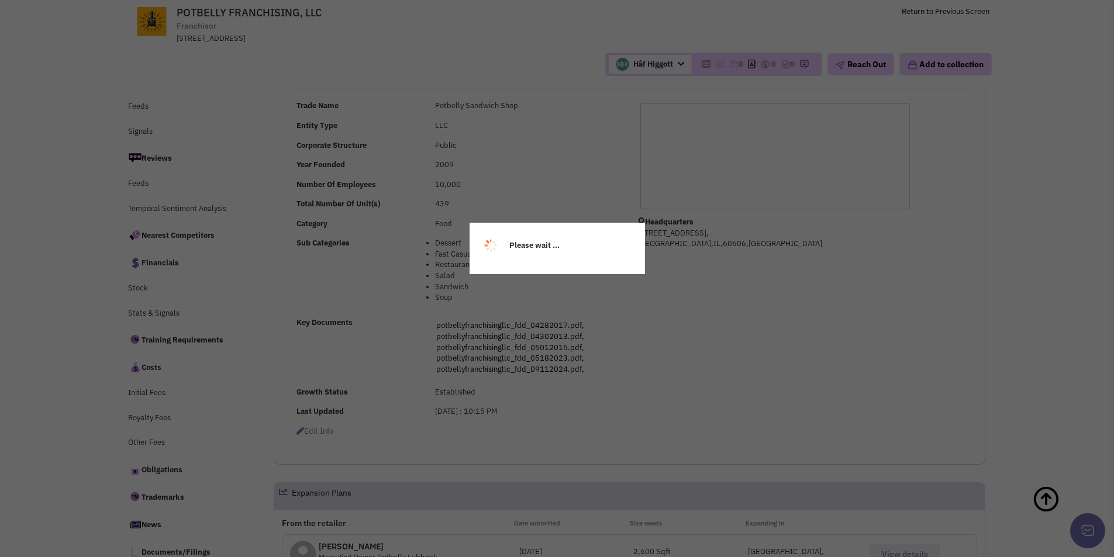
select select
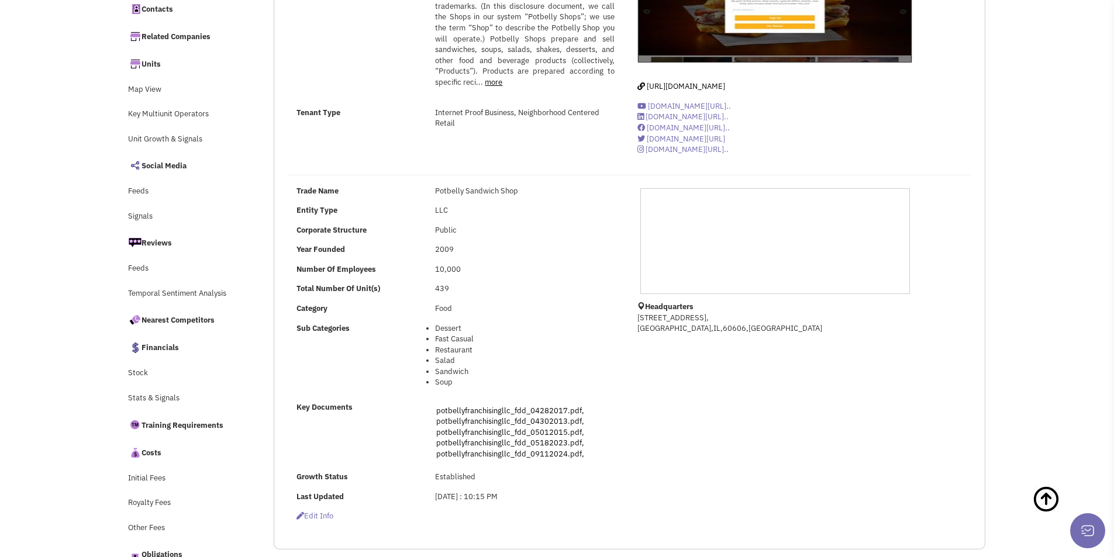
scroll to position [0, 0]
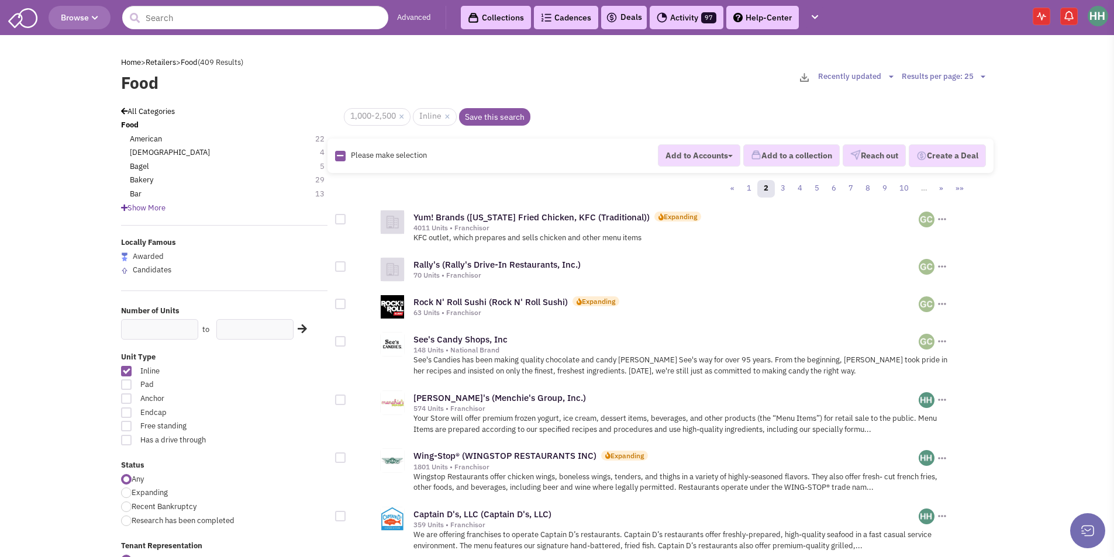
scroll to position [760, 0]
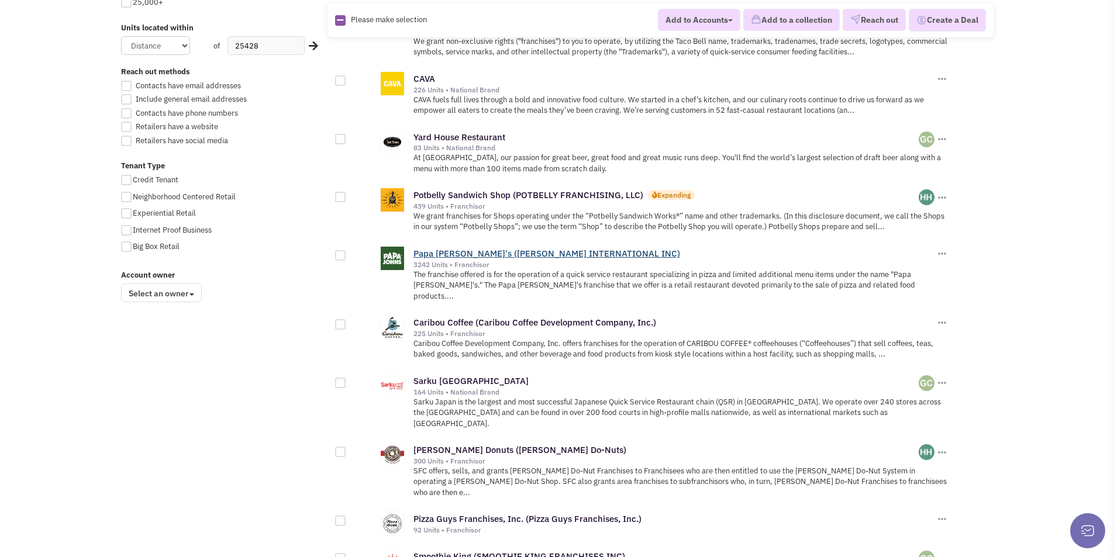
click at [503, 255] on link "Papa John's (PAPA JOHNS INTERNATIONAL INC)" at bounding box center [546, 253] width 267 height 11
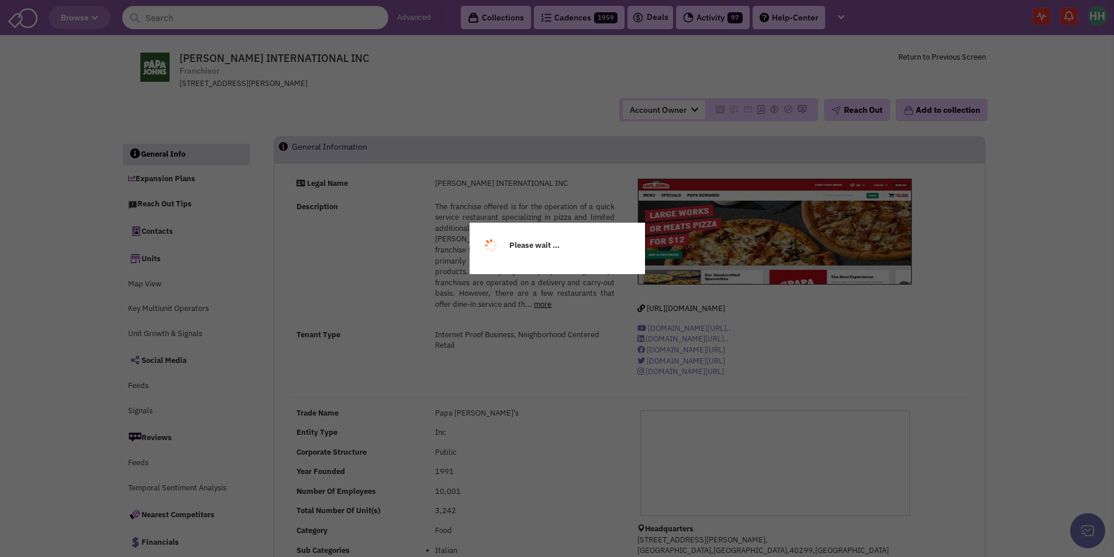
select select
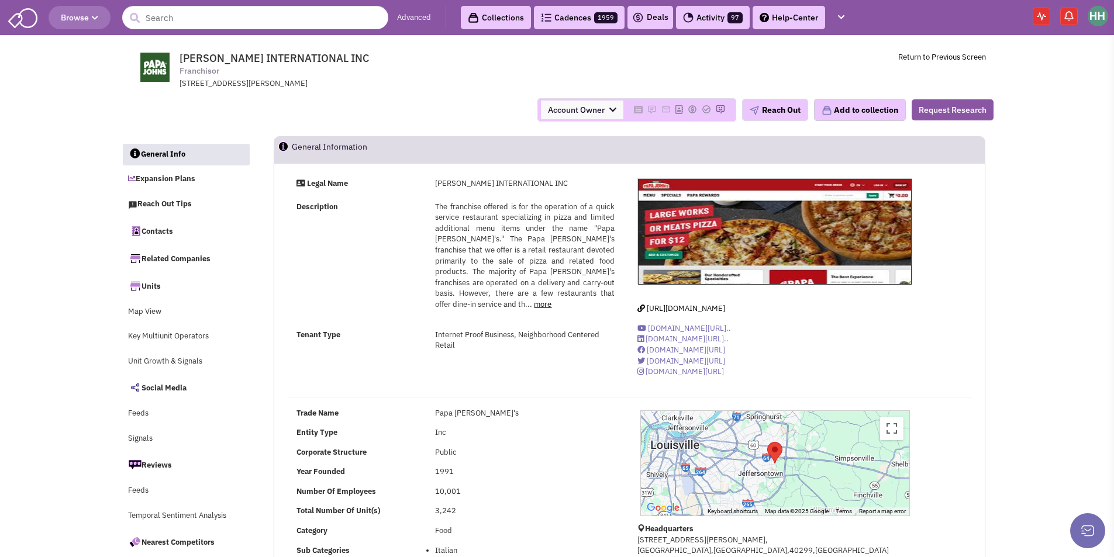
click at [586, 109] on span "Account Owner" at bounding box center [582, 110] width 82 height 19
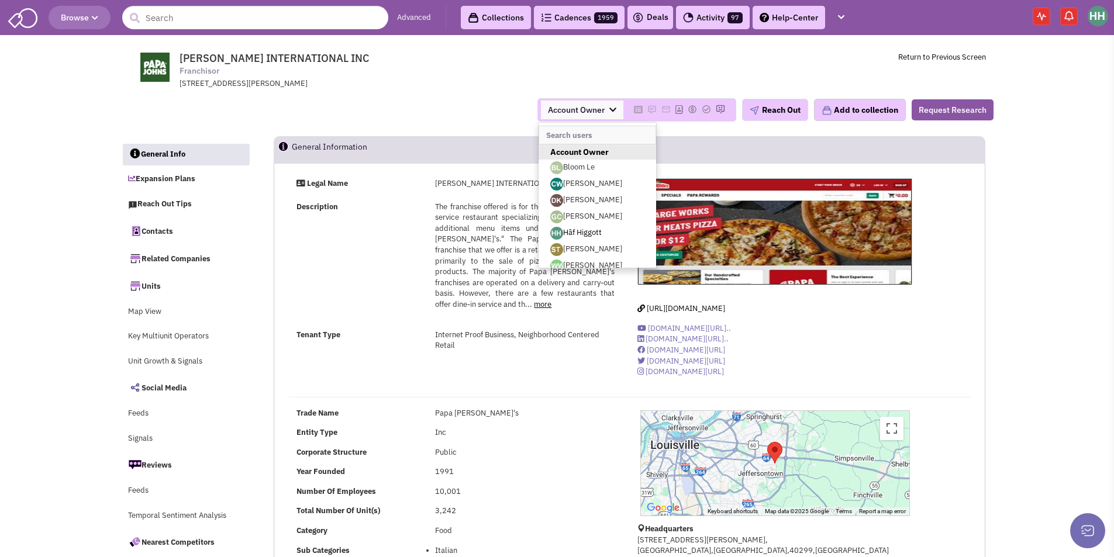
click at [563, 233] on link "Hâf Higgott" at bounding box center [596, 233] width 117 height 16
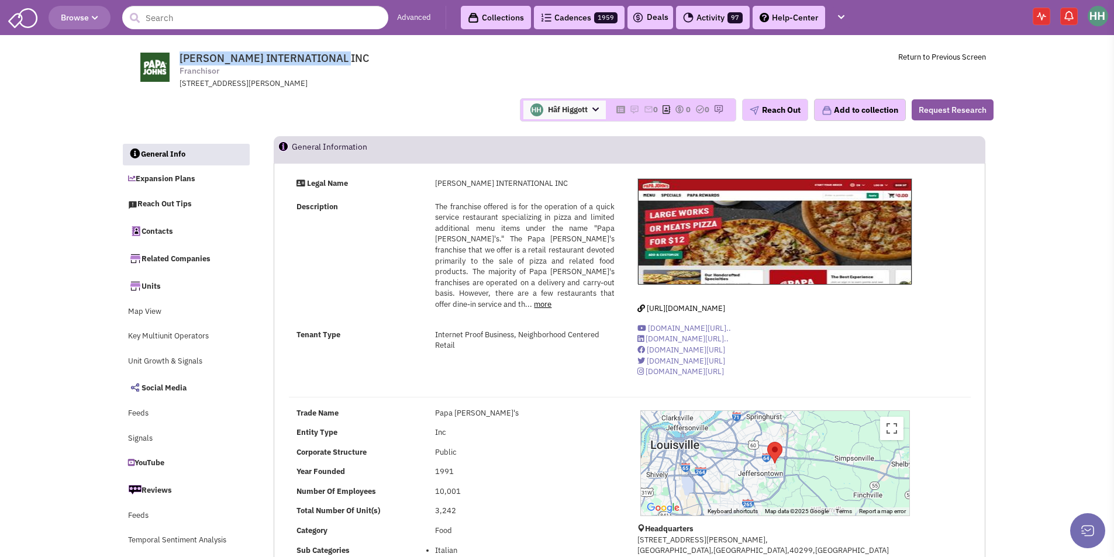
drag, startPoint x: 180, startPoint y: 52, endPoint x: 353, endPoint y: 56, distance: 173.1
click at [353, 56] on span "PAPA JOHNS INTERNATIONAL INC Franchisor 2002 Papa Johns Boulevard, LOUISVILLE, …" at bounding box center [338, 70] width 293 height 37
copy span "PAPA JOHNS INTERNATIONAL INC"
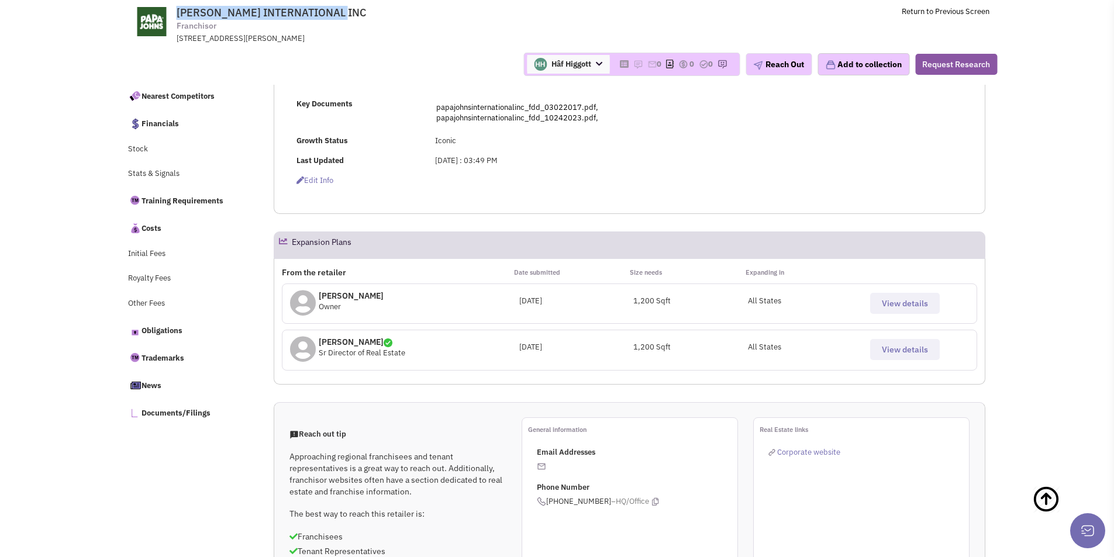
scroll to position [409, 0]
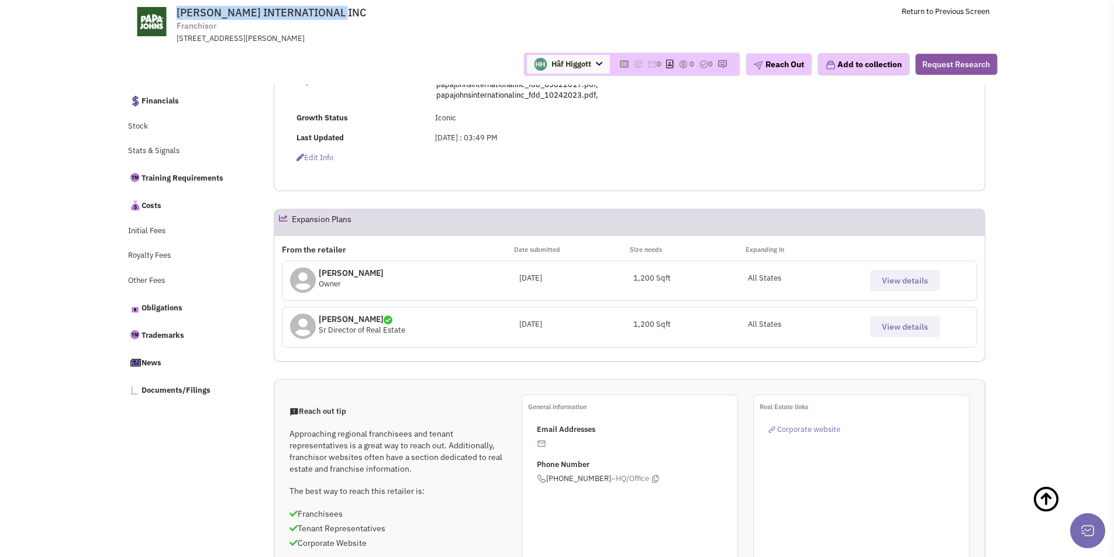
click at [890, 283] on span "View details" at bounding box center [904, 280] width 46 height 11
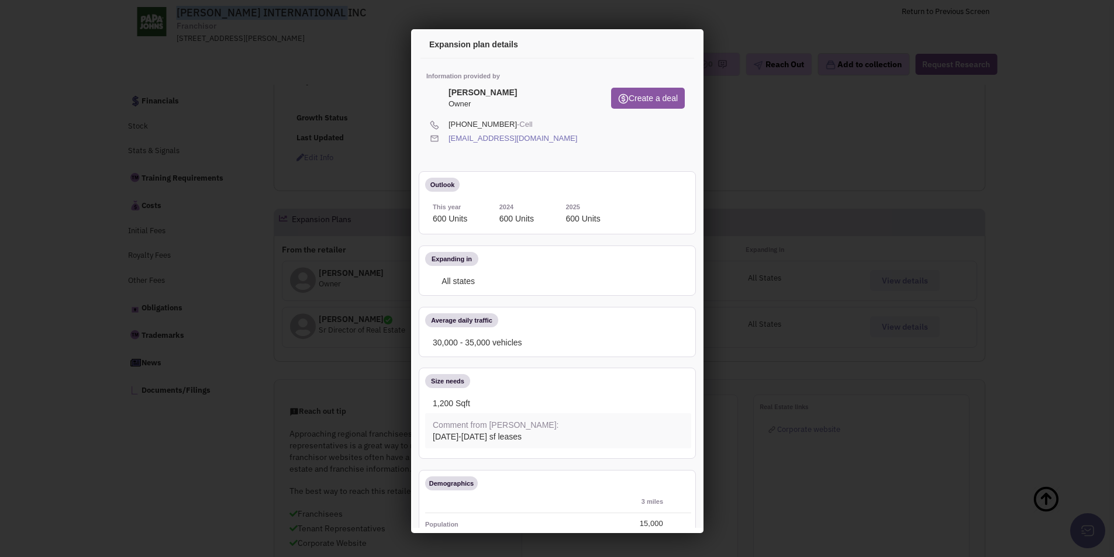
scroll to position [0, 0]
click at [578, 135] on icon at bounding box center [581, 137] width 6 height 11
click at [502, 91] on div "Kevin Sullins Owner" at bounding box center [509, 99] width 170 height 26
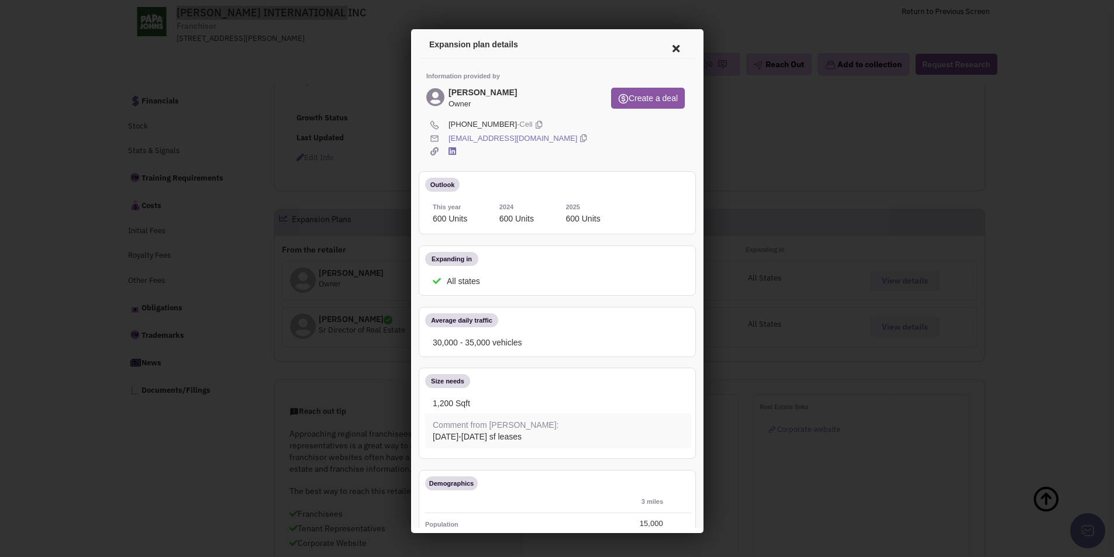
click at [452, 90] on h4 "Kevin Sullins" at bounding box center [480, 90] width 68 height 9
click at [667, 45] on icon at bounding box center [673, 47] width 25 height 28
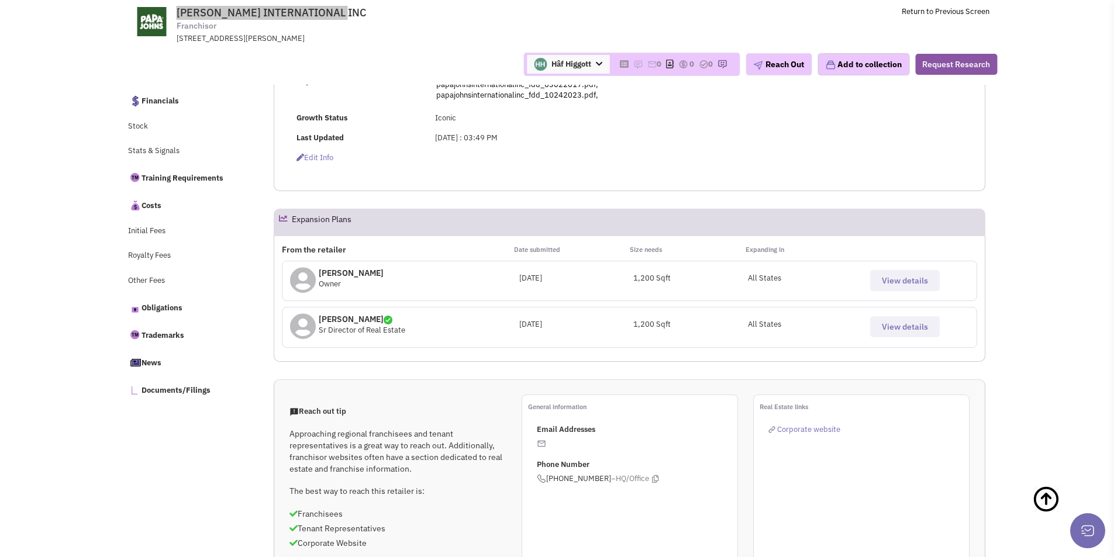
click at [924, 282] on span "View details" at bounding box center [904, 280] width 46 height 11
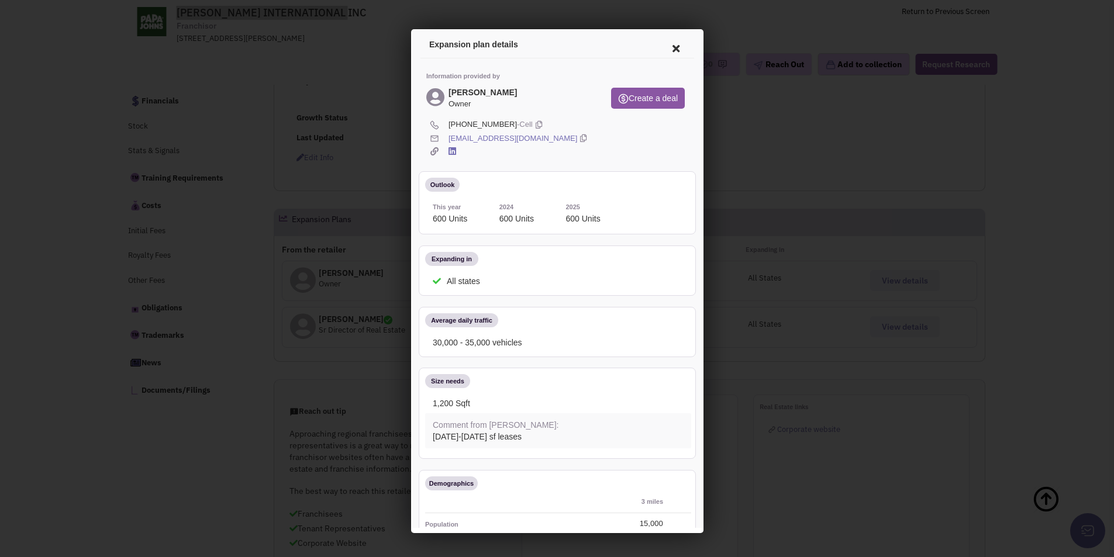
click at [669, 46] on icon at bounding box center [673, 47] width 25 height 28
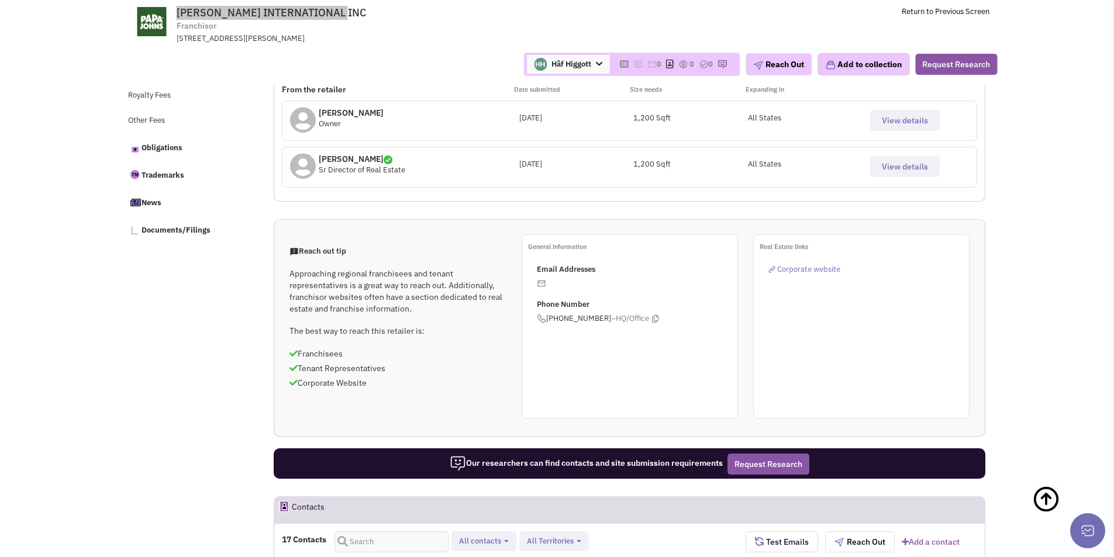
scroll to position [585, 0]
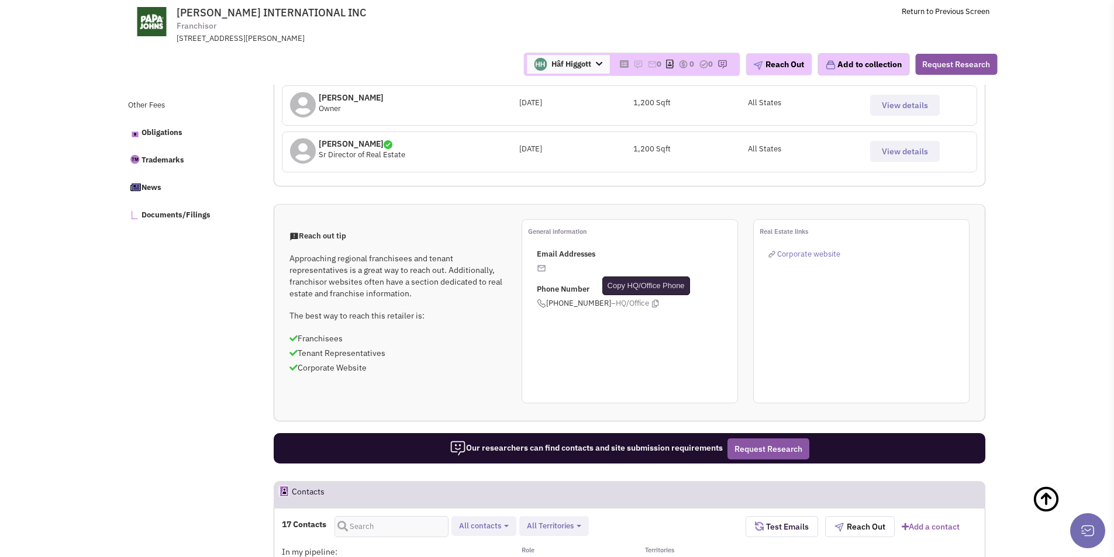
click at [652, 305] on icon at bounding box center [655, 304] width 6 height 8
click at [909, 150] on span "View details" at bounding box center [904, 151] width 46 height 11
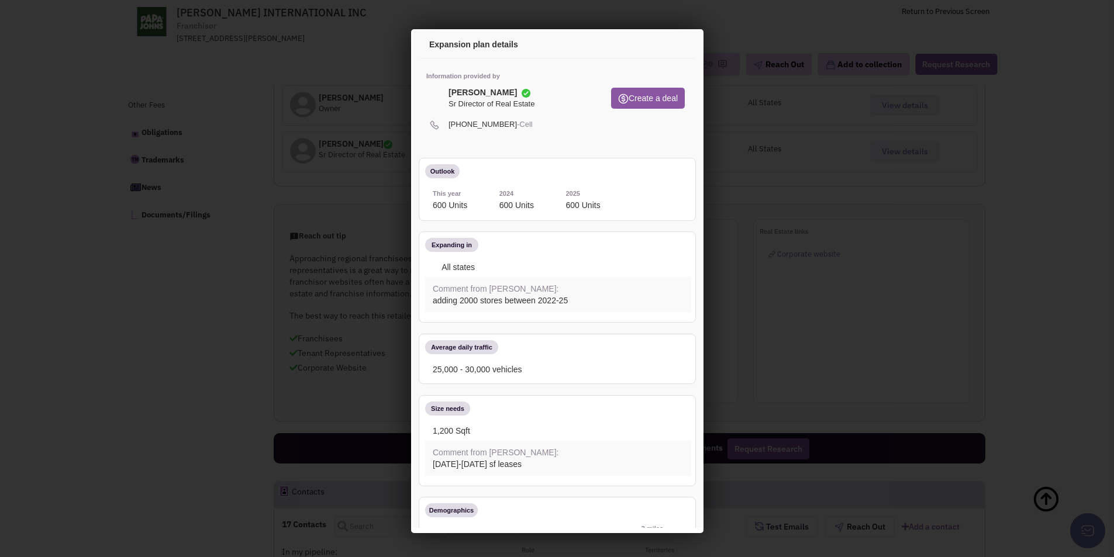
scroll to position [0, 0]
click at [665, 44] on icon at bounding box center [673, 47] width 25 height 28
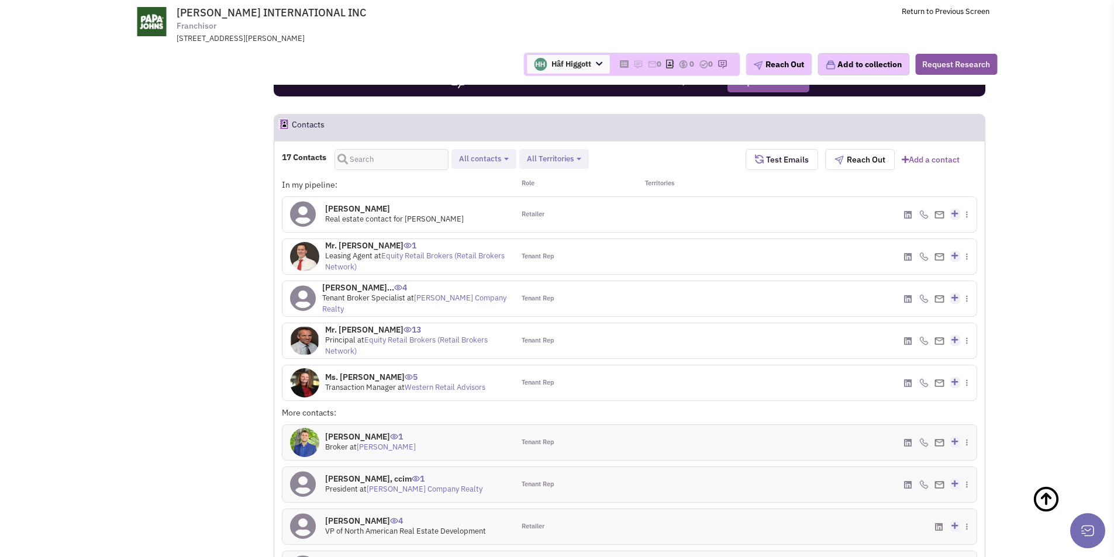
scroll to position [936, 0]
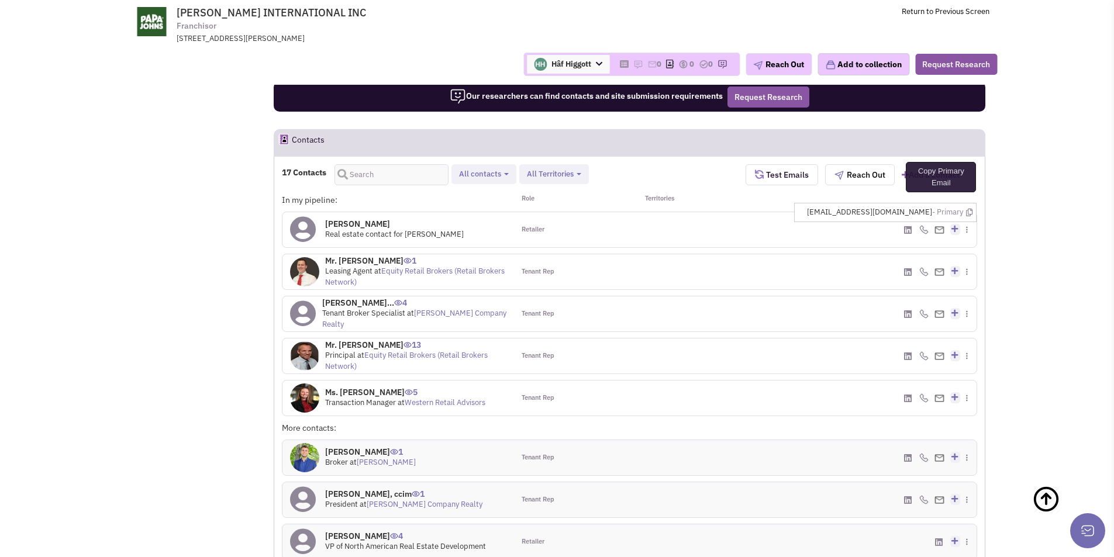
click at [971, 213] on icon at bounding box center [969, 213] width 6 height 8
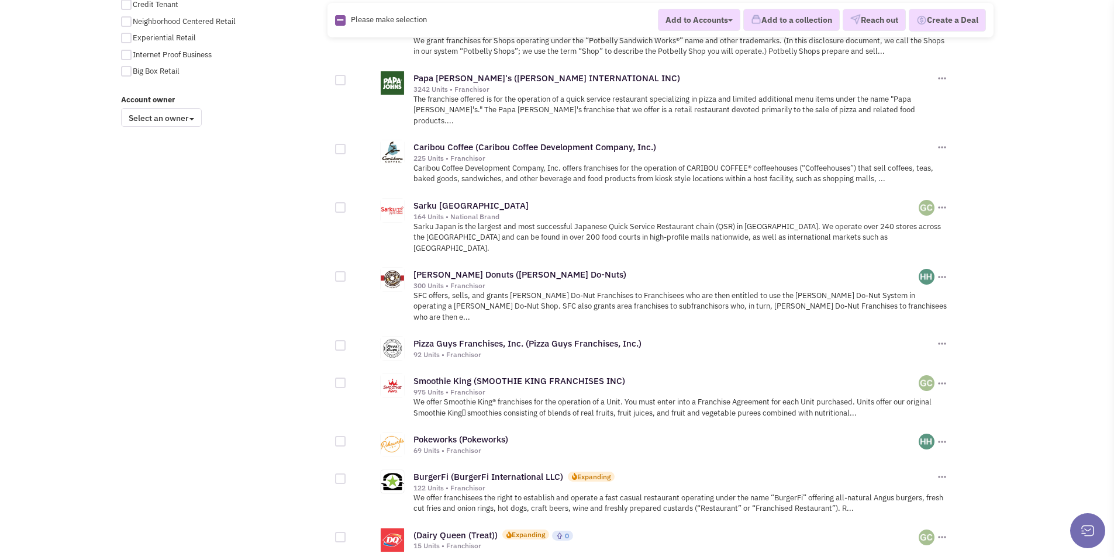
scroll to position [994, 0]
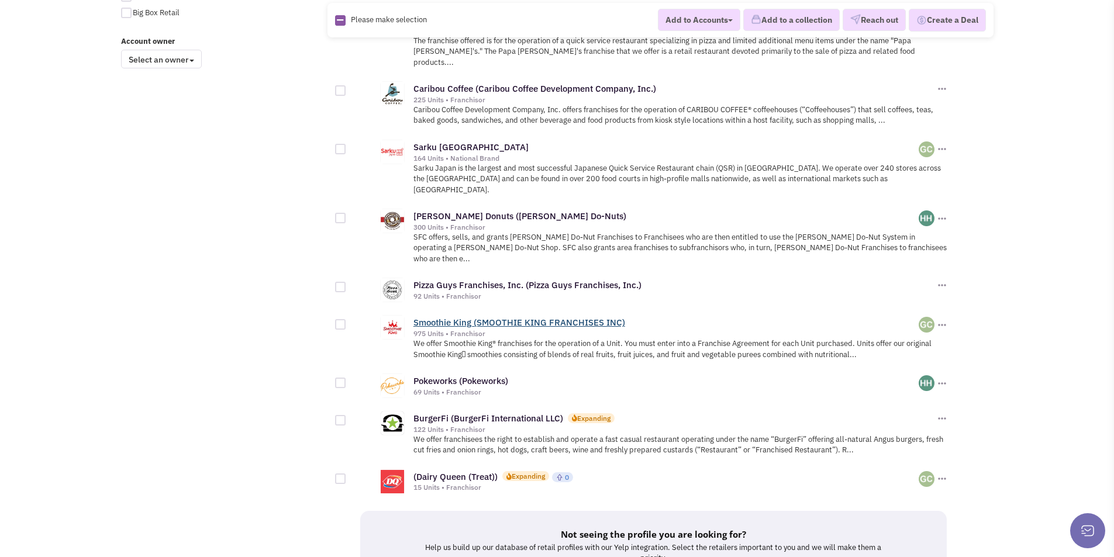
click at [531, 317] on link "Smoothie King (SMOOTHIE KING FRANCHISES INC)" at bounding box center [519, 322] width 212 height 11
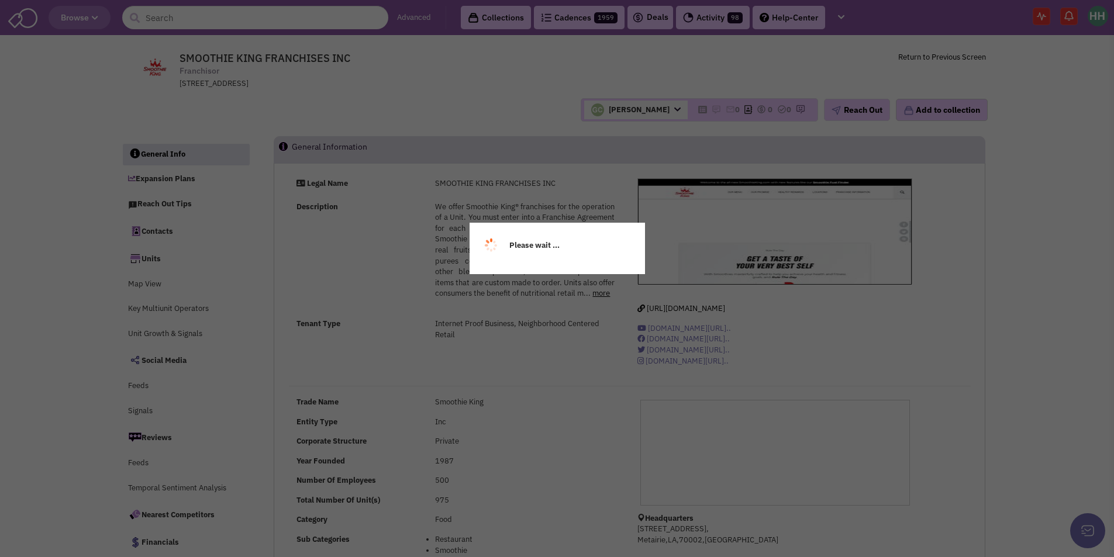
select select
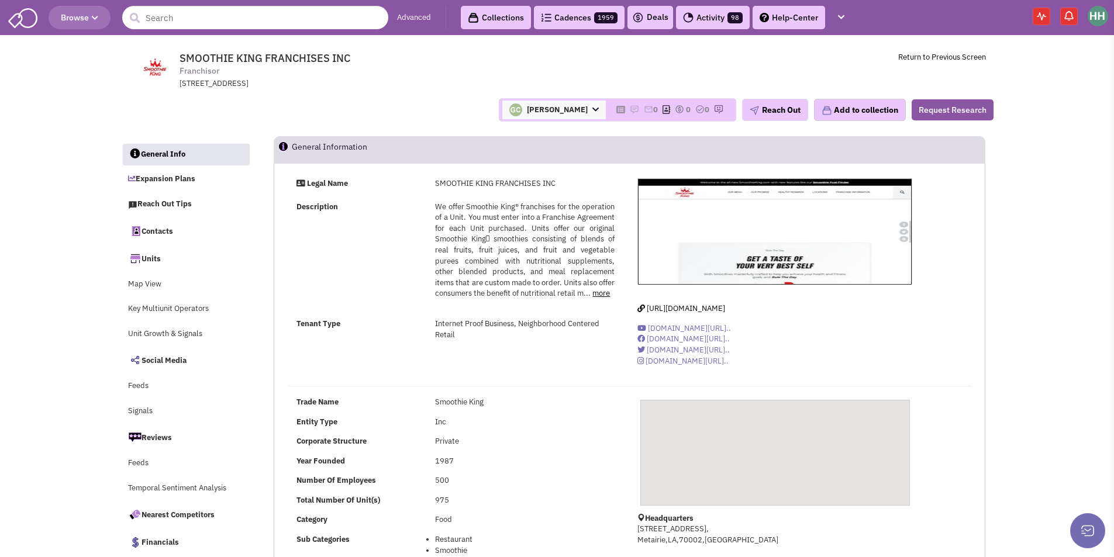
select select
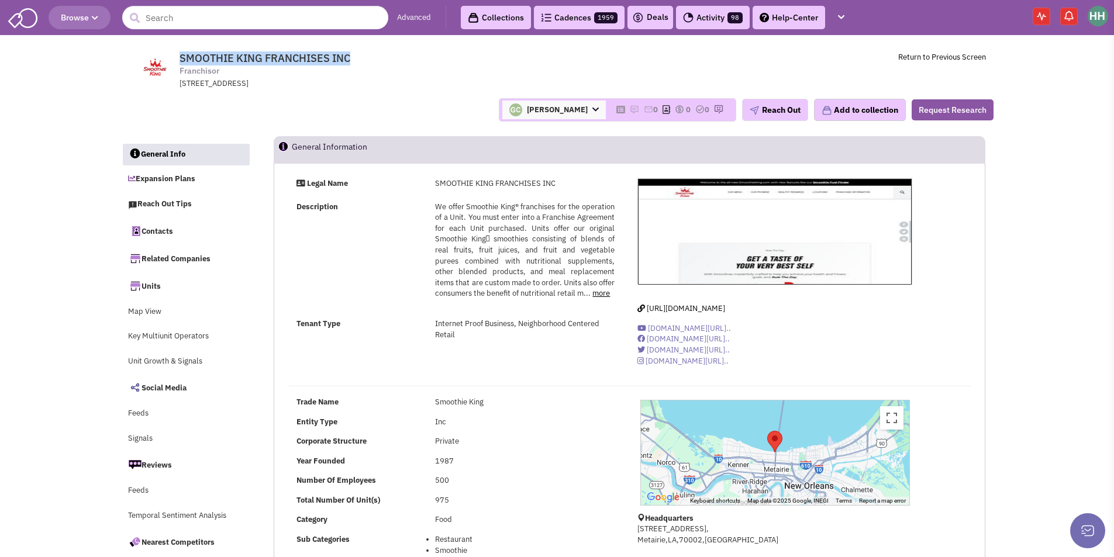
drag, startPoint x: 181, startPoint y: 53, endPoint x: 355, endPoint y: 57, distance: 174.2
click at [355, 57] on span "SMOOTHIE KING FRANCHISES INC Franchisor [STREET_ADDRESS]" at bounding box center [338, 70] width 293 height 37
copy span "SMOOTHIE KING FRANCHISES INC"
